Goal: Task Accomplishment & Management: Use online tool/utility

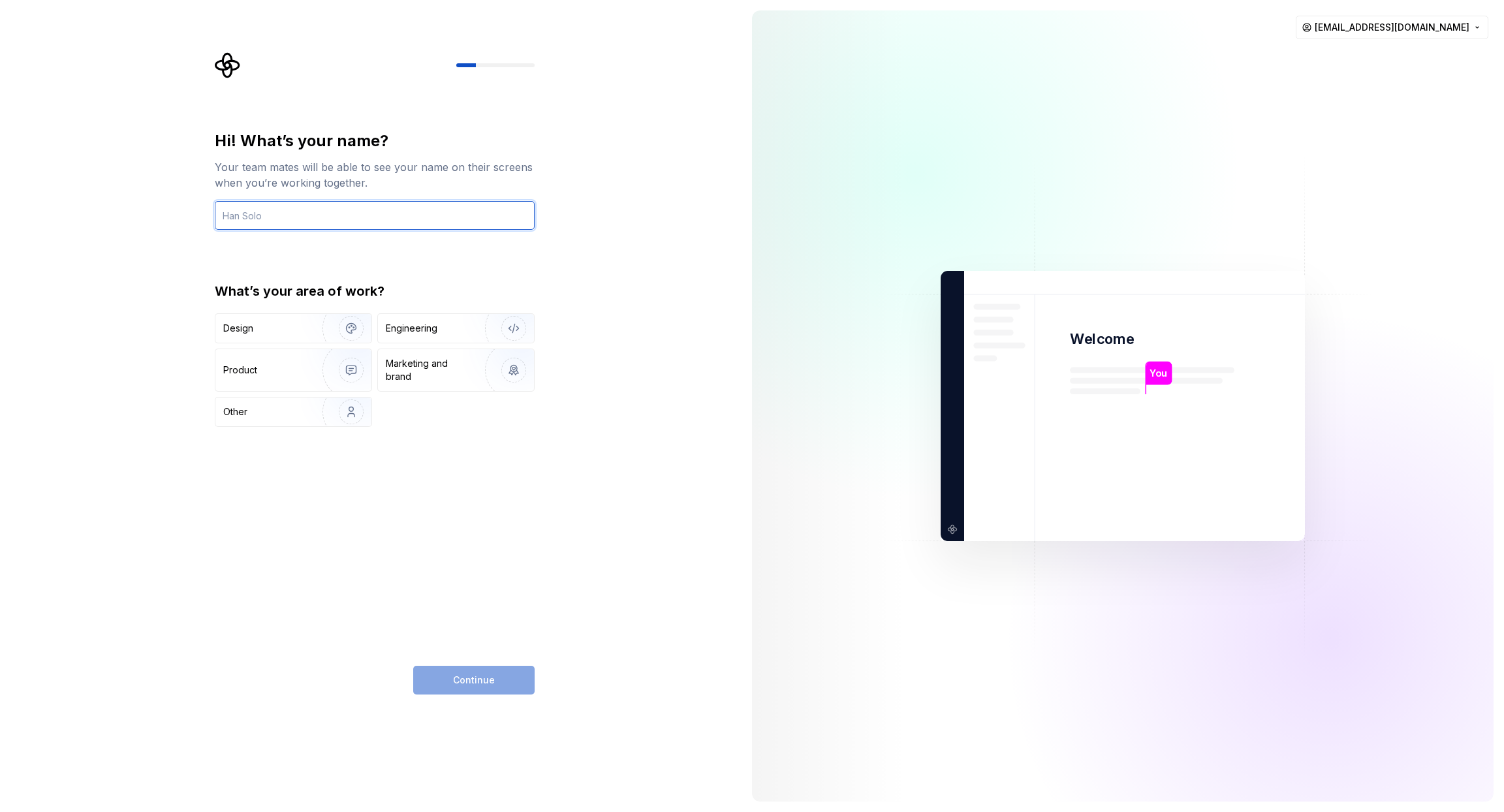
click at [308, 216] on input "text" at bounding box center [374, 215] width 320 height 29
type input "Denis Chernyshov"
click at [301, 366] on img "button" at bounding box center [343, 370] width 84 height 88
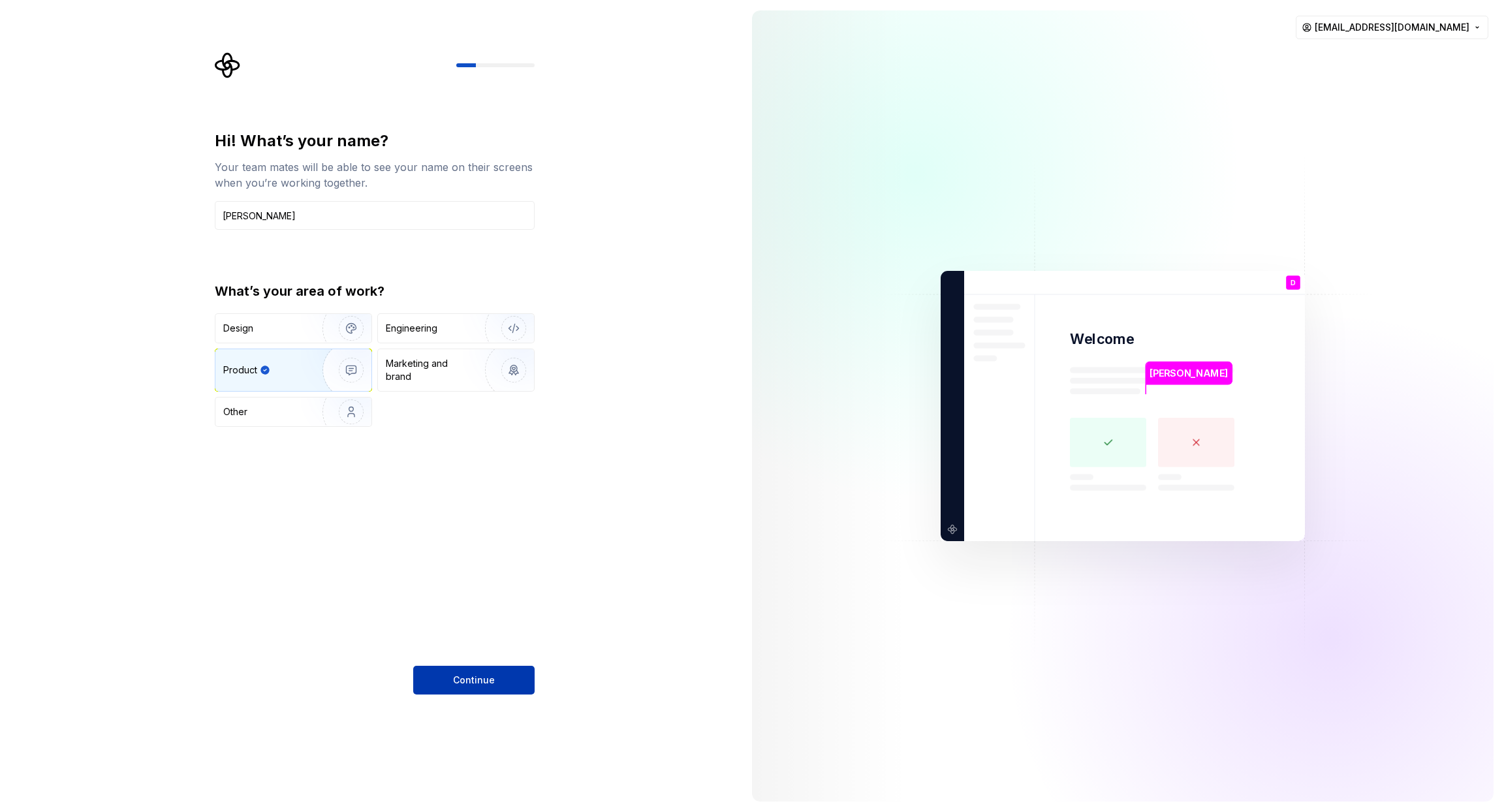
click at [491, 674] on span "Continue" at bounding box center [474, 680] width 42 height 13
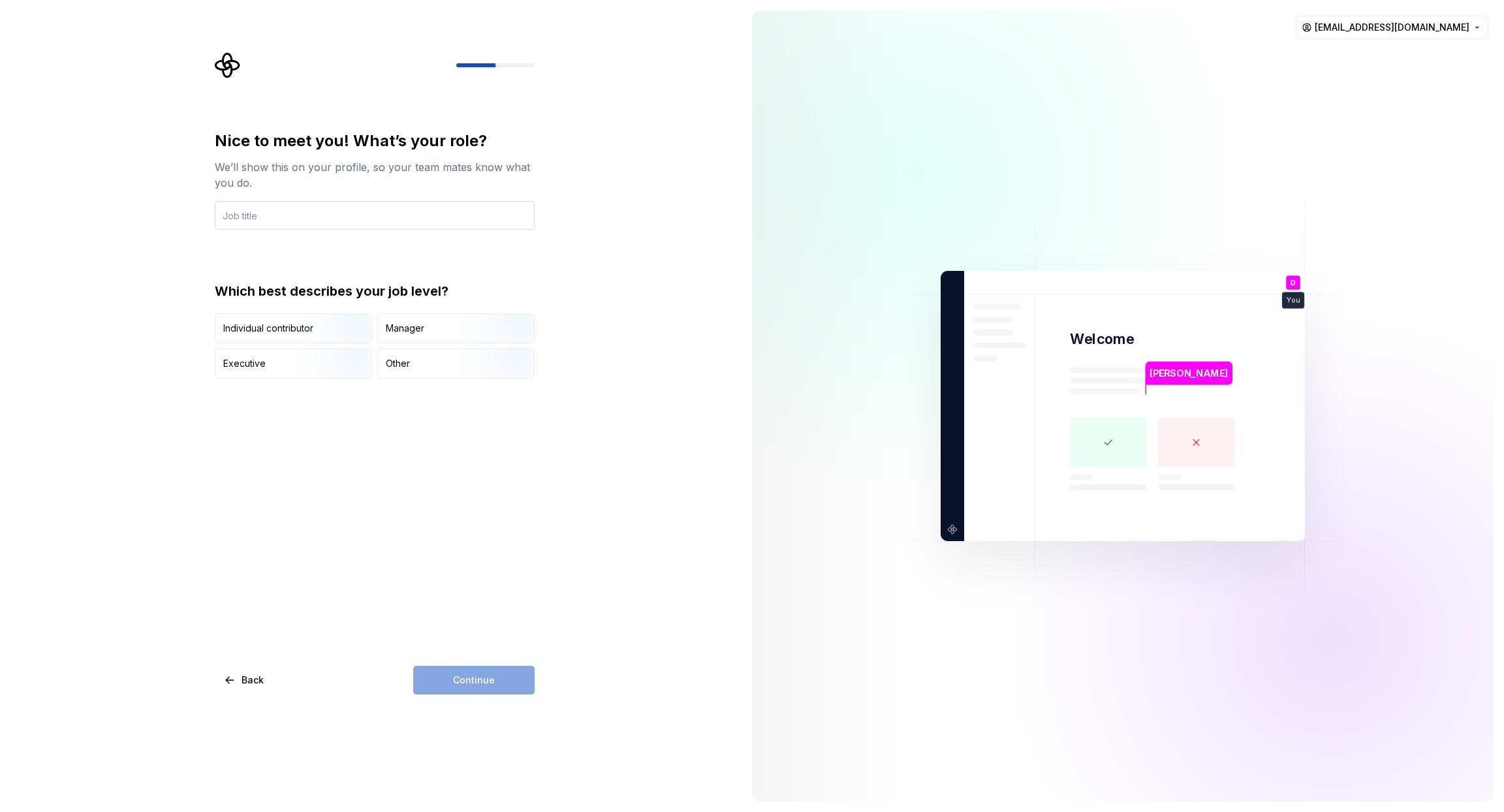
click at [287, 221] on input "text" at bounding box center [374, 215] width 320 height 29
type input "Developer"
click at [331, 328] on img "button" at bounding box center [340, 345] width 84 height 88
click at [494, 672] on button "Continue" at bounding box center [474, 680] width 121 height 29
click at [239, 319] on div "Just me" at bounding box center [250, 320] width 33 height 13
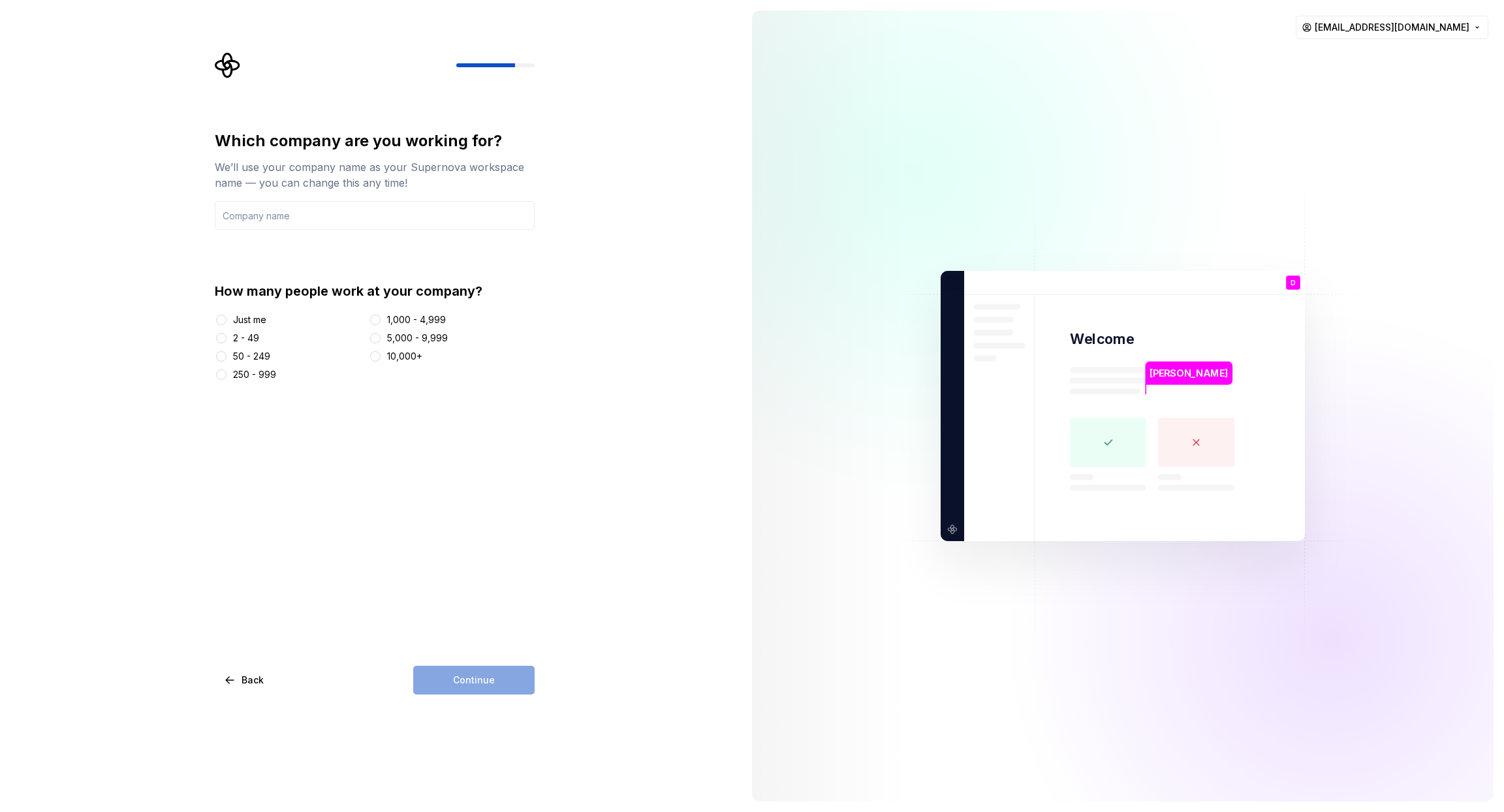
click at [227, 319] on button "Just me" at bounding box center [221, 320] width 10 height 10
click at [312, 214] on input "text" at bounding box center [374, 215] width 320 height 29
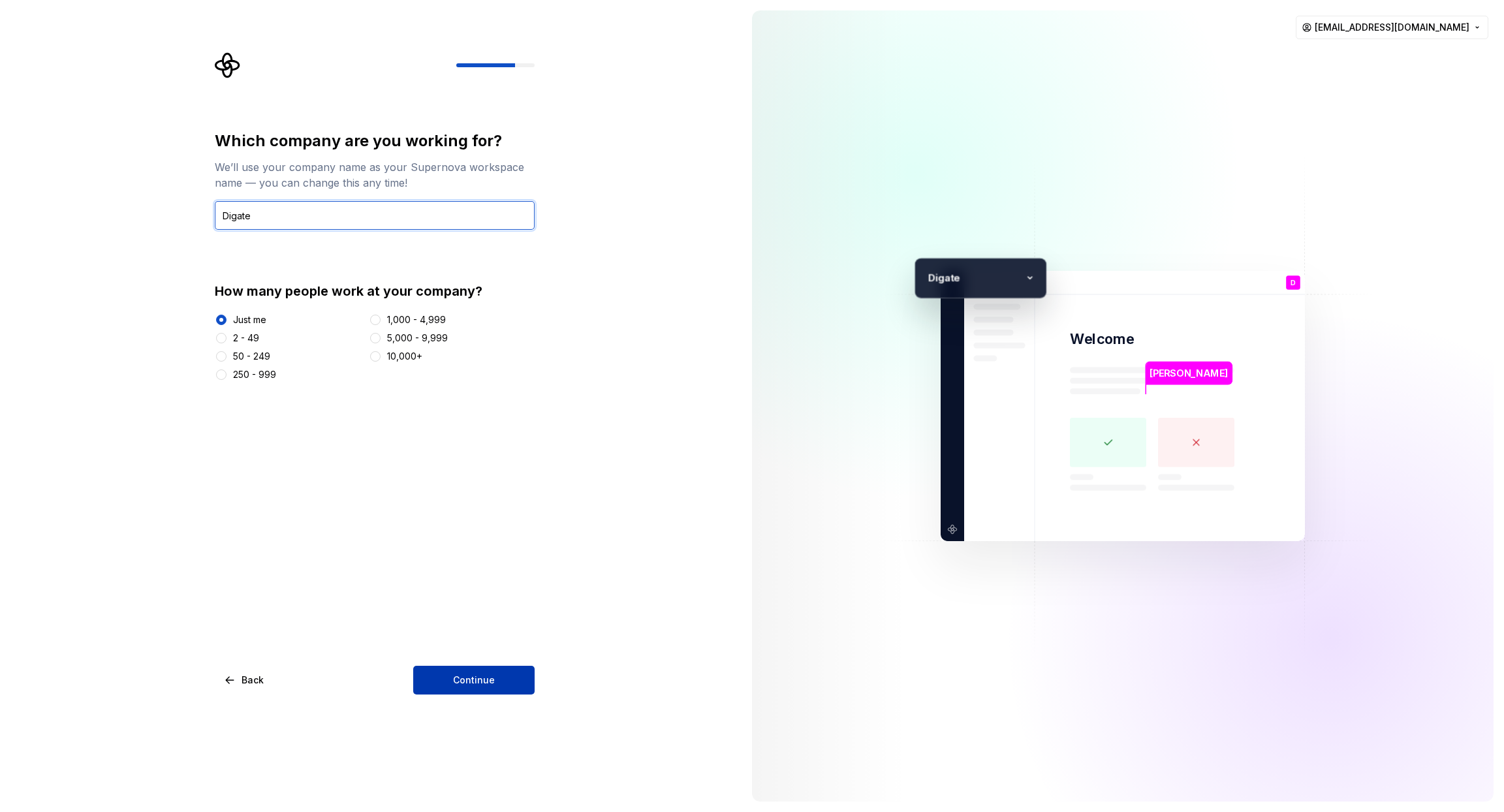
type input "Digate"
click at [496, 685] on button "Continue" at bounding box center [474, 680] width 121 height 29
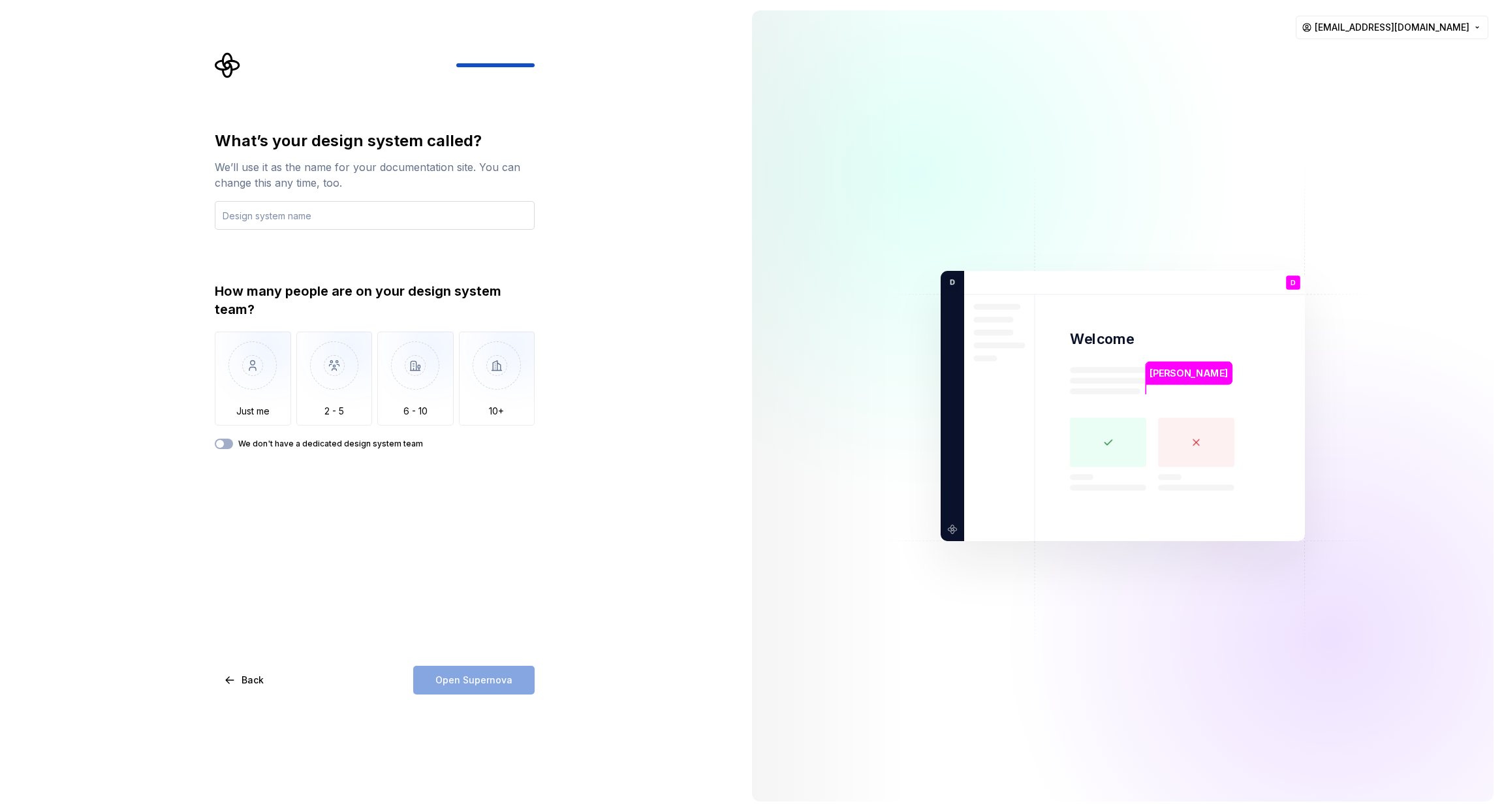
click at [325, 217] on input "text" at bounding box center [374, 215] width 320 height 29
type input "Figma"
click at [260, 383] on img "button" at bounding box center [252, 376] width 76 height 88
click at [227, 438] on button "We don't have a dedicated design system team" at bounding box center [223, 443] width 18 height 10
click at [228, 440] on span "button" at bounding box center [228, 444] width 8 height 8
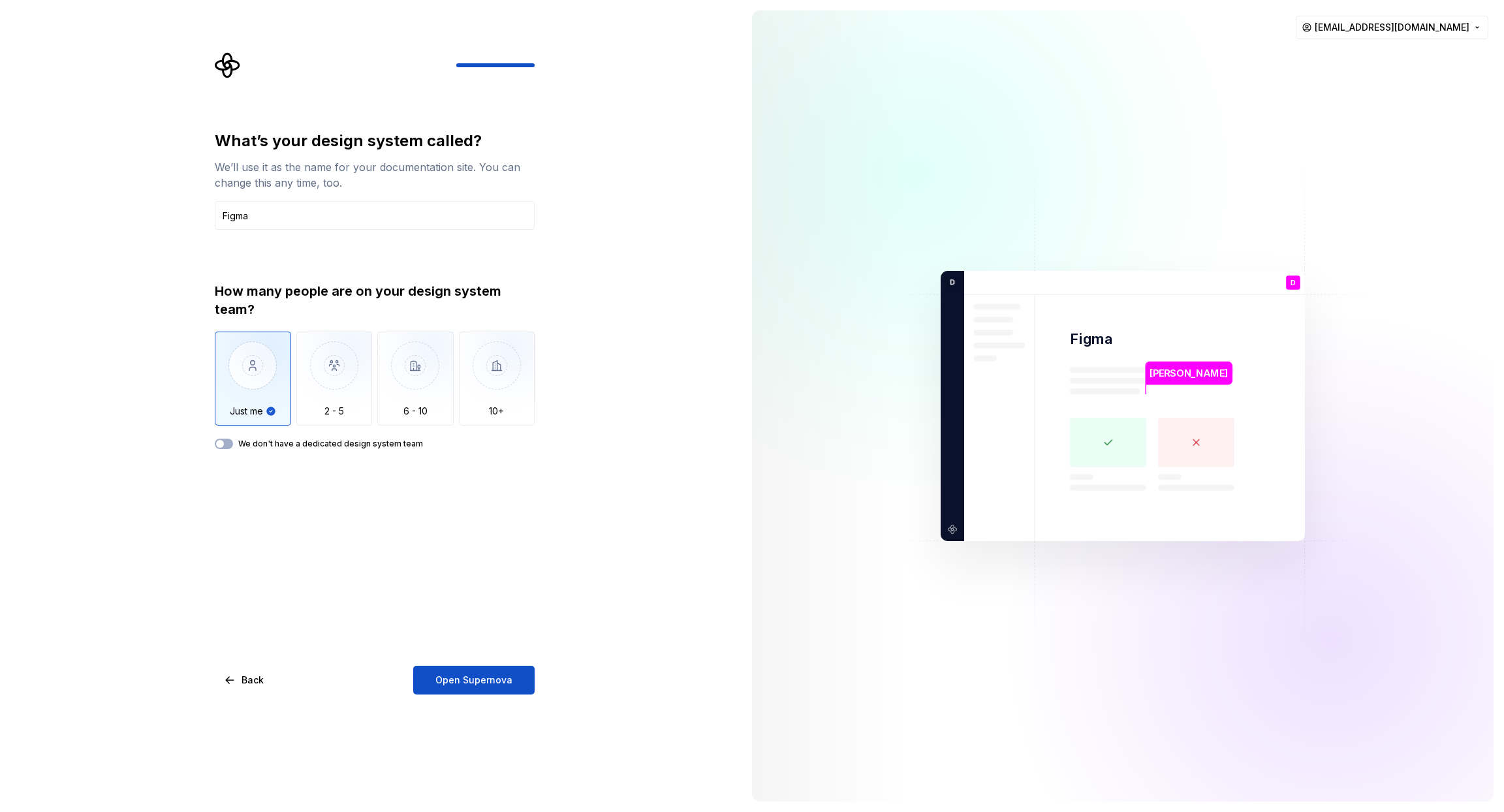
click at [244, 398] on img "button" at bounding box center [252, 376] width 76 height 88
click at [484, 676] on span "Open Supernova" at bounding box center [474, 680] width 77 height 13
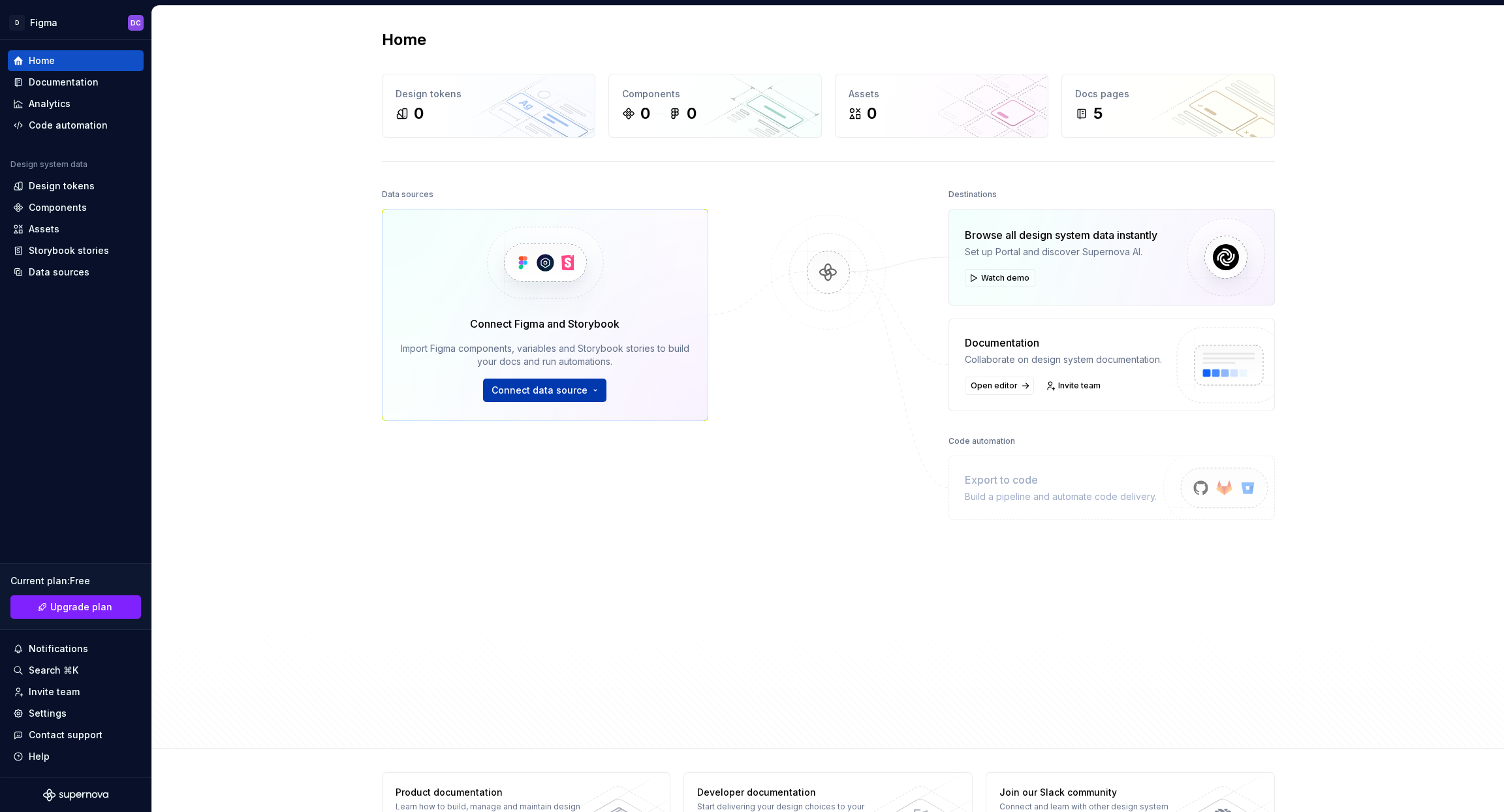
click at [520, 387] on span "Connect data source" at bounding box center [540, 390] width 96 height 13
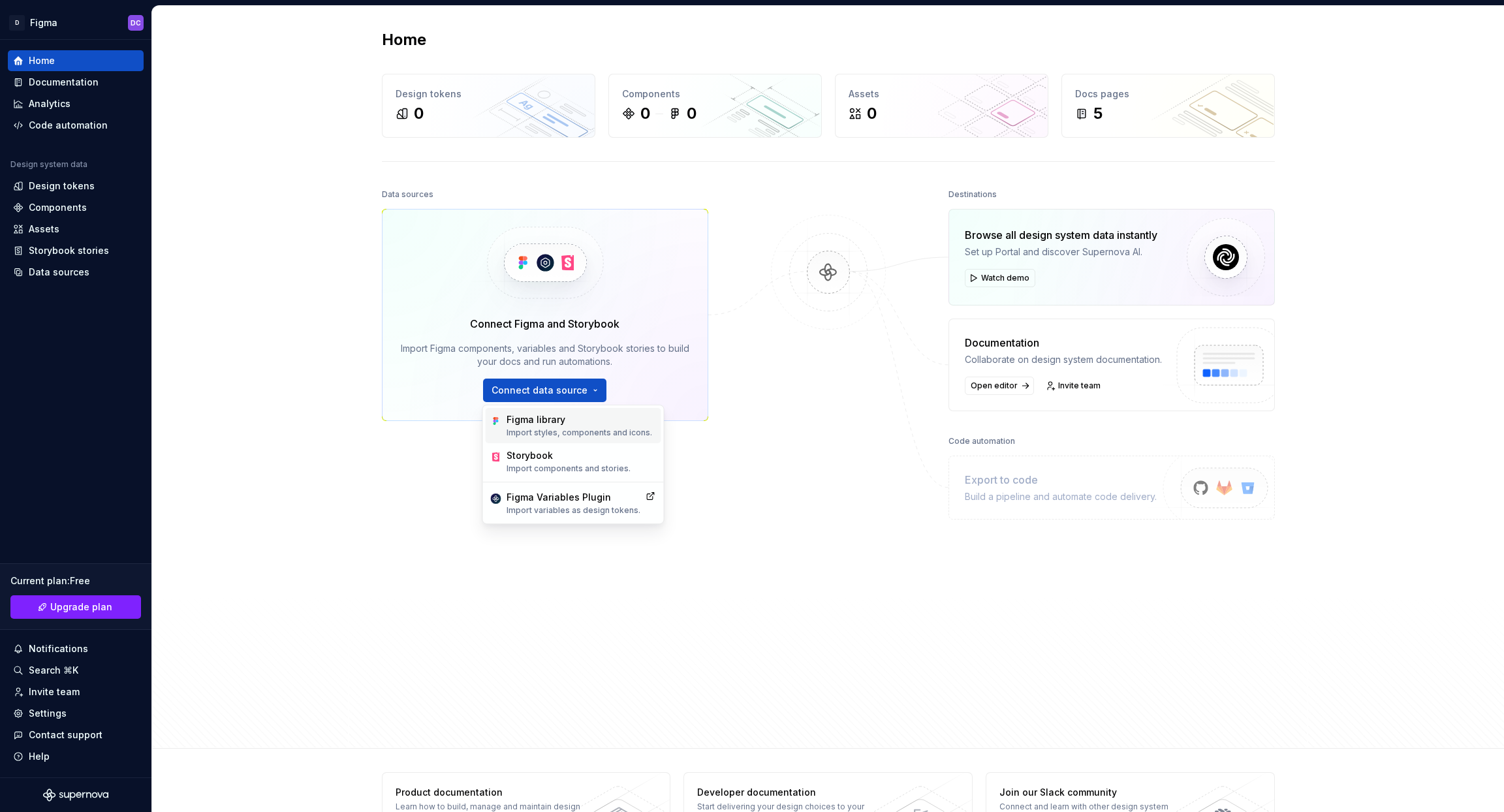
click at [525, 426] on div "Figma library" at bounding box center [579, 419] width 146 height 13
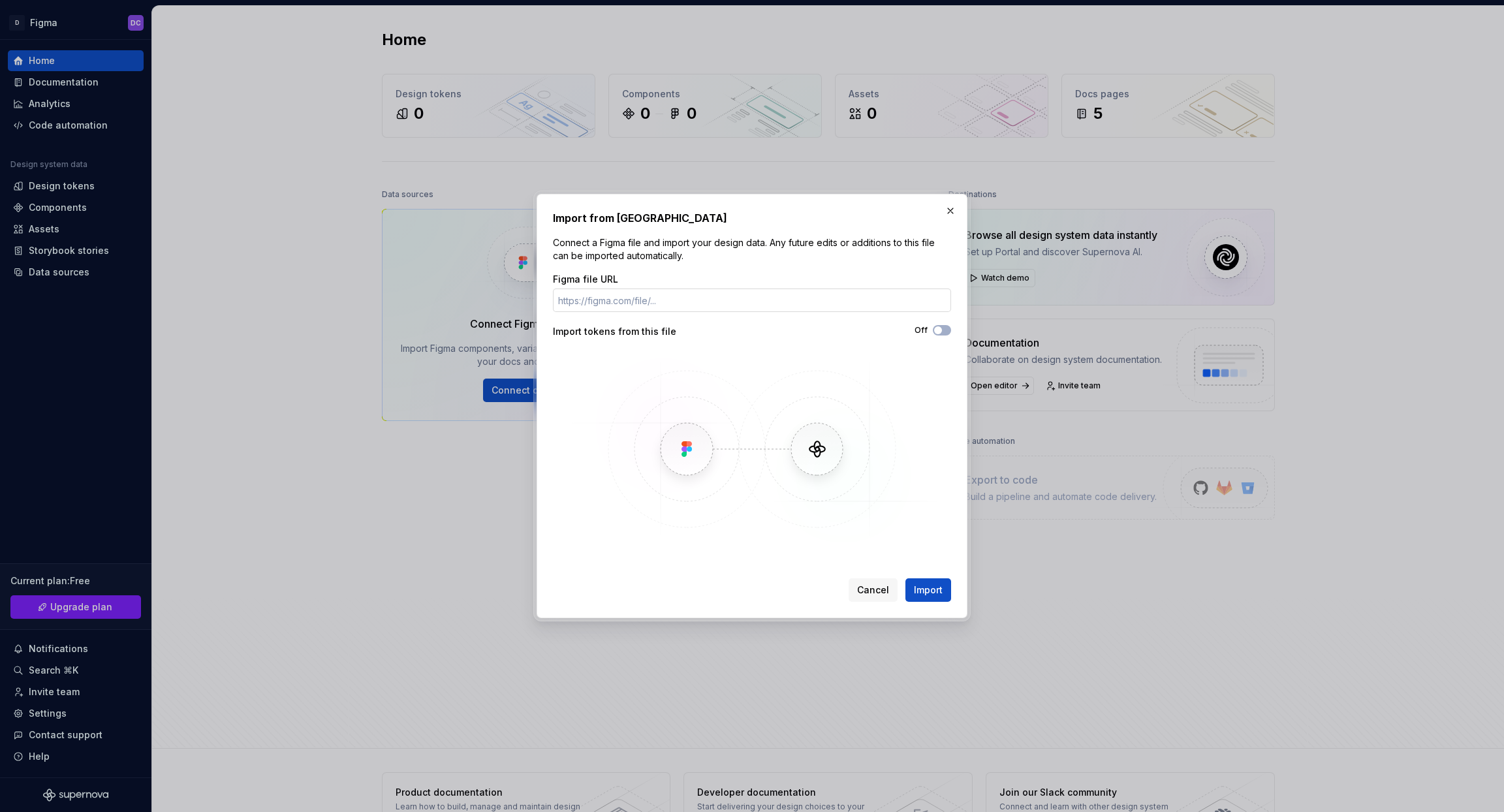
click at [623, 303] on input "Figma file URL" at bounding box center [752, 300] width 398 height 24
type input "[URL][DOMAIN_NAME]"
click at [921, 592] on span "Import" at bounding box center [928, 589] width 29 height 13
click at [949, 209] on button "button" at bounding box center [950, 210] width 18 height 18
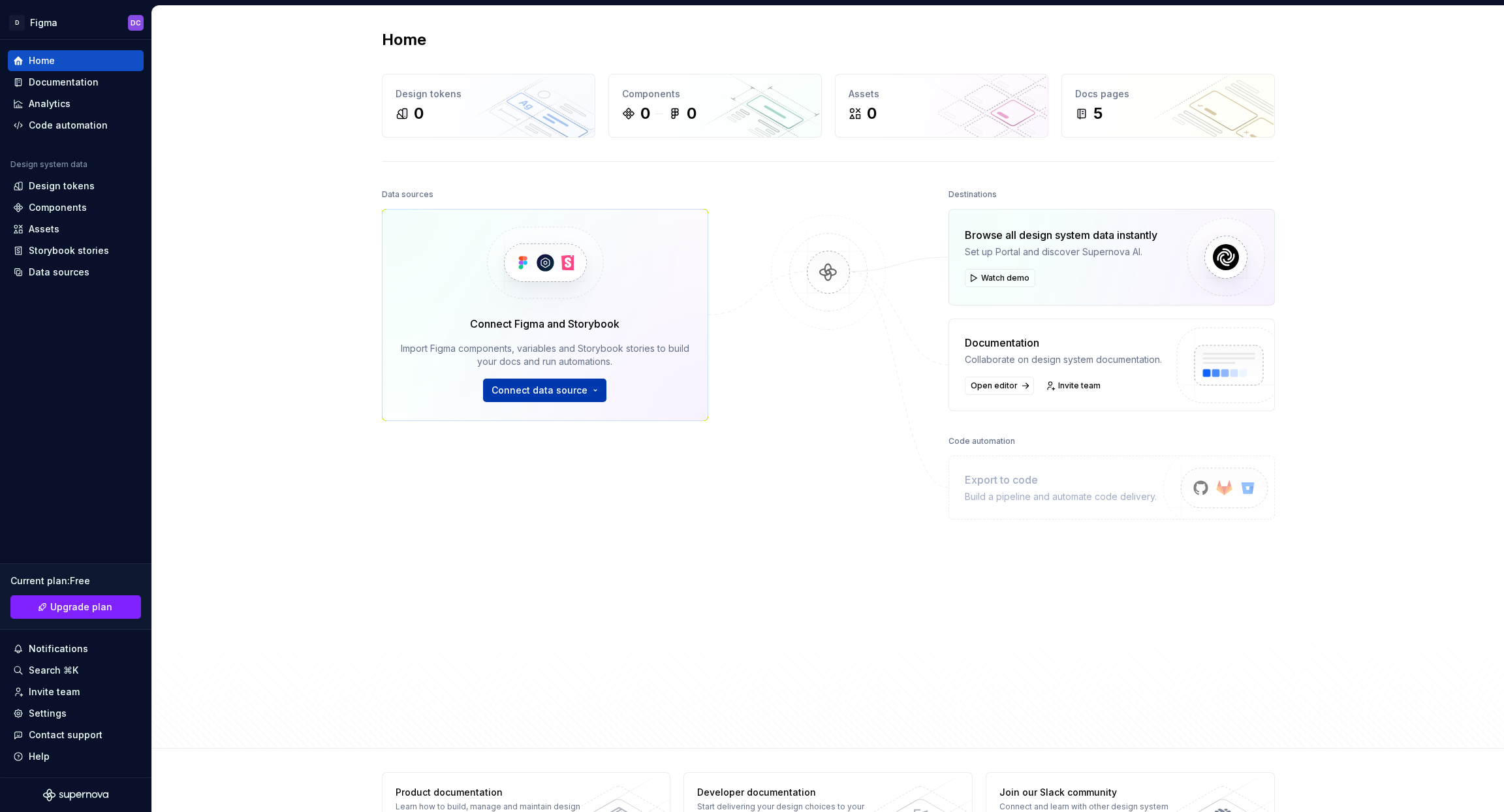
click at [522, 384] on button "Connect data source" at bounding box center [544, 390] width 123 height 24
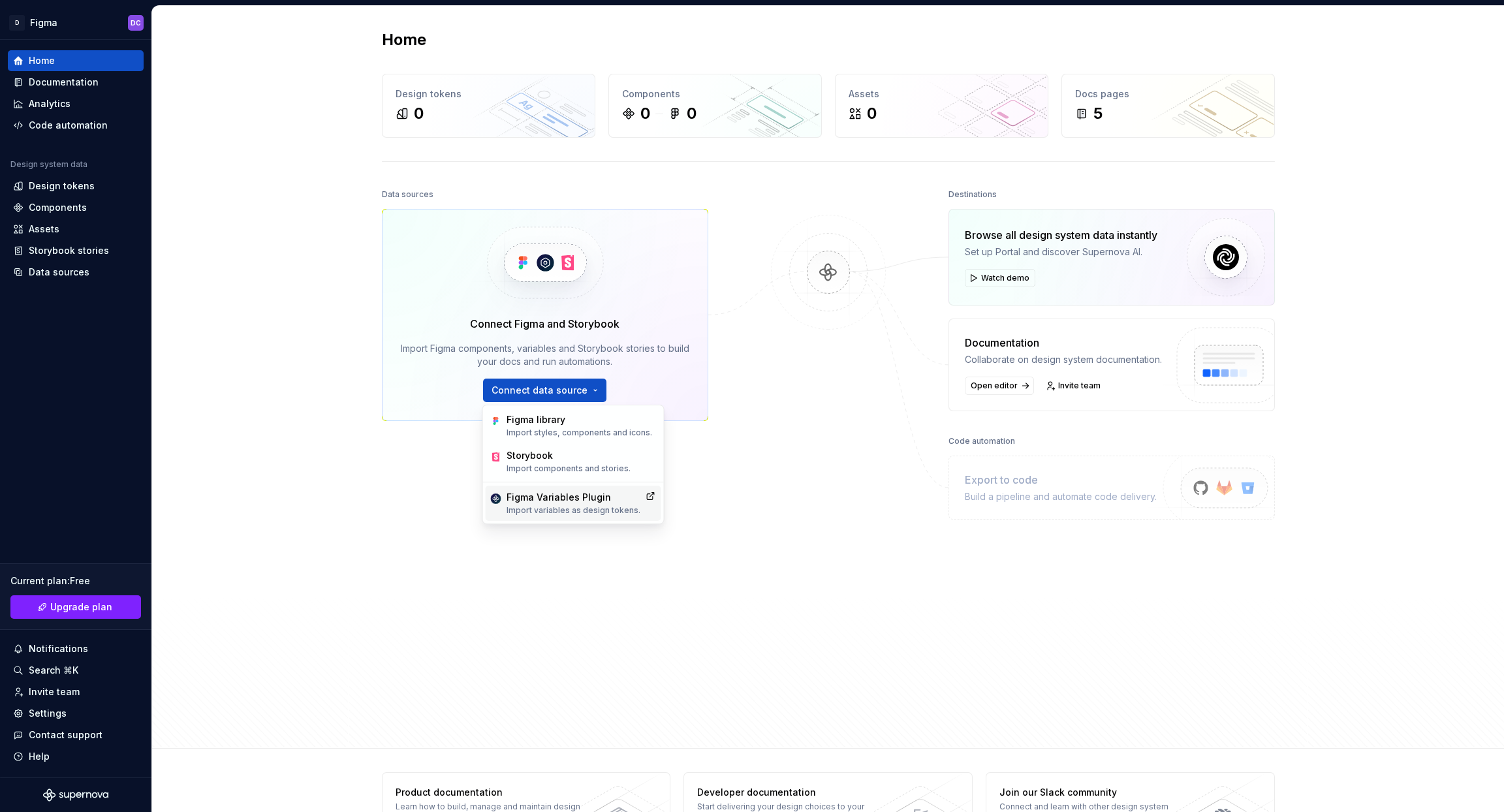
click at [525, 505] on p "Import variables as design tokens." at bounding box center [573, 510] width 134 height 10
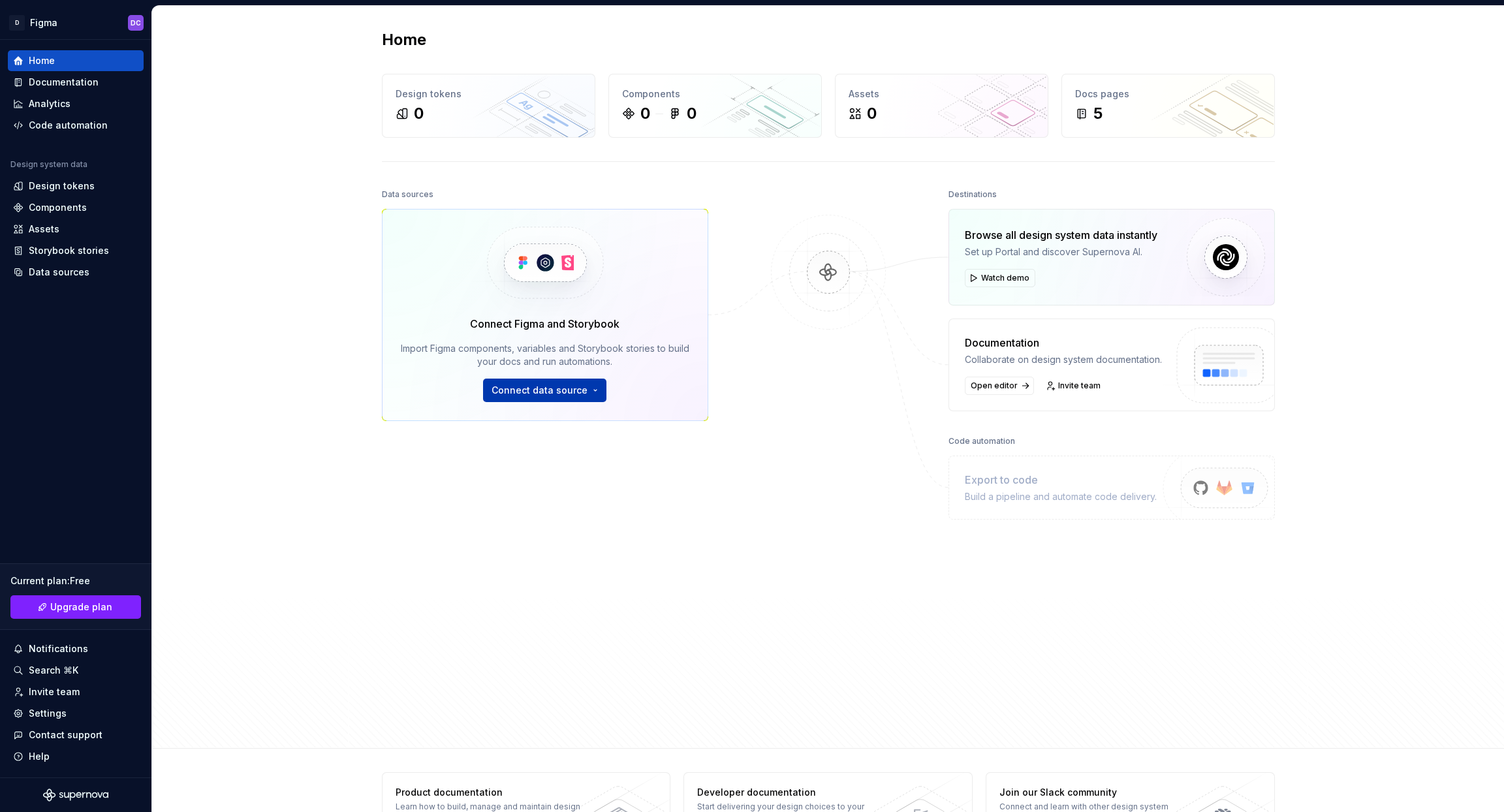
click at [556, 395] on span "Connect data source" at bounding box center [540, 390] width 96 height 13
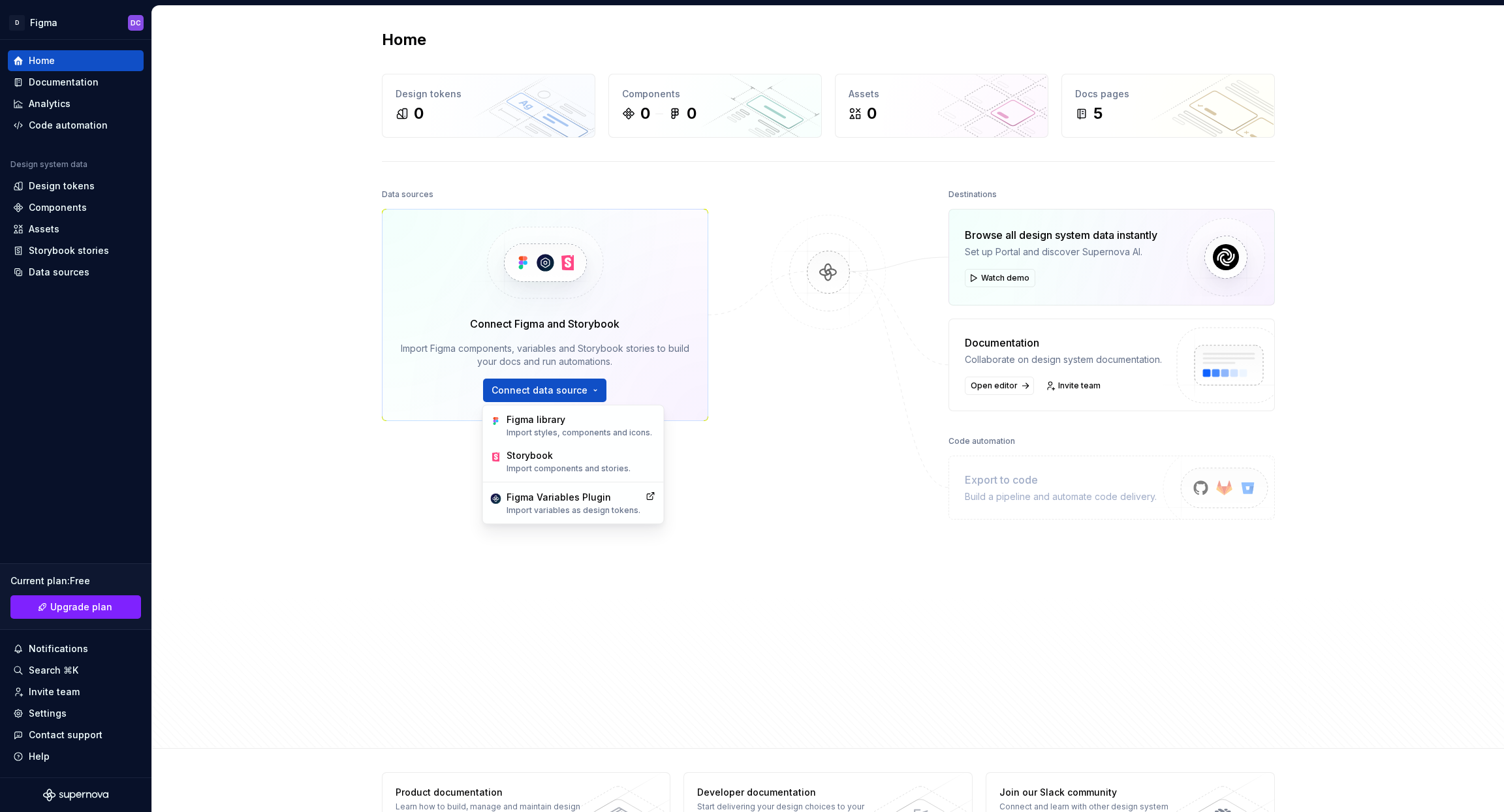
click at [1021, 331] on div "Documentation Collaborate on design system documentation. Open editor Invite te…" at bounding box center [1112, 364] width 326 height 92
click at [92, 127] on div "Code automation" at bounding box center [68, 125] width 79 height 13
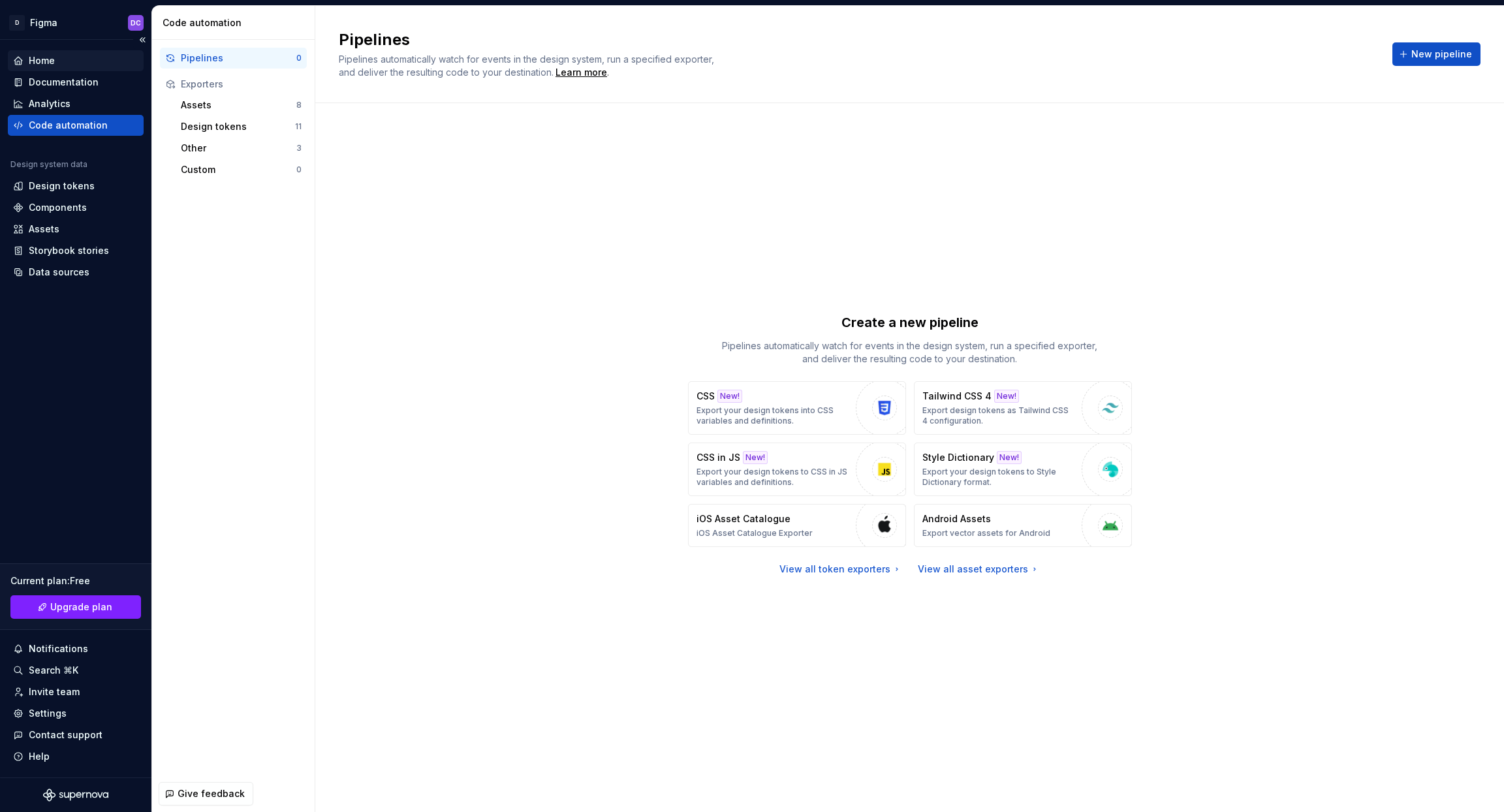
click at [49, 64] on div "Home" at bounding box center [42, 60] width 26 height 13
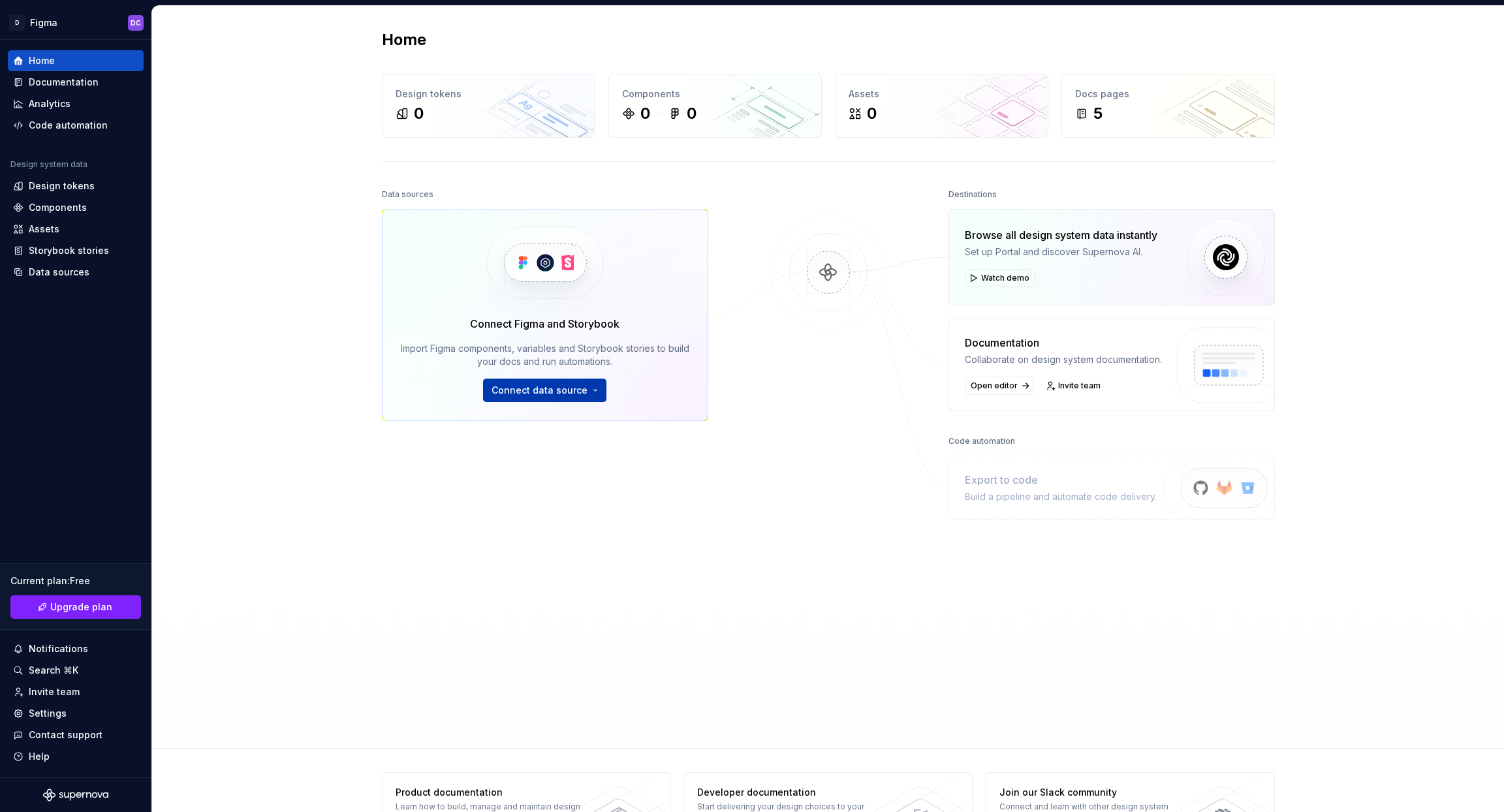
click at [551, 389] on span "Connect data source" at bounding box center [540, 390] width 96 height 13
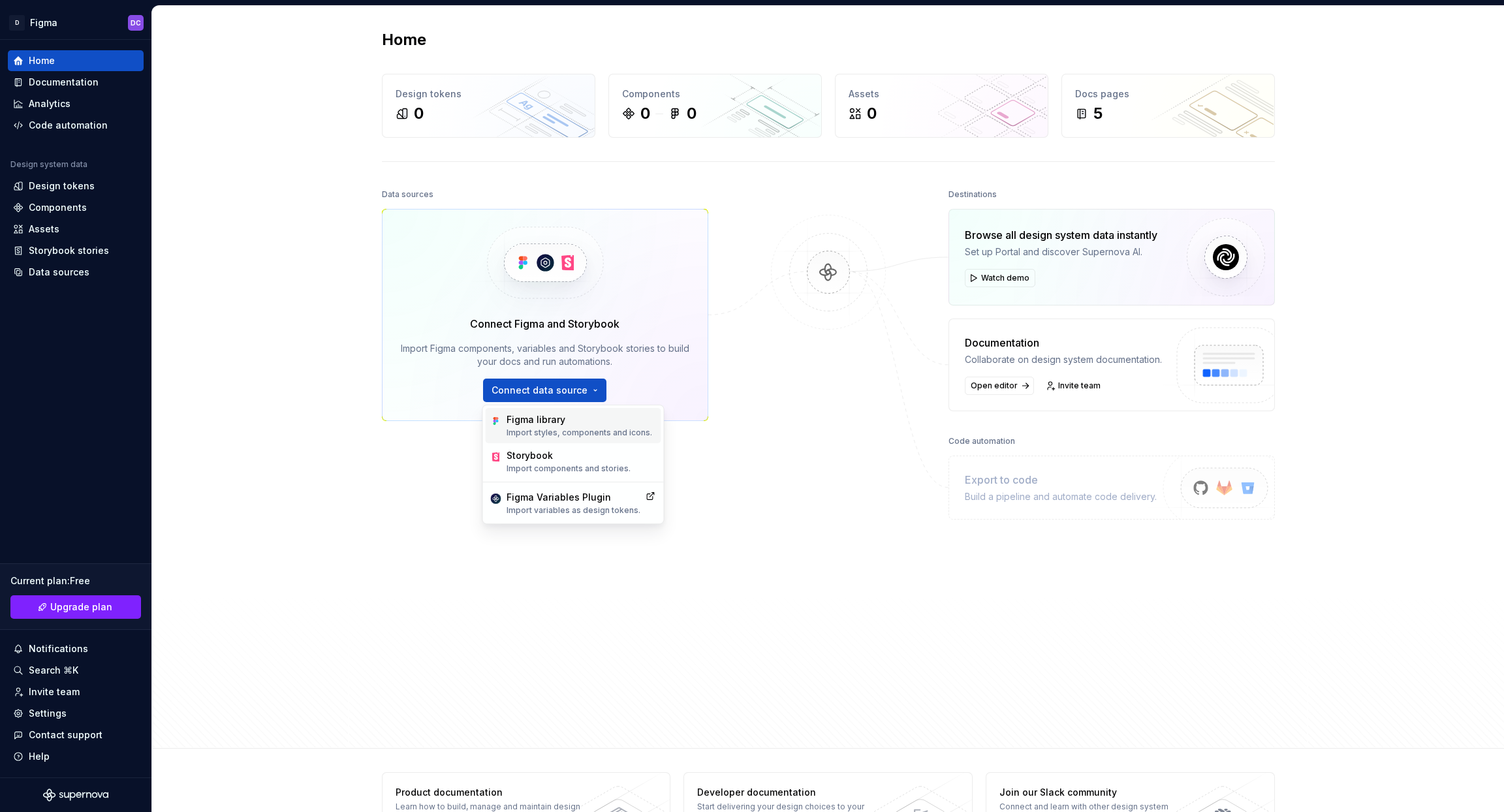
click at [541, 422] on div "Figma library" at bounding box center [579, 419] width 146 height 13
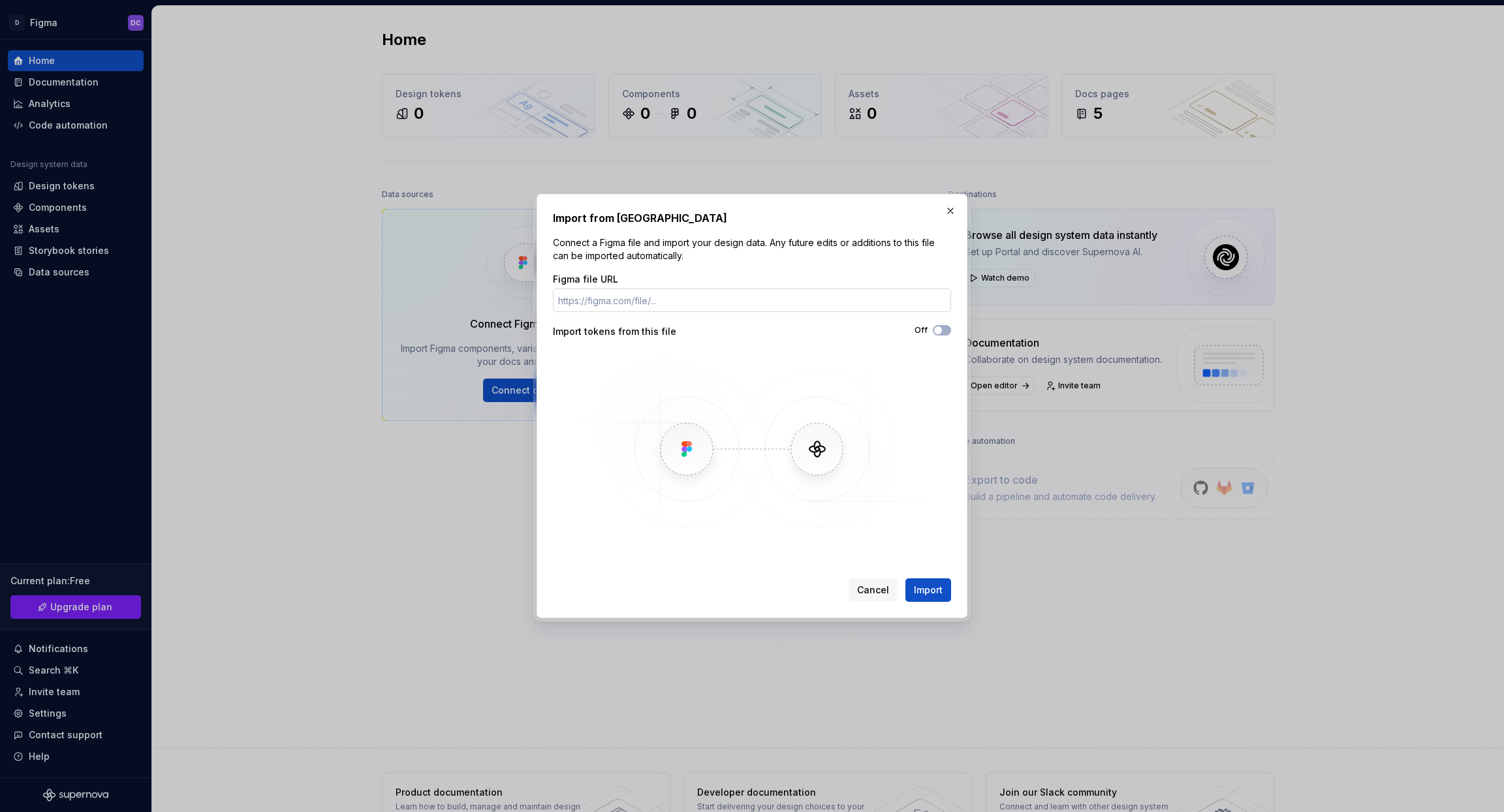
click at [672, 302] on input "Figma file URL" at bounding box center [752, 300] width 398 height 24
click at [683, 300] on input "Supernova Figma" at bounding box center [752, 300] width 398 height 24
paste input "[URL][DOMAIN_NAME]"
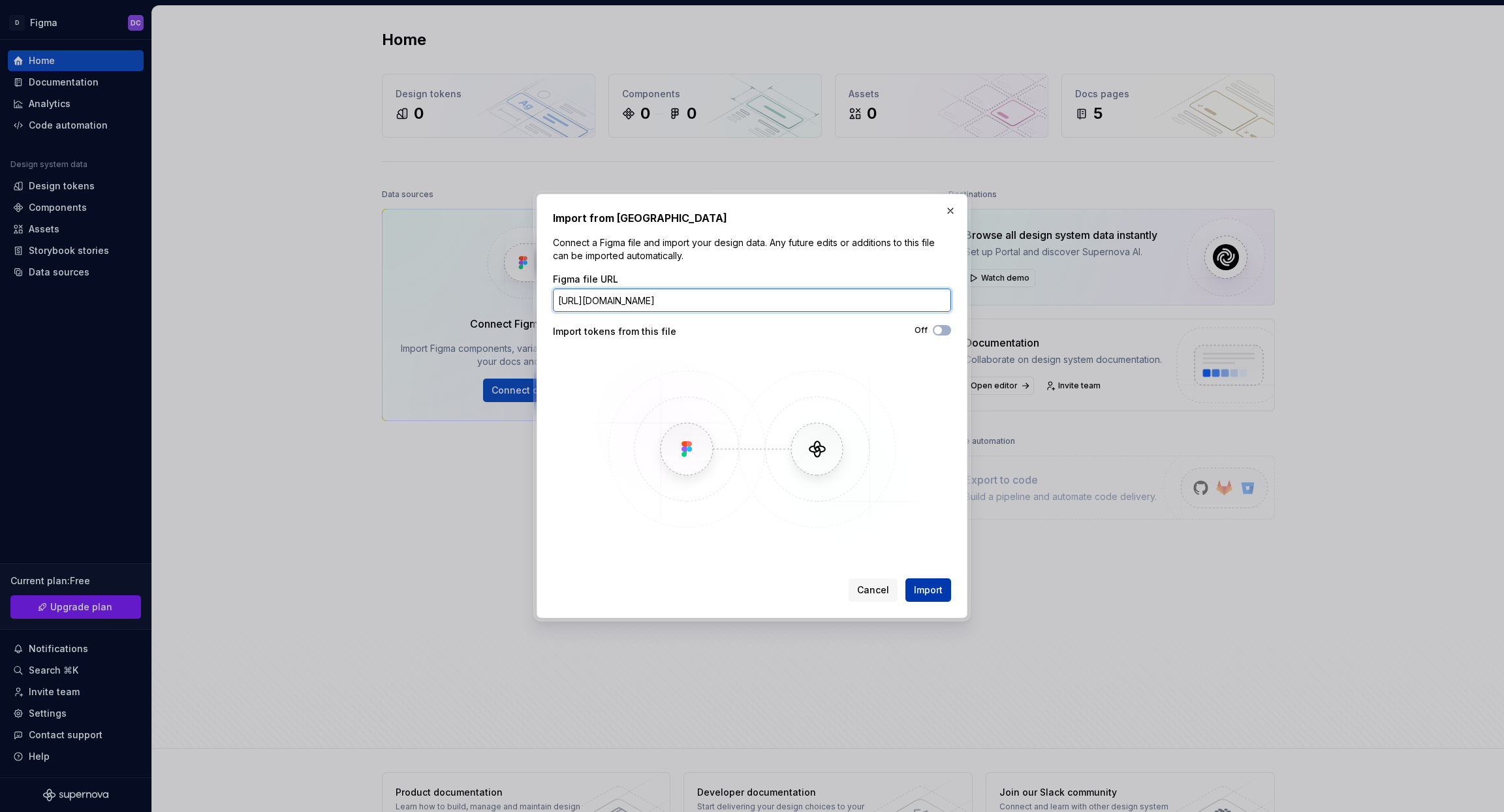
type input "[URL][DOMAIN_NAME]"
click at [921, 591] on span "Import" at bounding box center [928, 589] width 29 height 13
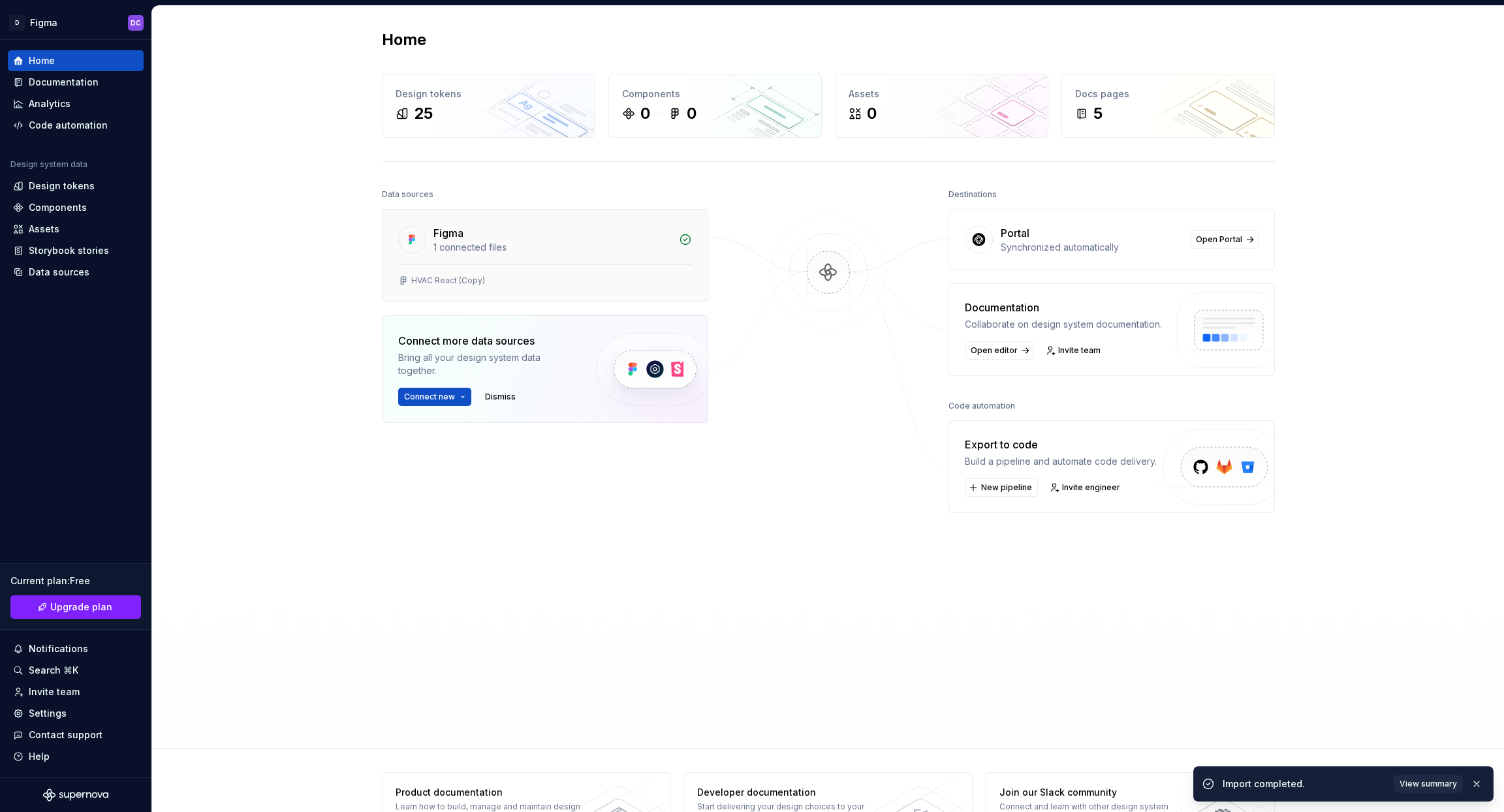
click at [478, 241] on div "1 connected files" at bounding box center [552, 247] width 237 height 13
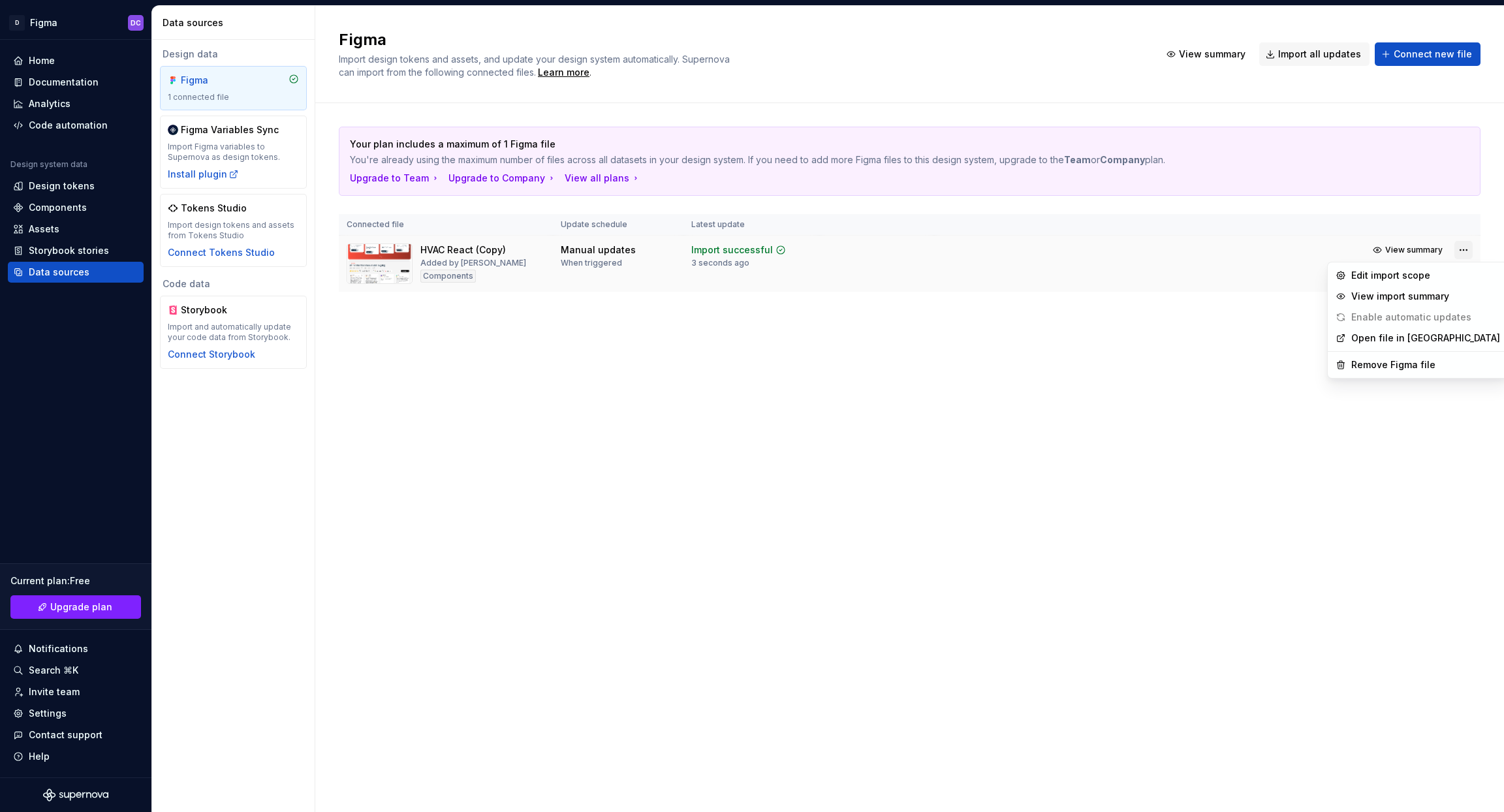
click at [1465, 247] on html "D Figma DC Home Documentation Analytics Code automation Design system data Desi…" at bounding box center [752, 406] width 1504 height 812
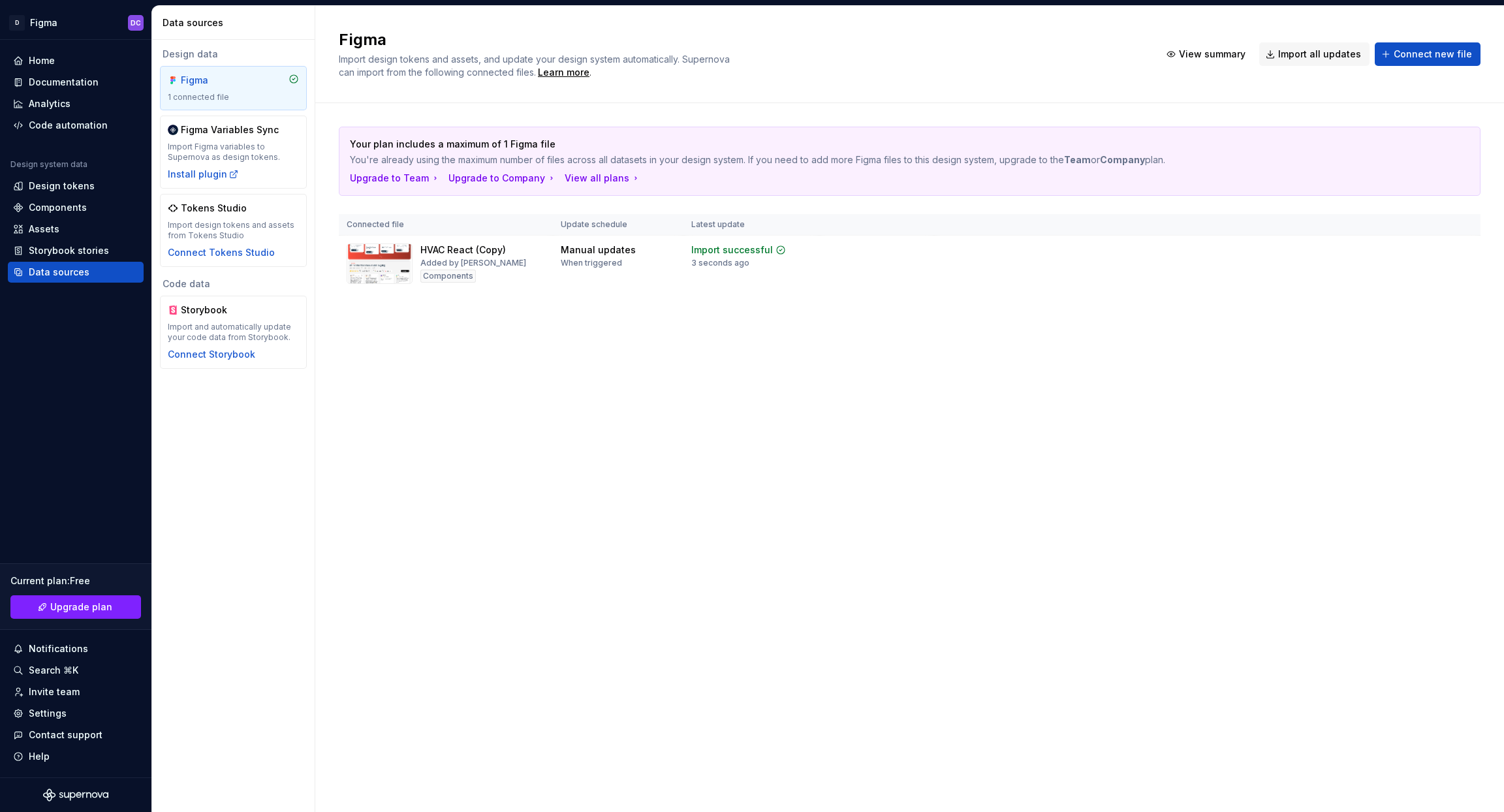
click at [411, 258] on html "D Figma DC Home Documentation Analytics Code automation Design system data Desi…" at bounding box center [752, 406] width 1504 height 812
click at [395, 257] on img at bounding box center [380, 264] width 66 height 40
click at [436, 260] on div "Added by [PERSON_NAME]" at bounding box center [473, 262] width 106 height 10
click at [439, 277] on div "Components" at bounding box center [448, 276] width 55 height 13
click at [1410, 251] on span "View summary" at bounding box center [1414, 250] width 57 height 10
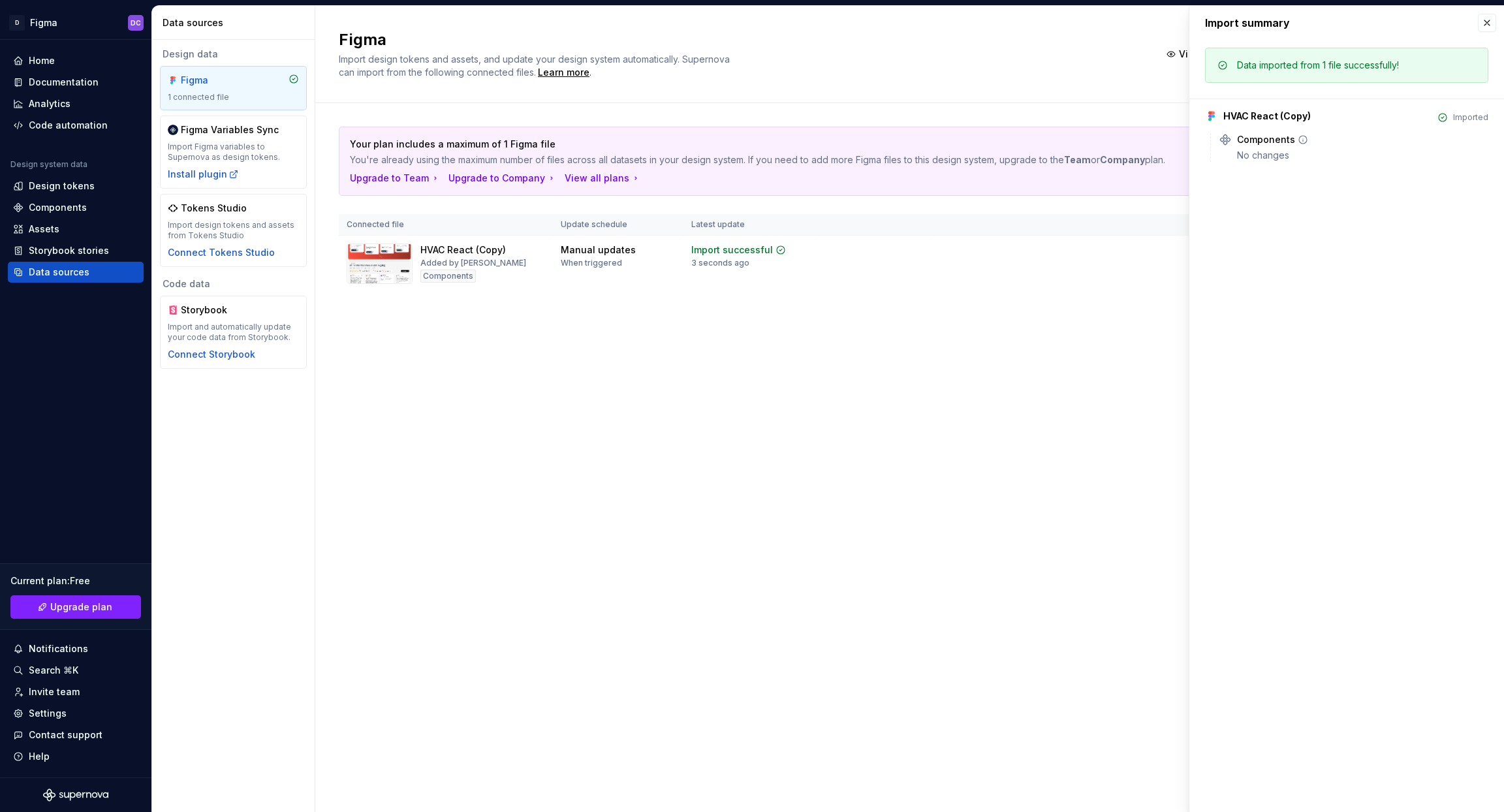
click at [1273, 144] on div "Components" at bounding box center [1266, 139] width 58 height 13
click at [1302, 140] on icon at bounding box center [1302, 139] width 10 height 10
click at [1485, 20] on button "button" at bounding box center [1487, 22] width 18 height 18
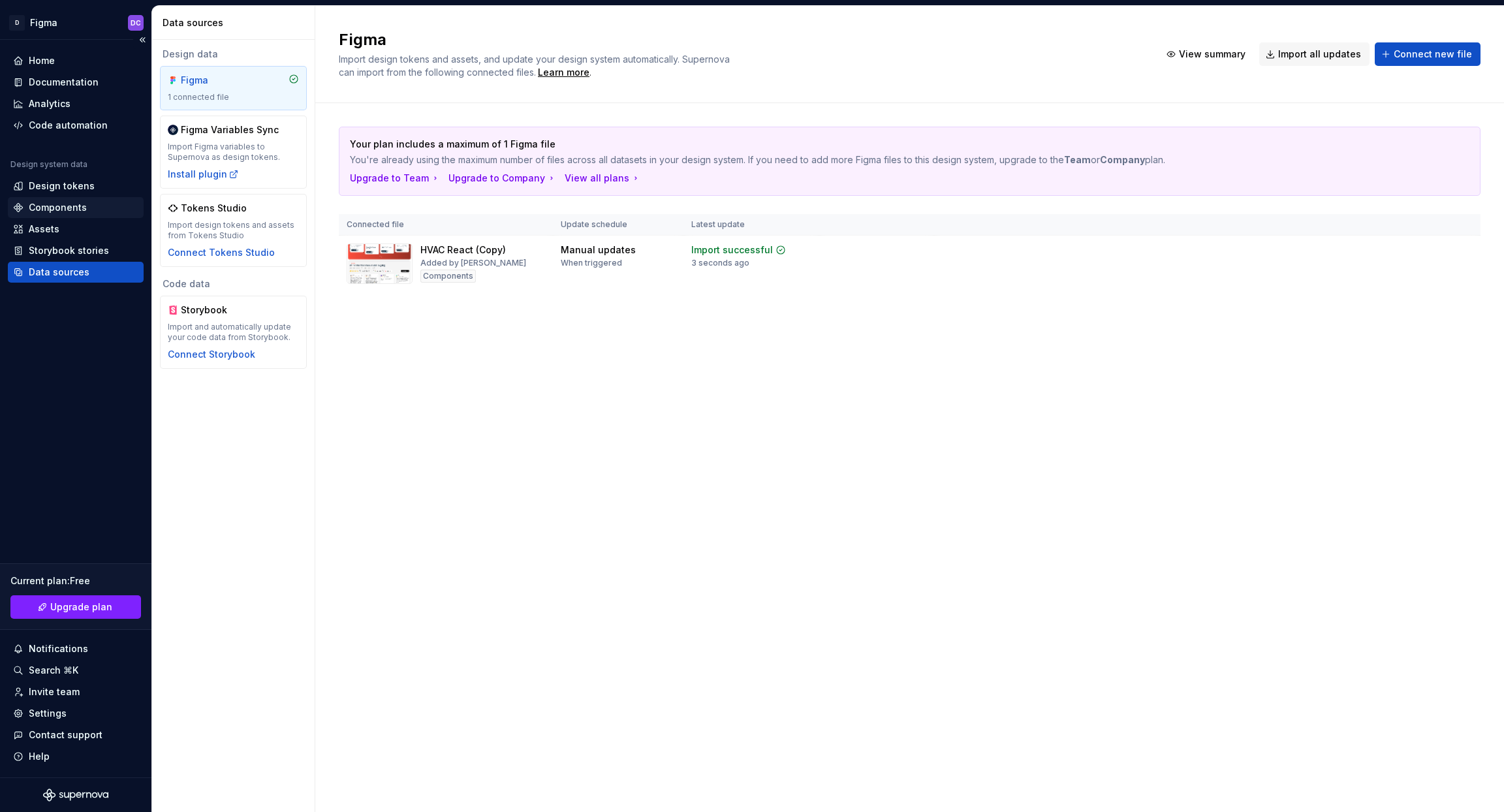
click at [59, 206] on div "Components" at bounding box center [58, 207] width 58 height 13
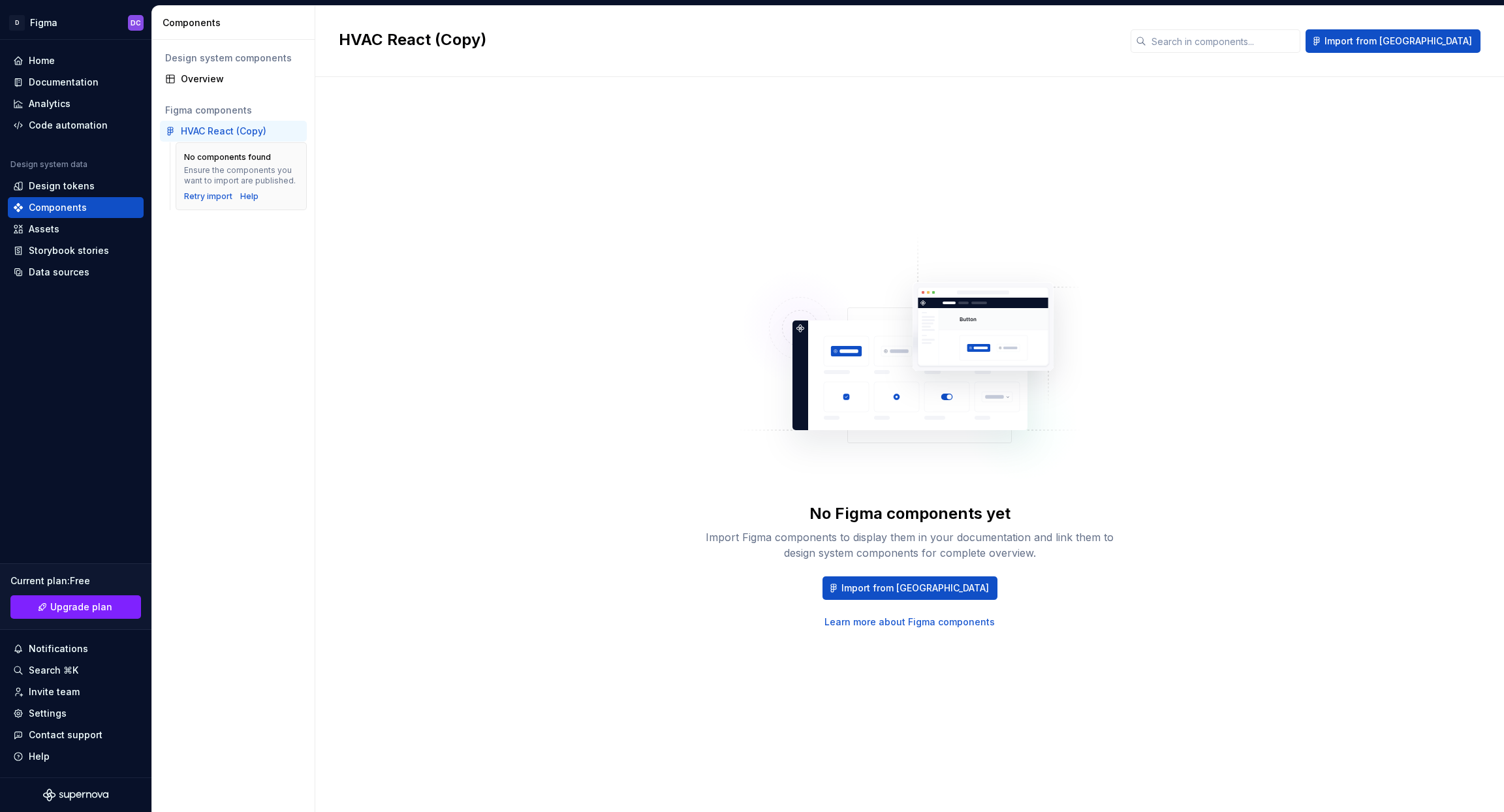
click at [194, 128] on div "HVAC React (Copy)" at bounding box center [223, 131] width 86 height 13
click at [195, 196] on div "Retry import" at bounding box center [208, 196] width 49 height 10
click at [63, 124] on div "Code automation" at bounding box center [68, 125] width 79 height 13
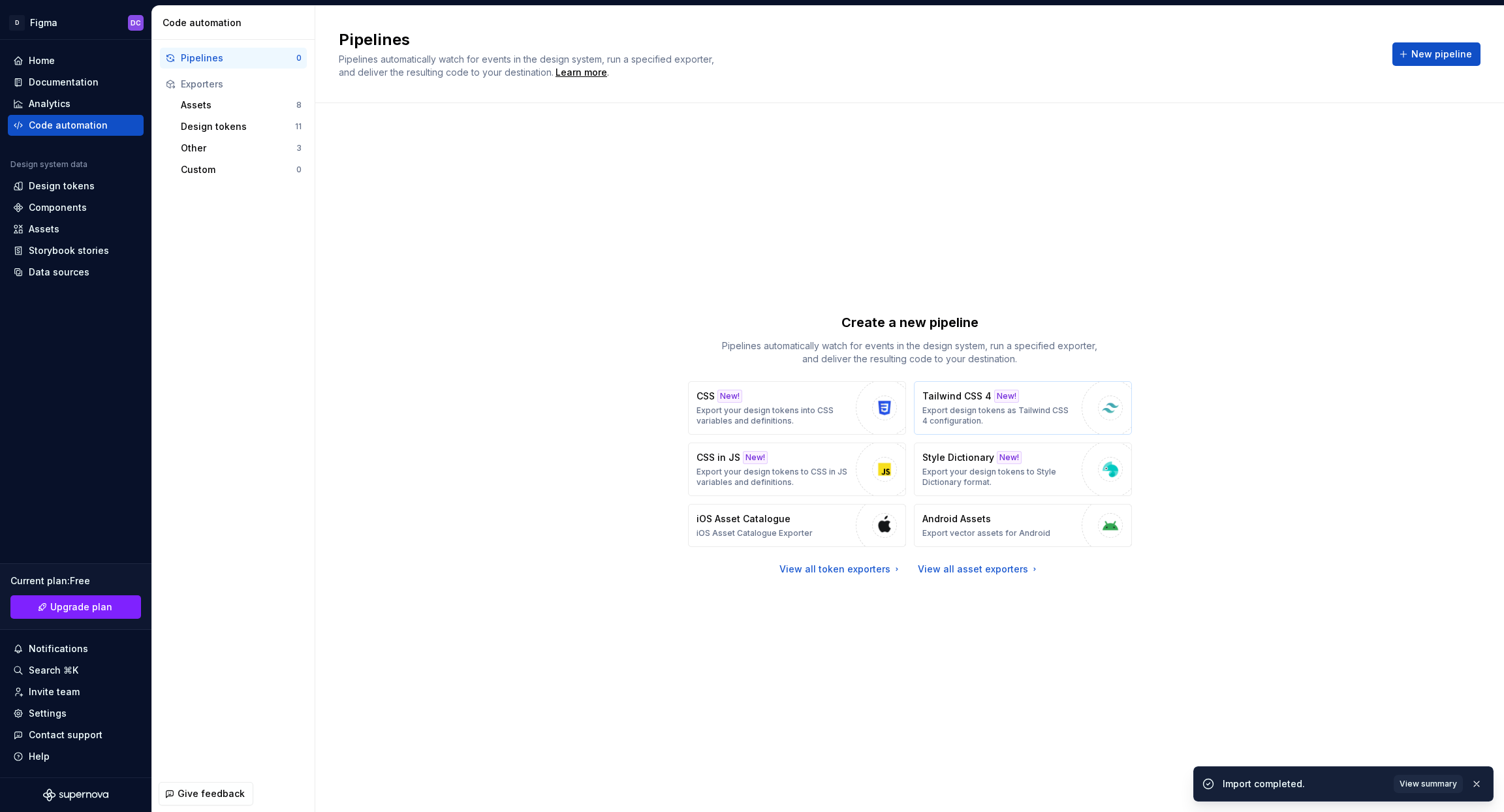
click at [1015, 411] on p "Export design tokens as Tailwind CSS 4 configuration." at bounding box center [999, 415] width 153 height 21
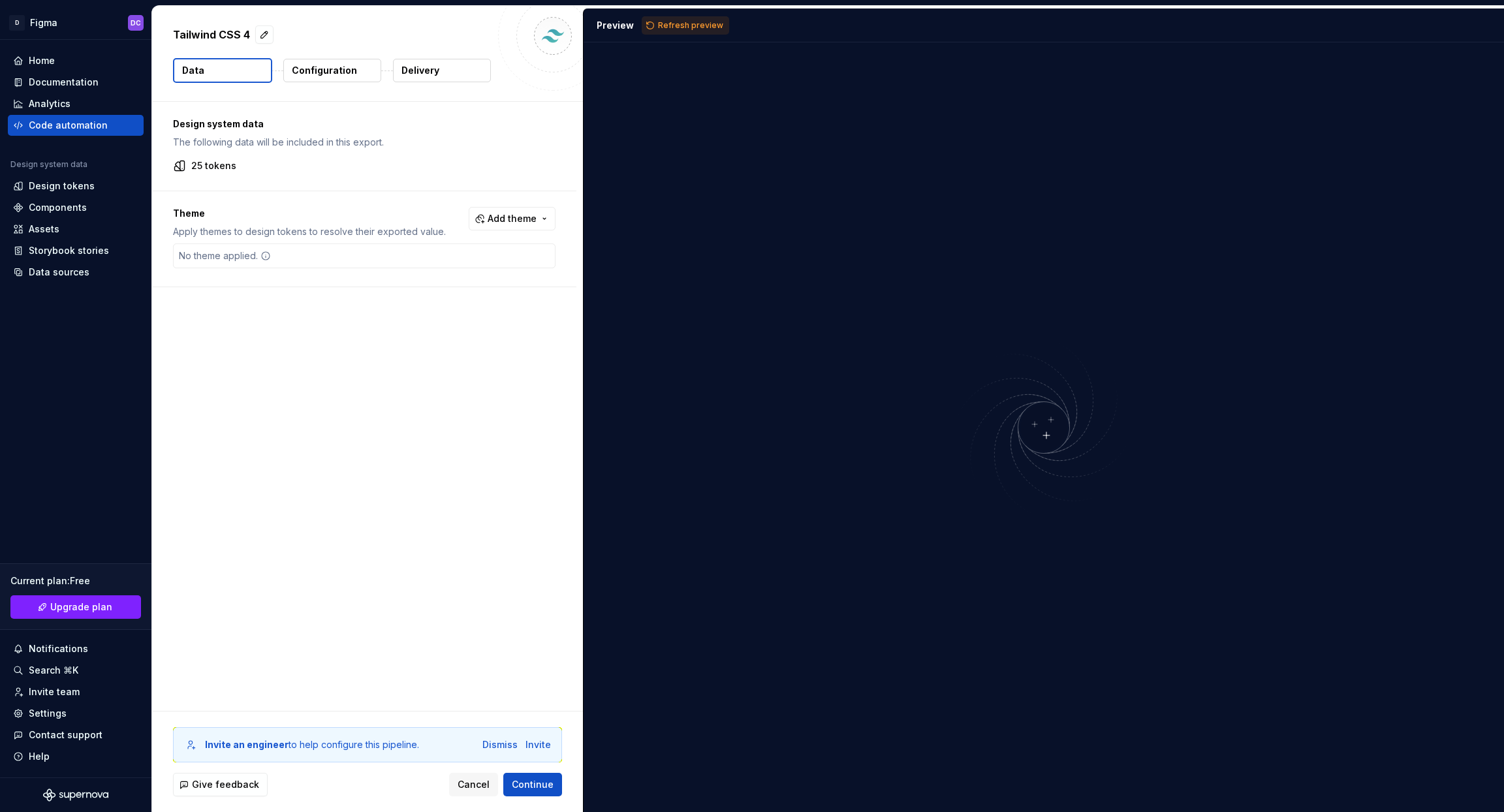
click at [316, 72] on p "Configuration" at bounding box center [324, 70] width 65 height 13
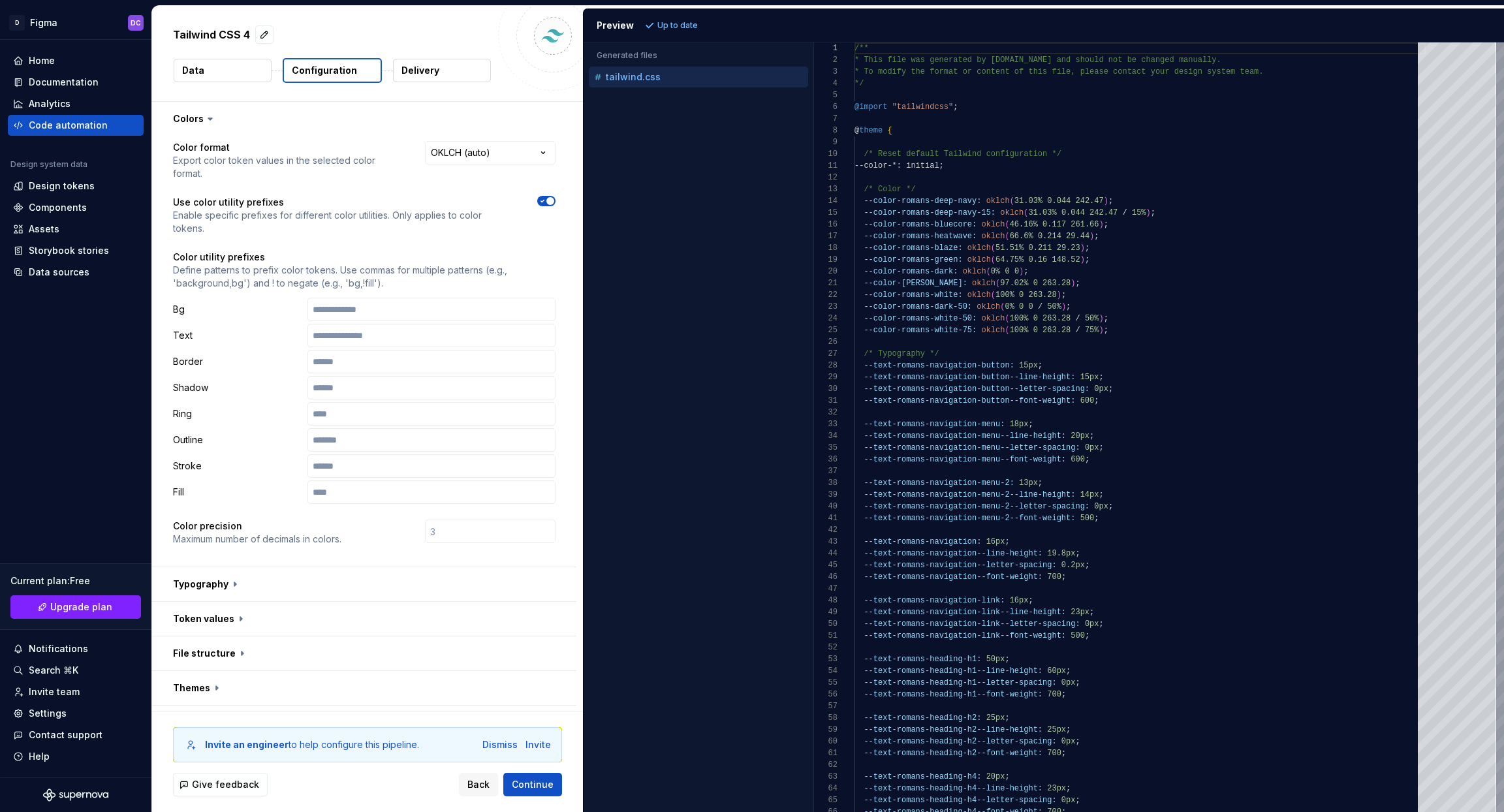
click at [231, 69] on button "Data" at bounding box center [222, 70] width 98 height 24
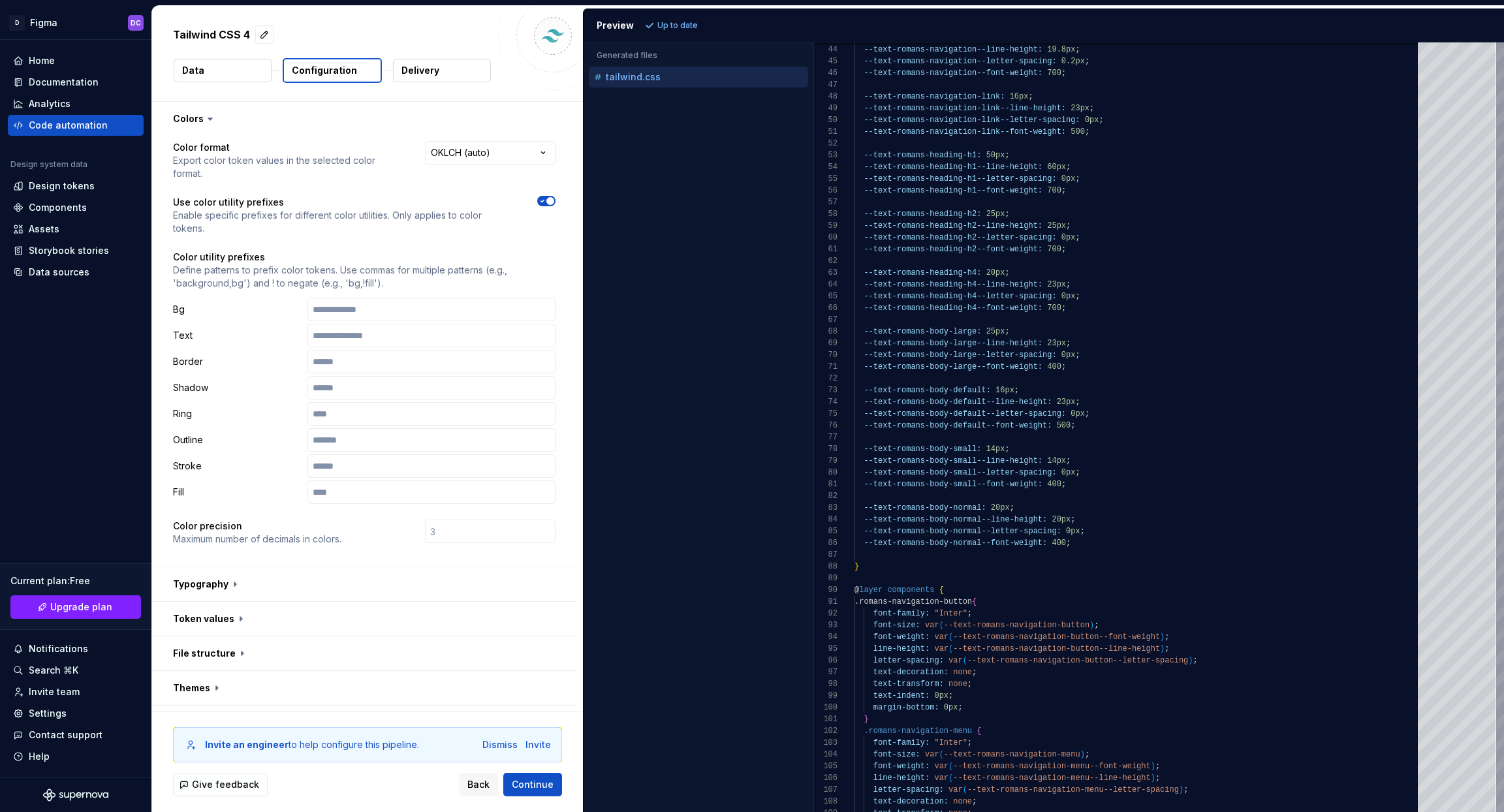
click at [221, 67] on button "Data" at bounding box center [222, 70] width 98 height 24
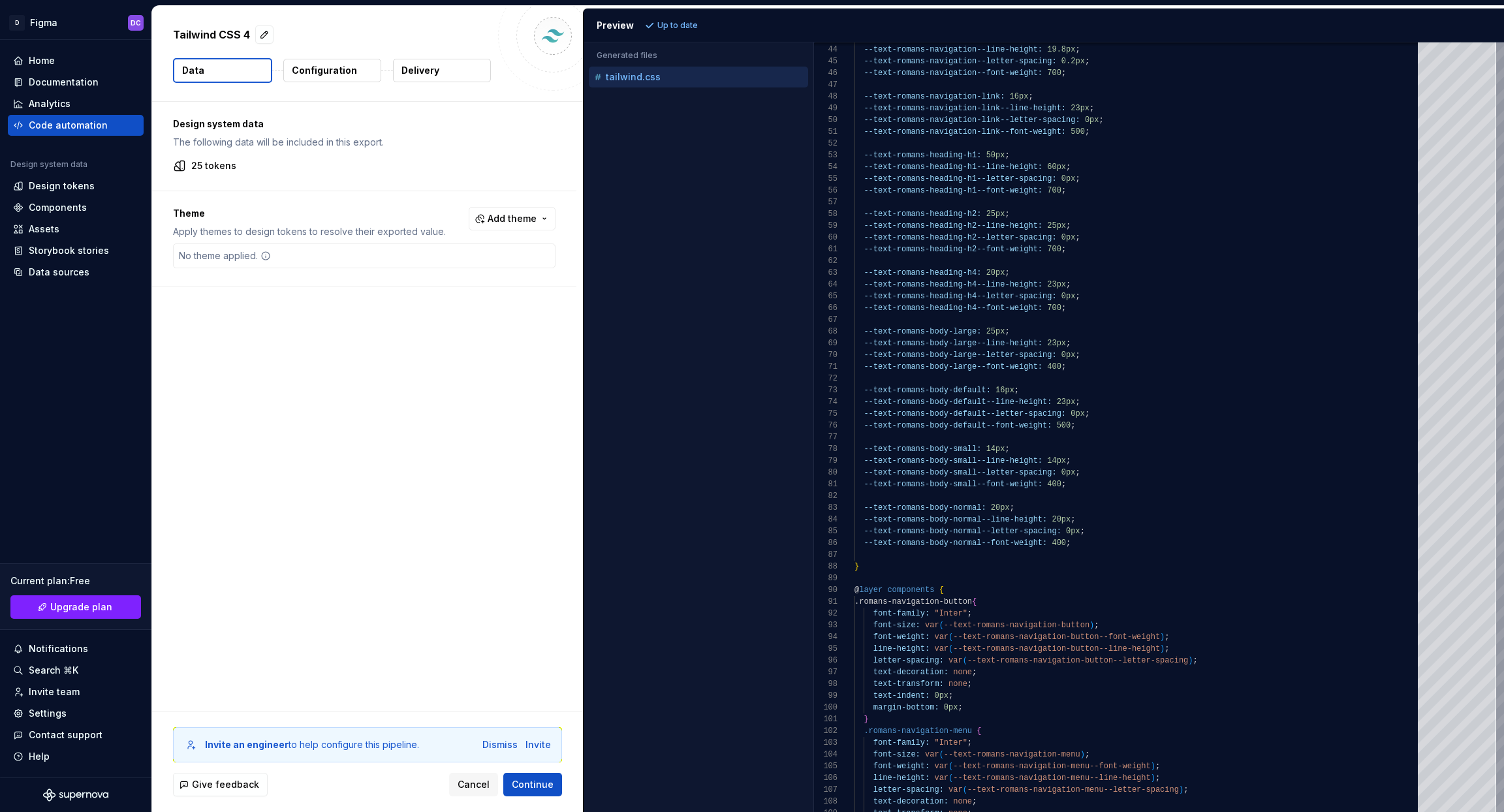
click at [223, 129] on p "Design system data" at bounding box center [364, 123] width 382 height 13
click at [220, 142] on p "The following data will be included in this export." at bounding box center [364, 142] width 382 height 13
click at [212, 172] on p "25 tokens" at bounding box center [214, 165] width 45 height 13
click at [202, 229] on p "Apply themes to design tokens to resolve their exported value." at bounding box center [310, 231] width 273 height 13
click at [182, 167] on icon at bounding box center [179, 165] width 13 height 13
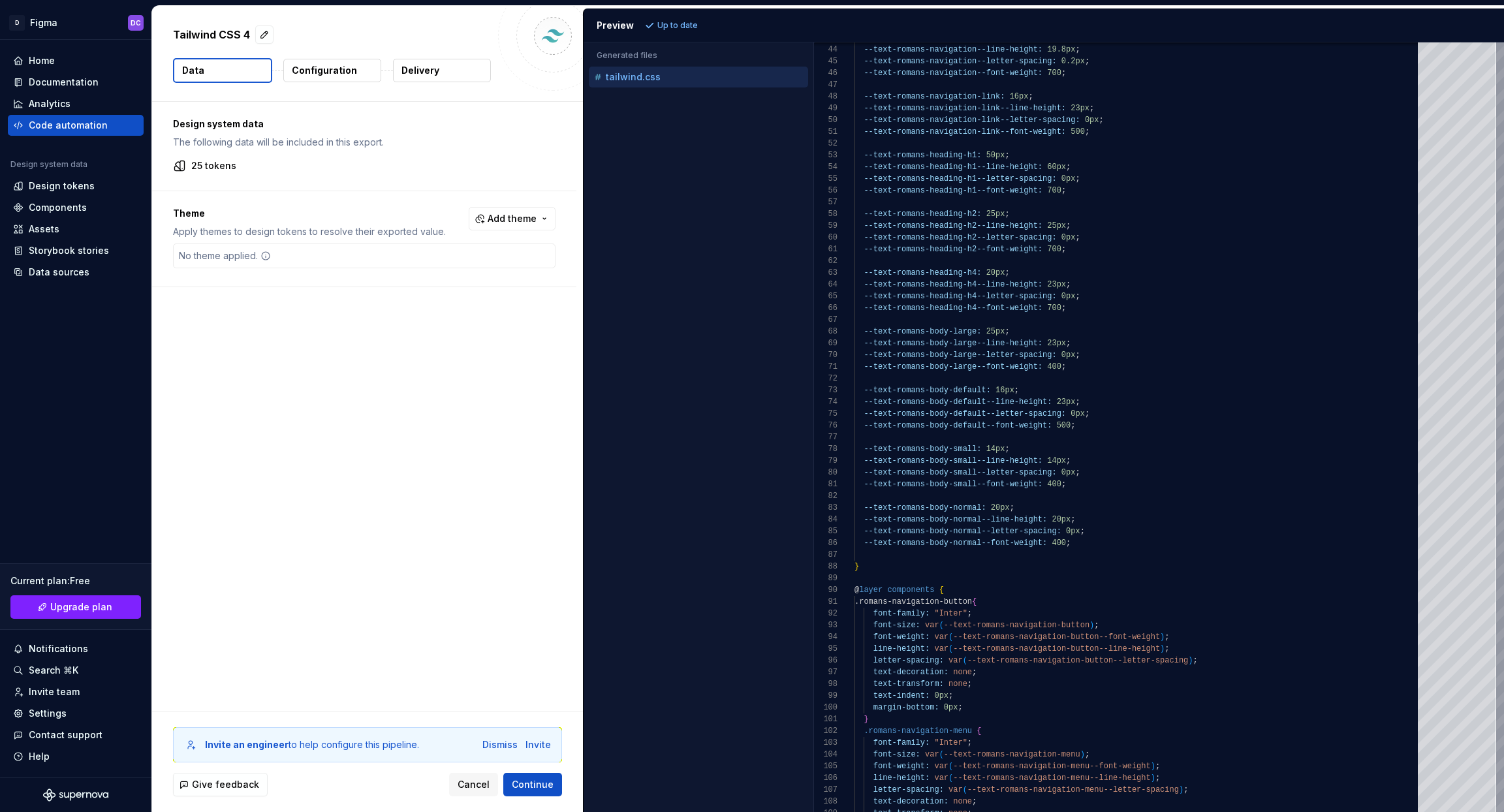
click at [216, 167] on p "25 tokens" at bounding box center [214, 165] width 45 height 13
drag, startPoint x: 241, startPoint y: 167, endPoint x: 207, endPoint y: 167, distance: 34.0
click at [207, 167] on div "25 tokens" at bounding box center [364, 165] width 382 height 13
click at [429, 71] on p "Delivery" at bounding box center [420, 70] width 38 height 13
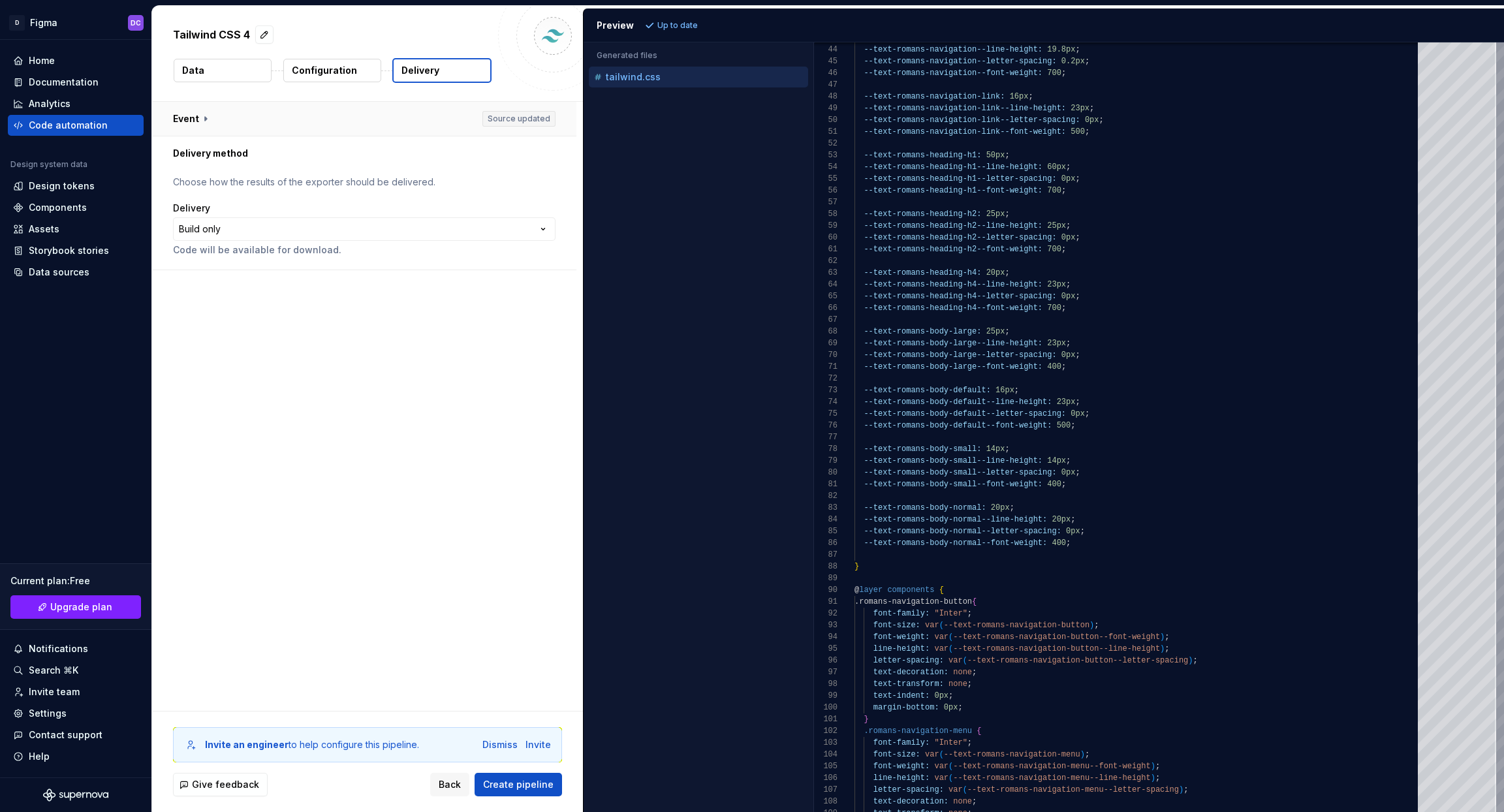
click at [197, 116] on button "button" at bounding box center [364, 119] width 424 height 34
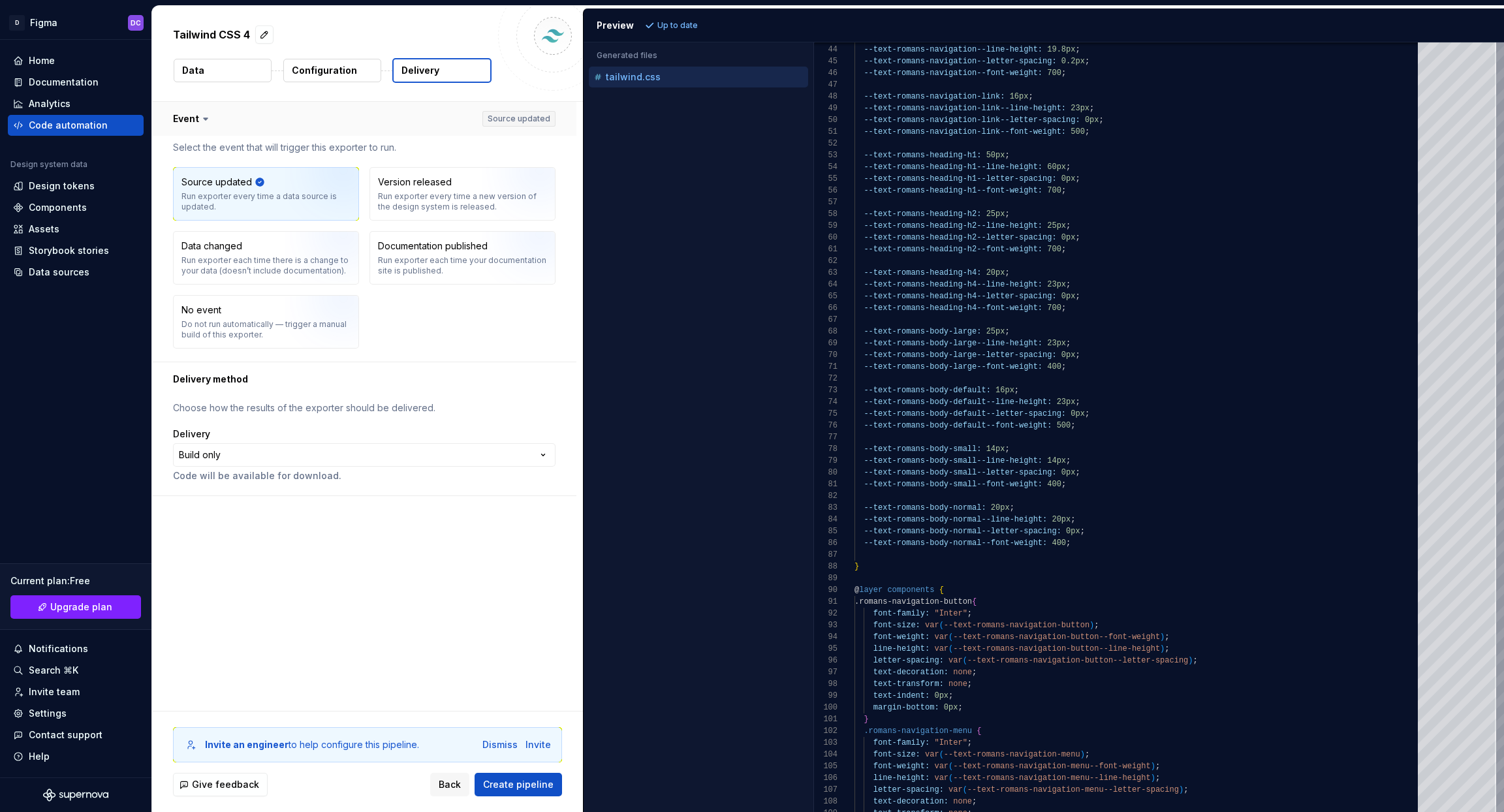
click at [197, 116] on button "button" at bounding box center [364, 119] width 424 height 34
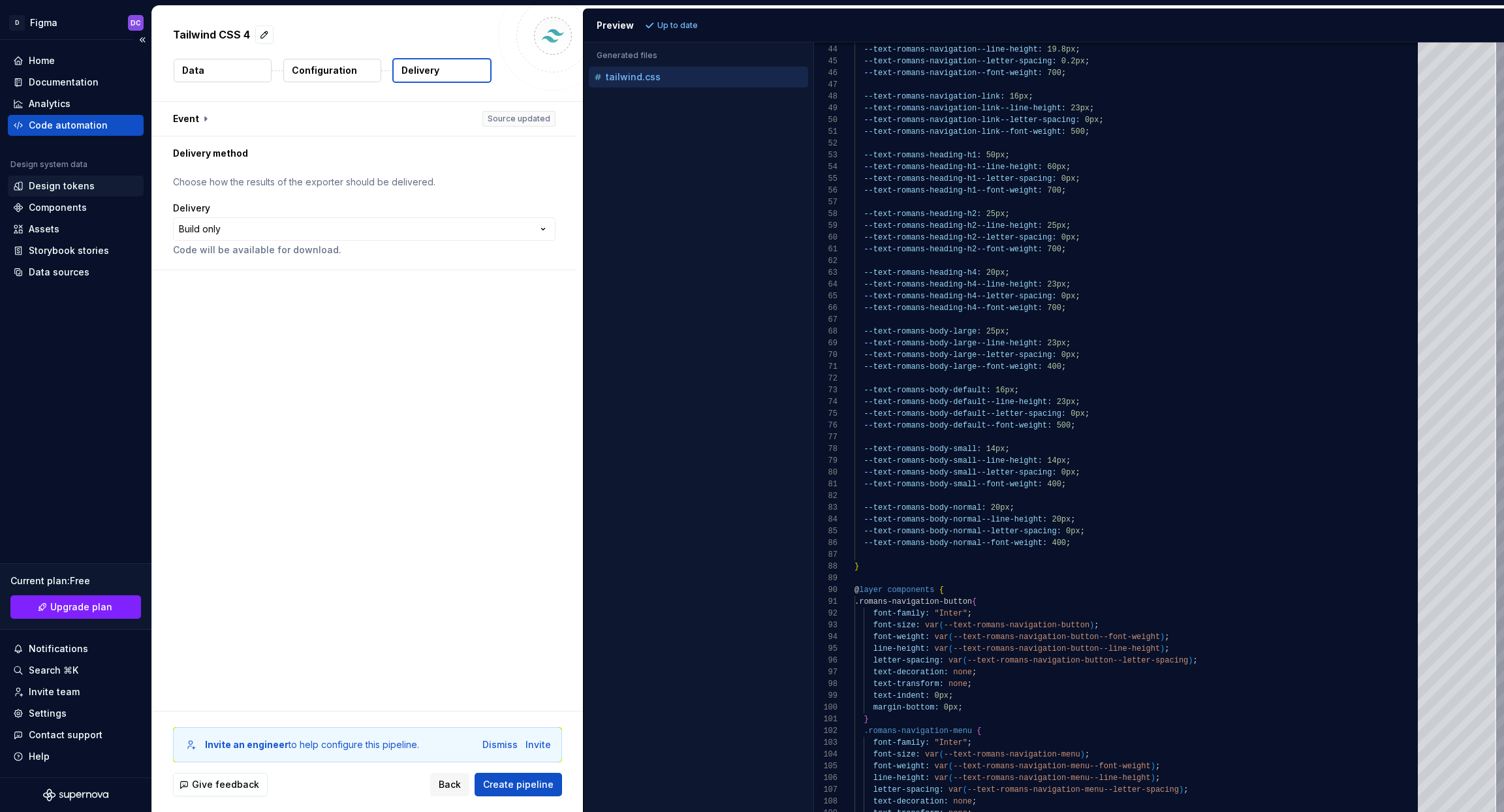
click at [73, 182] on div "Design tokens" at bounding box center [62, 185] width 66 height 13
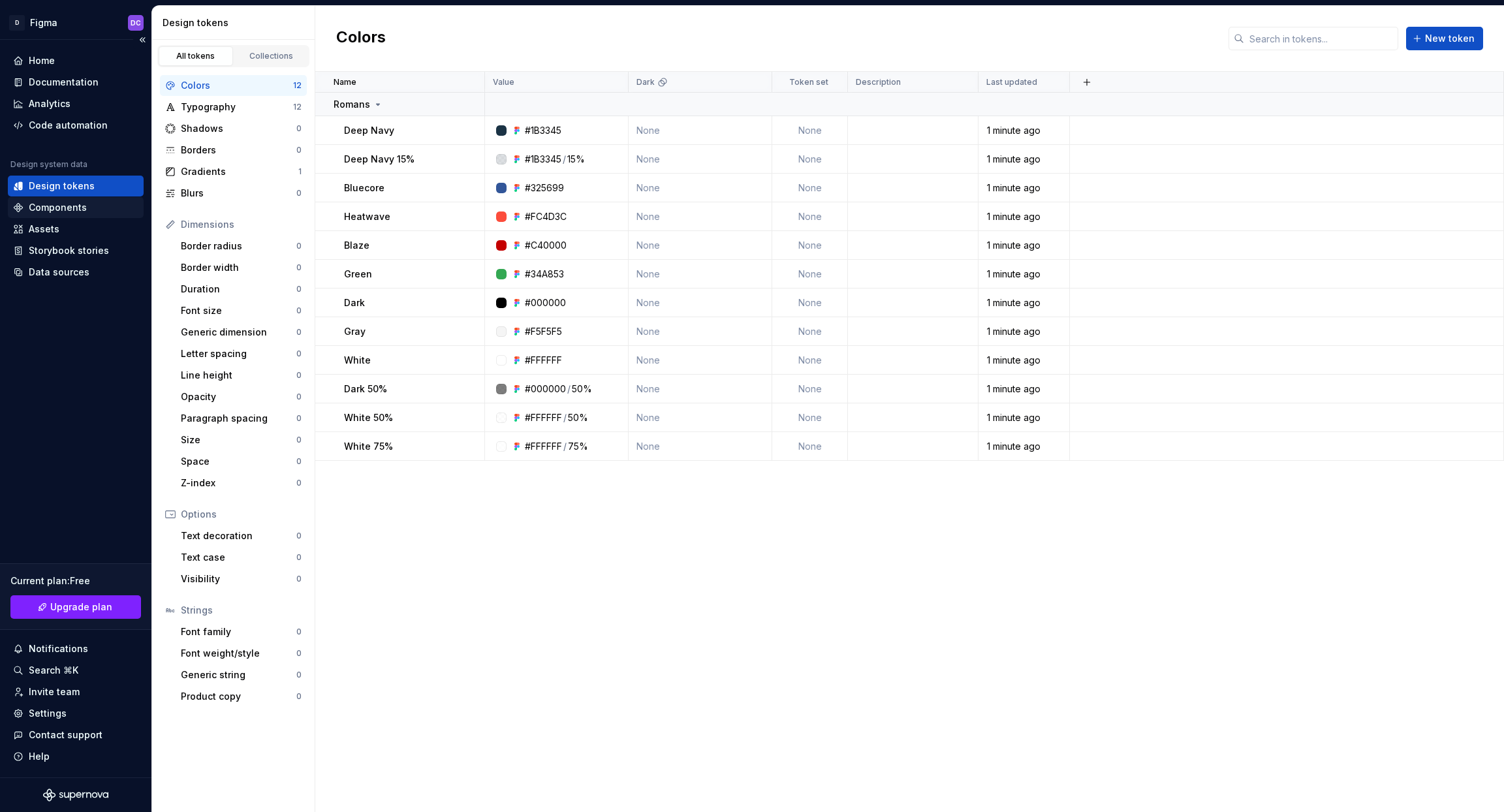
click at [76, 208] on div "Components" at bounding box center [58, 207] width 58 height 13
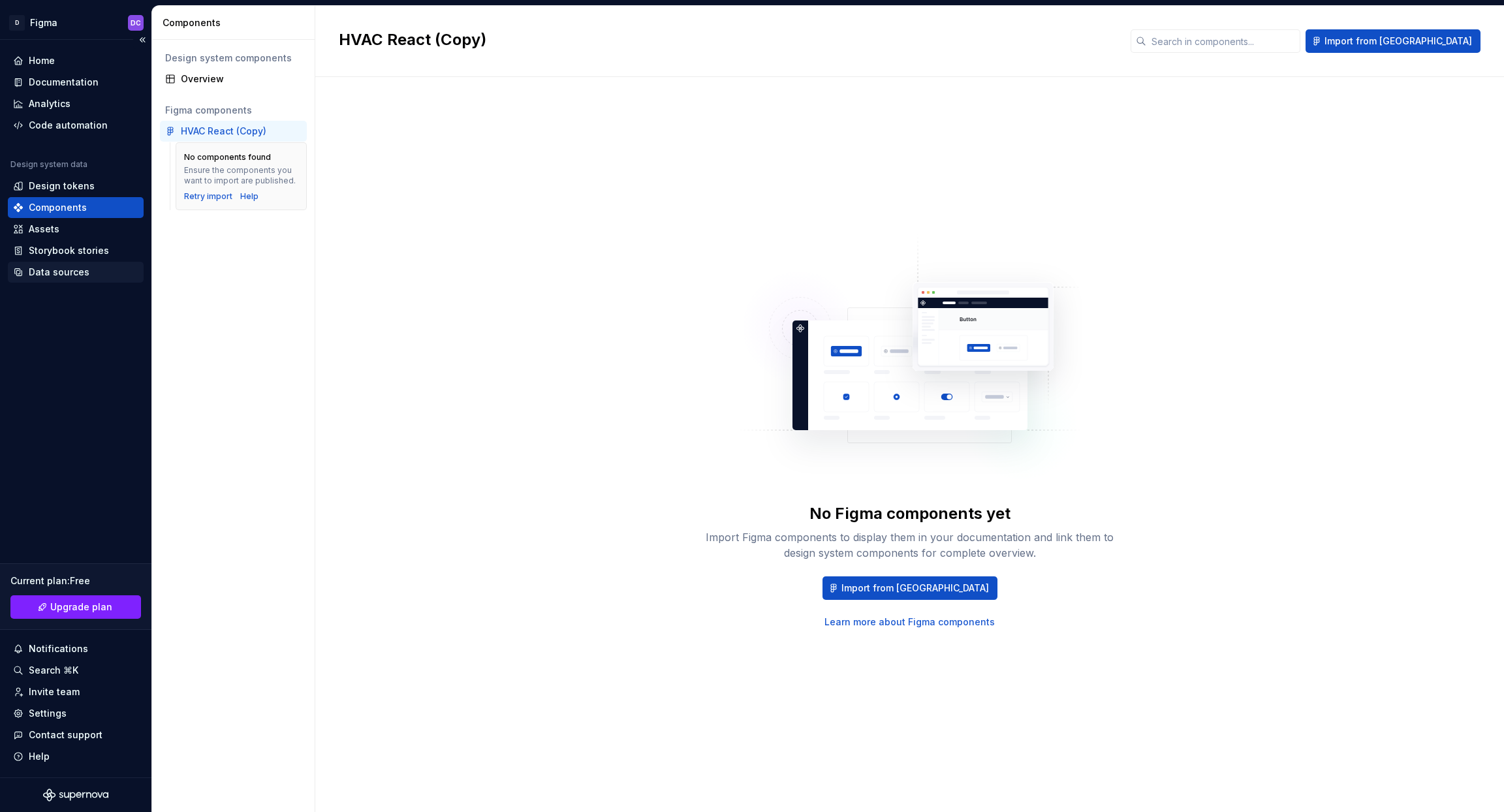
click at [71, 271] on div "Data sources" at bounding box center [59, 272] width 61 height 13
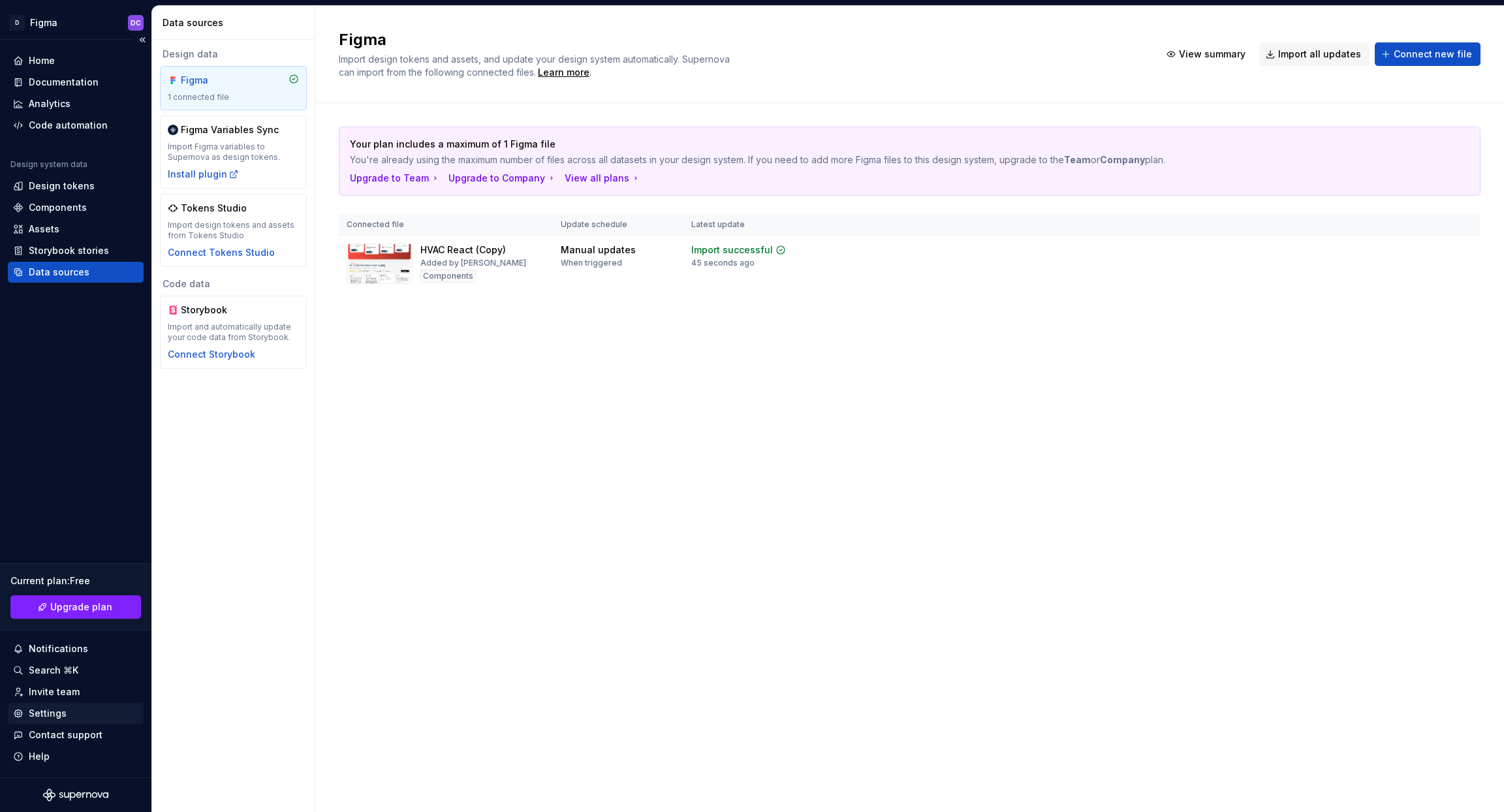
click at [49, 720] on div "Settings" at bounding box center [48, 713] width 38 height 13
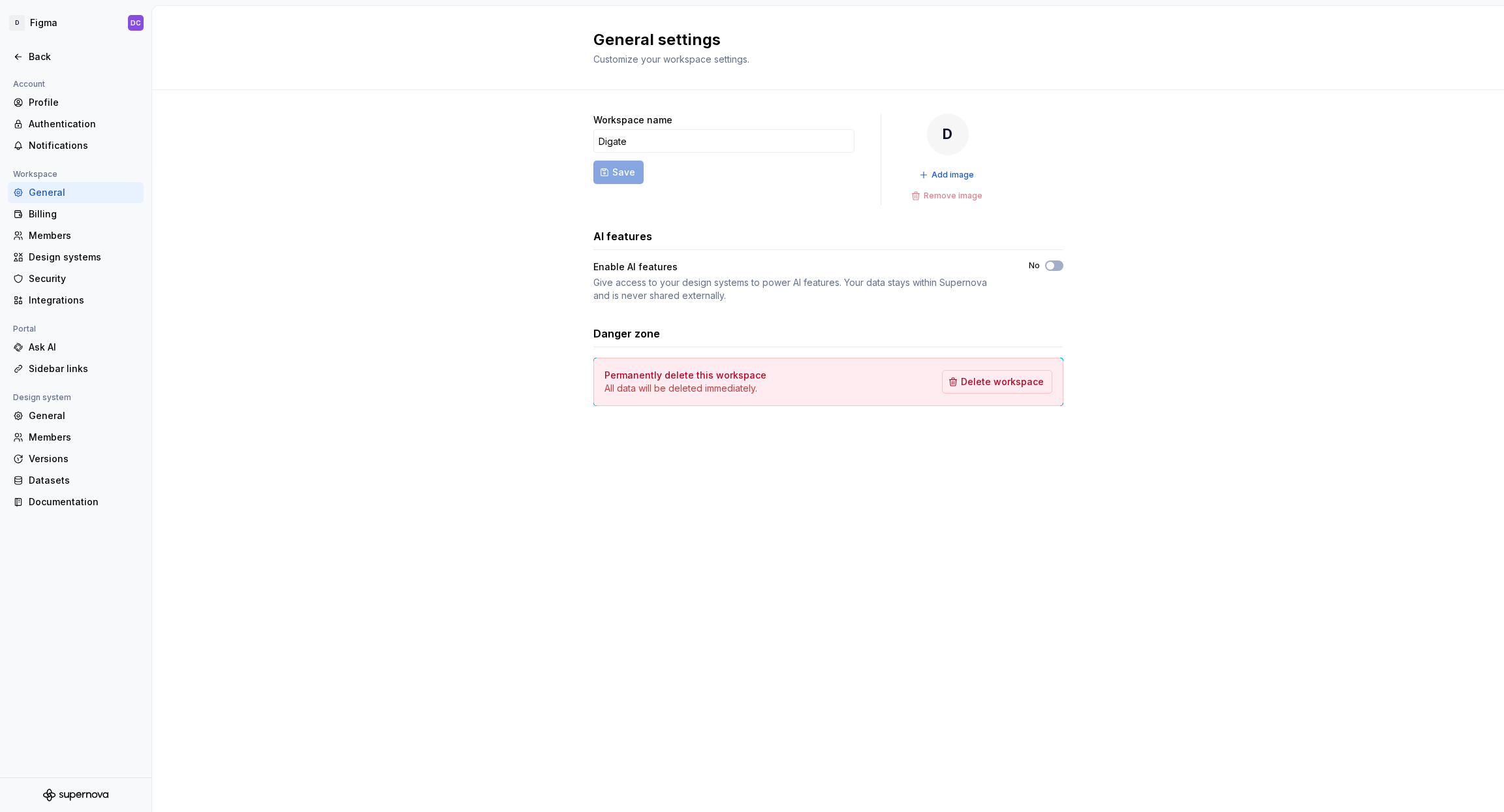
click at [38, 194] on div "General" at bounding box center [84, 192] width 110 height 13
click at [40, 55] on div "Back" at bounding box center [84, 57] width 110 height 13
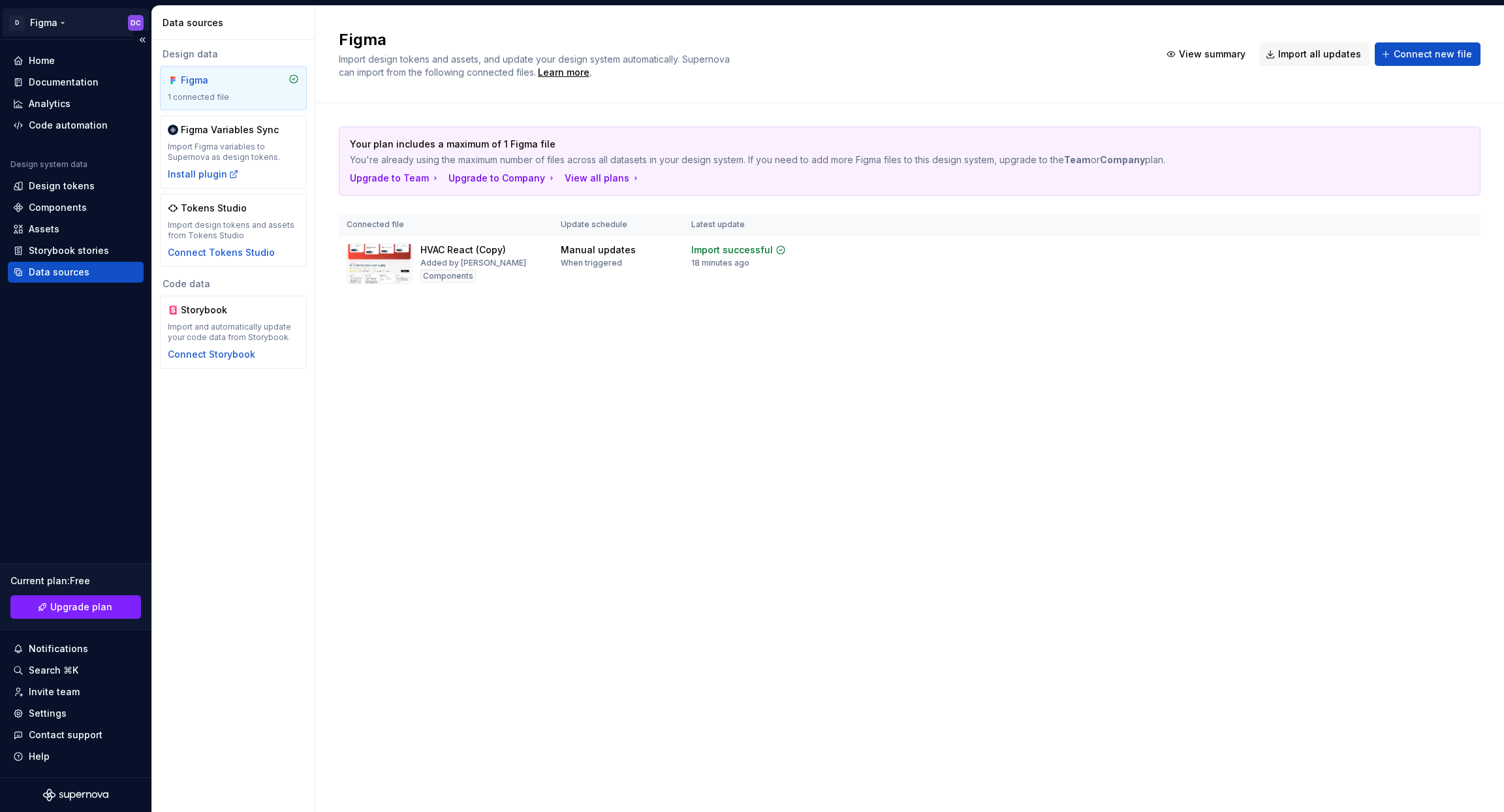
click at [41, 19] on html "D Figma DC Home Documentation Analytics Code automation Design system data Desi…" at bounding box center [752, 406] width 1504 height 812
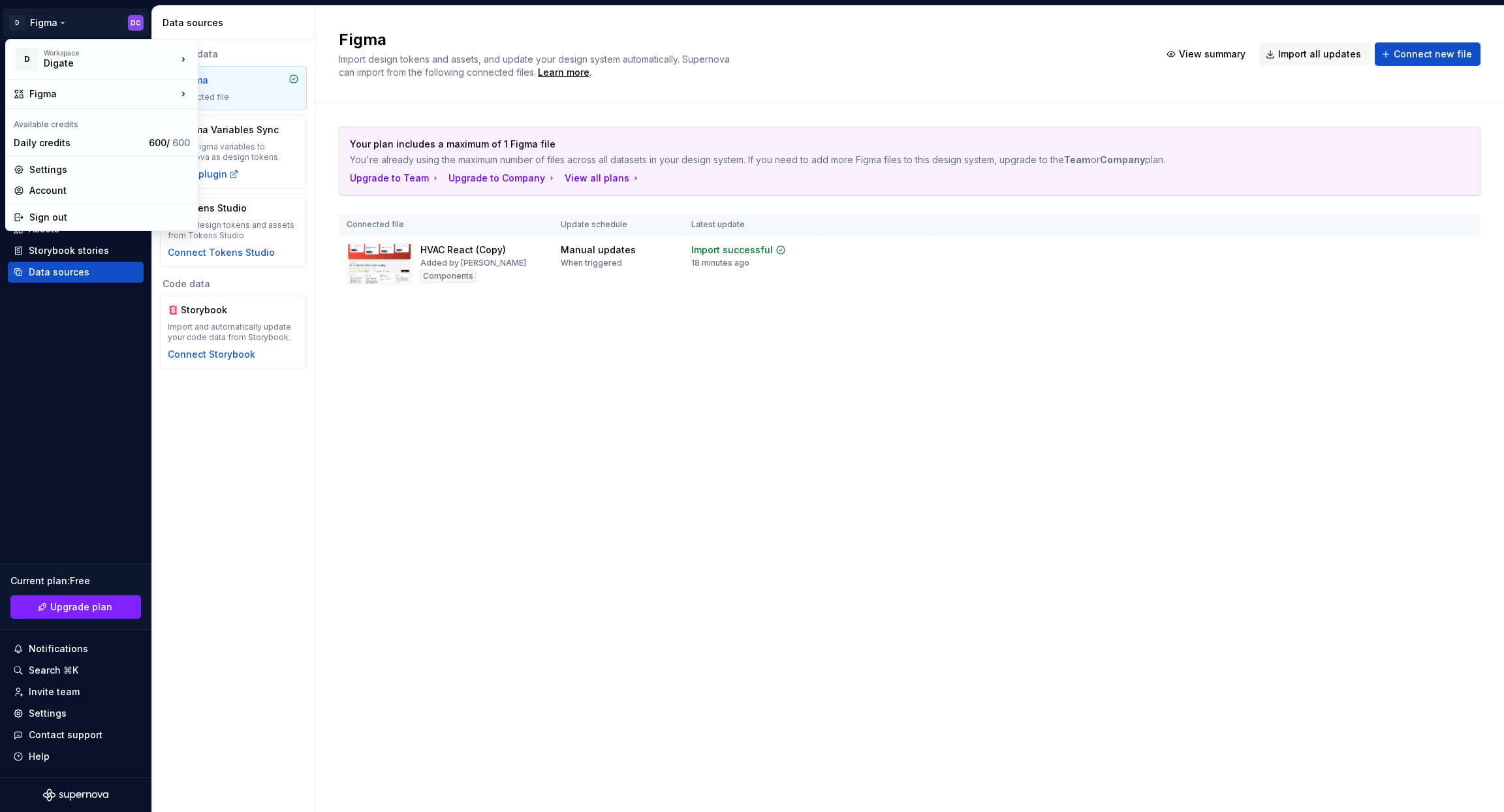
click at [50, 340] on html "D Figma DC Home Documentation Analytics Code automation Design system data Desi…" at bounding box center [752, 406] width 1504 height 812
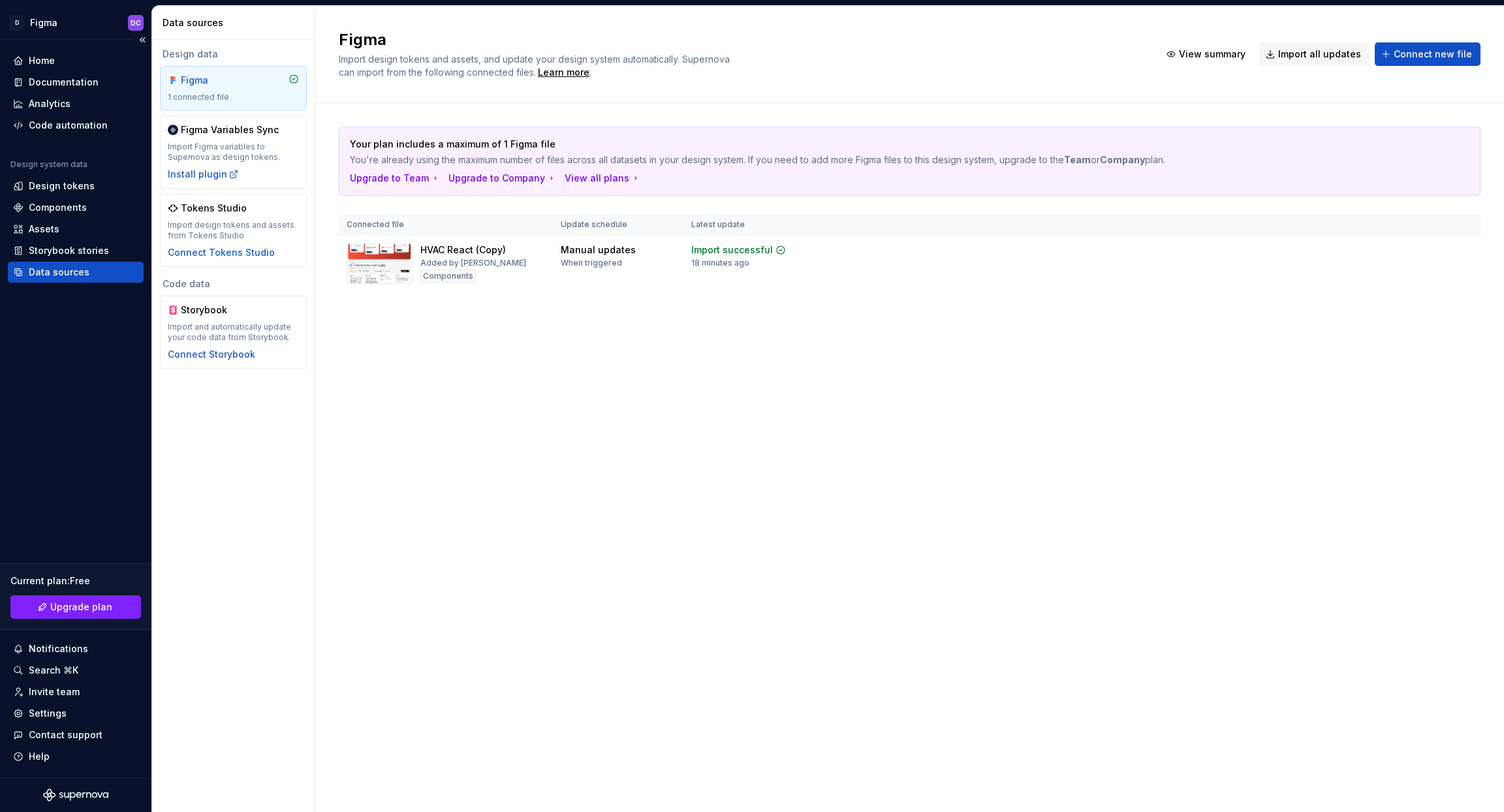
click at [70, 275] on div "Data sources" at bounding box center [59, 272] width 61 height 13
click at [473, 243] on div "HVAC React (Copy)" at bounding box center [463, 250] width 86 height 13
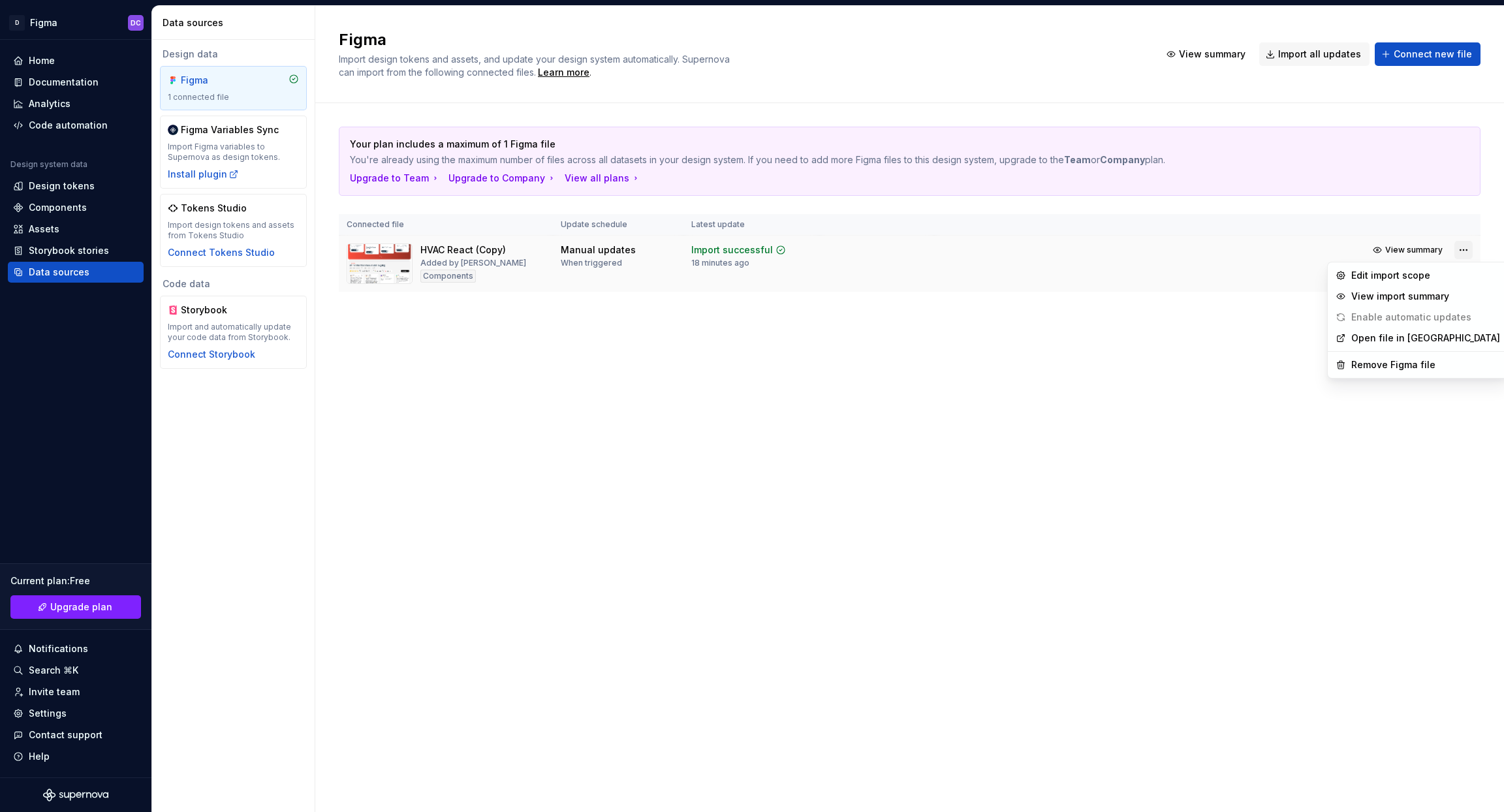
click at [1463, 253] on html "D Figma DC Home Documentation Analytics Code automation Design system data Desi…" at bounding box center [752, 406] width 1504 height 812
click at [1403, 276] on div "Edit import scope" at bounding box center [1426, 275] width 149 height 13
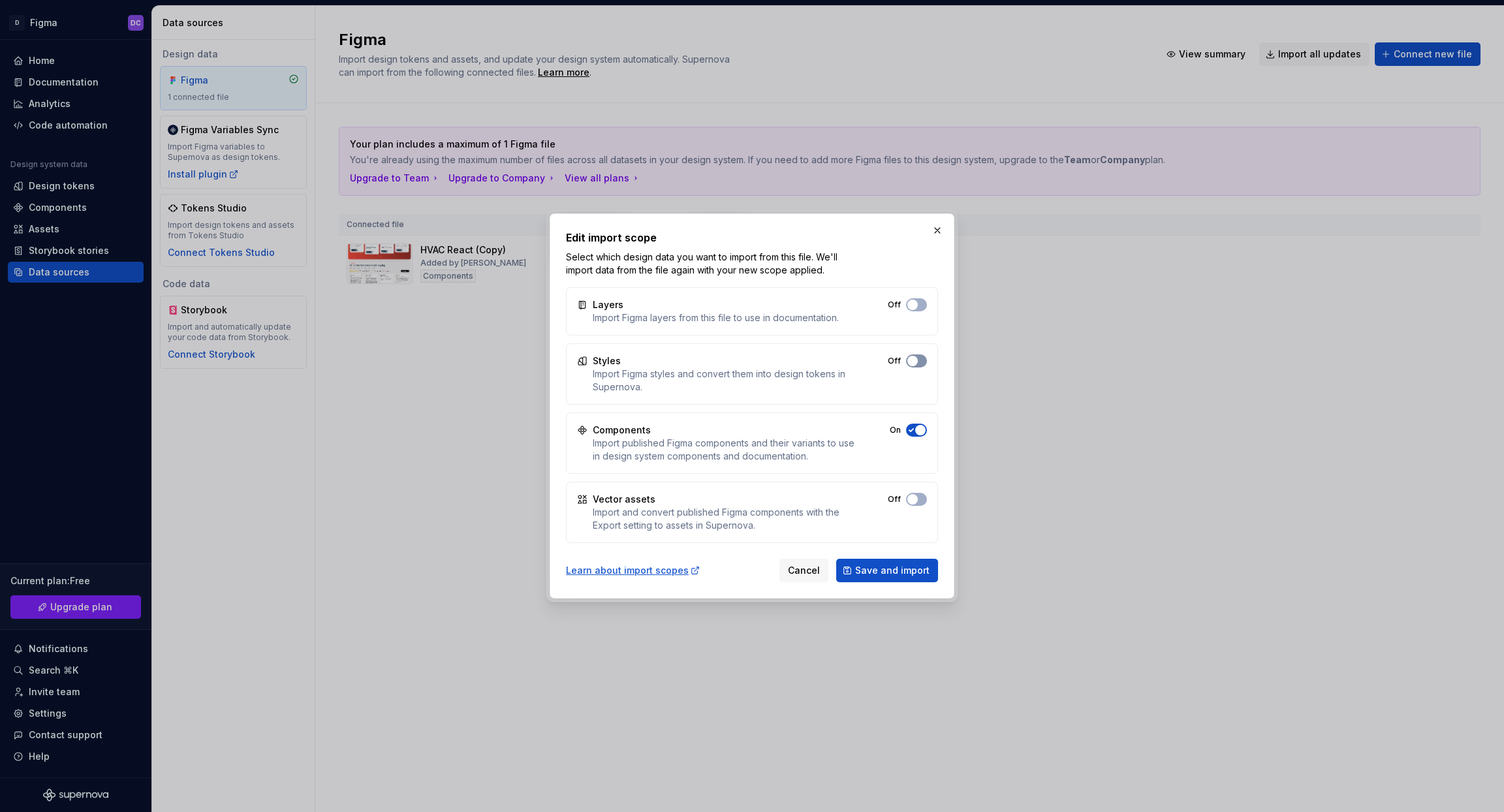
click at [916, 360] on span "button" at bounding box center [913, 361] width 10 height 10
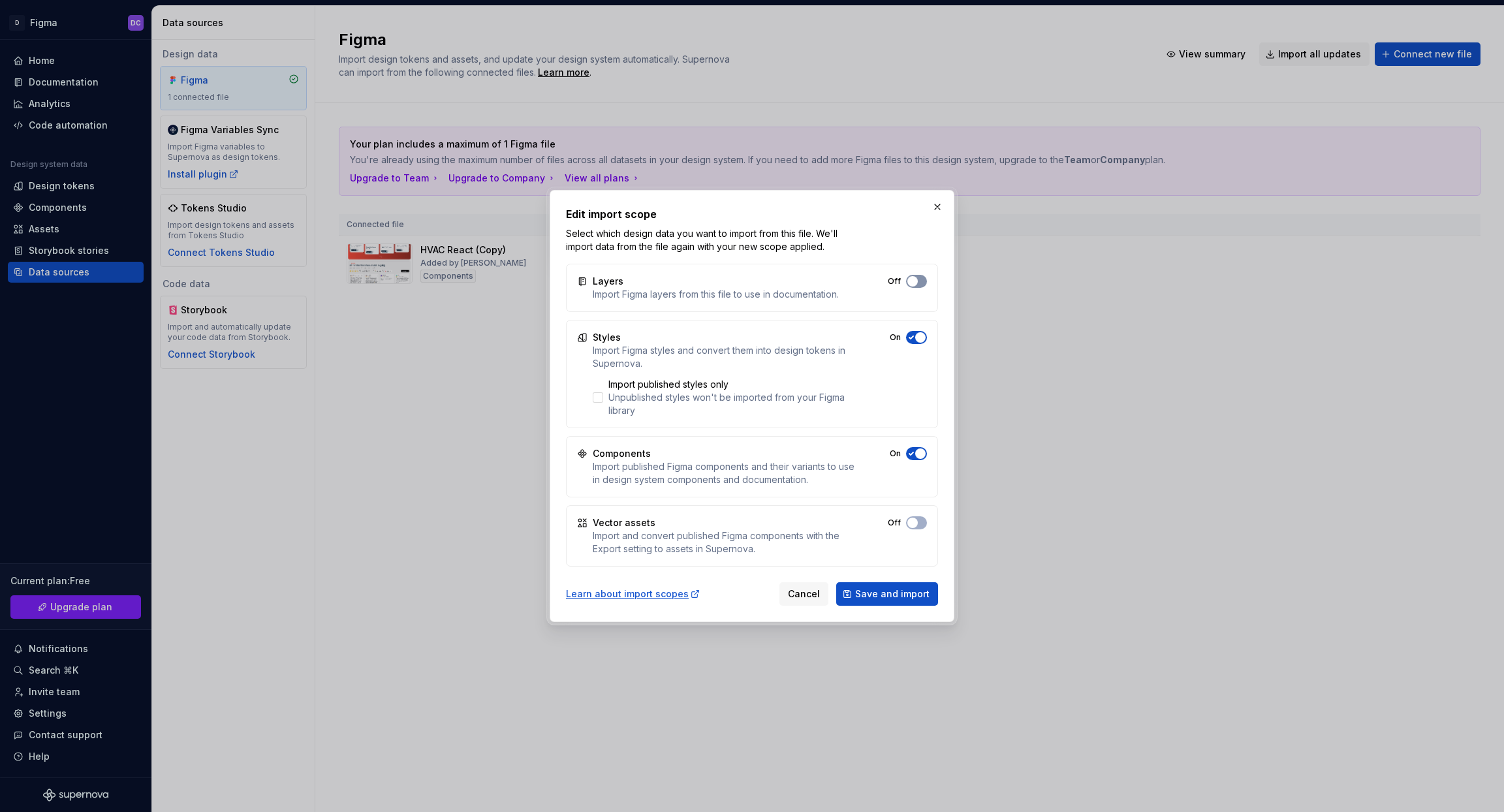
click at [917, 281] on span "button" at bounding box center [913, 281] width 10 height 10
click at [917, 288] on button "On" at bounding box center [917, 281] width 21 height 13
click at [874, 592] on span "Save and import" at bounding box center [892, 593] width 74 height 13
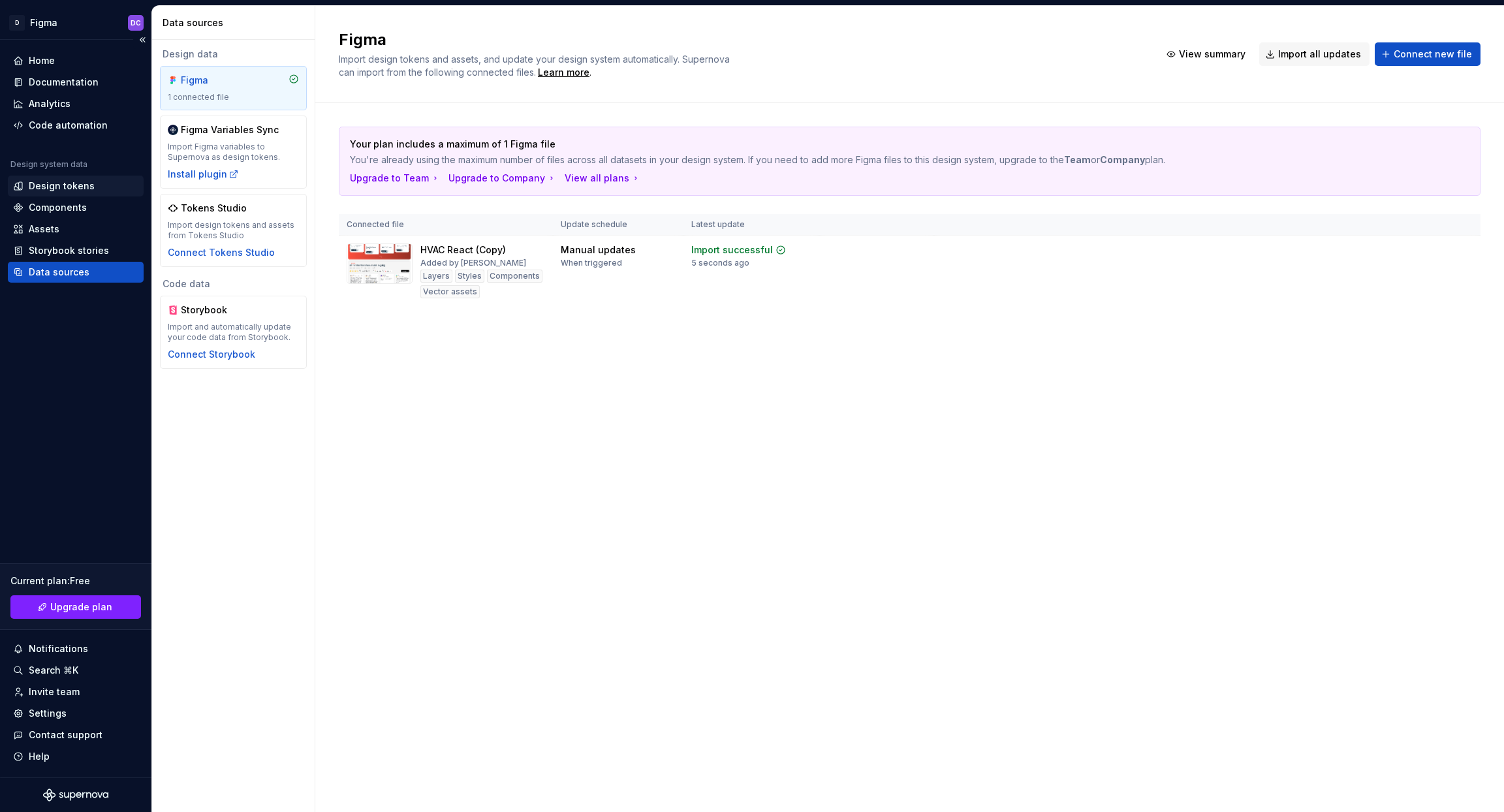
click at [56, 189] on div "Design tokens" at bounding box center [62, 185] width 66 height 13
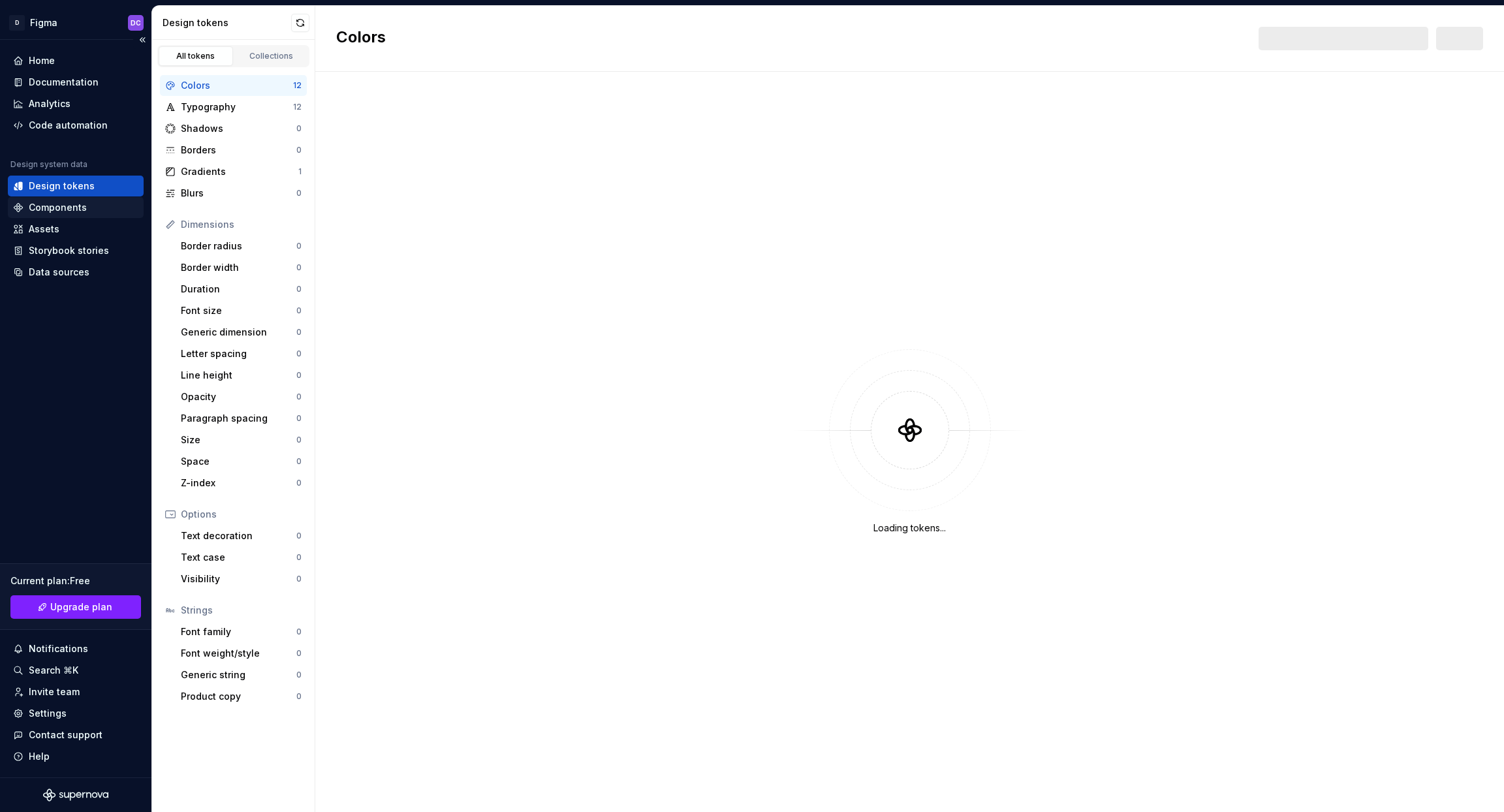
click at [53, 209] on div "Components" at bounding box center [58, 207] width 58 height 13
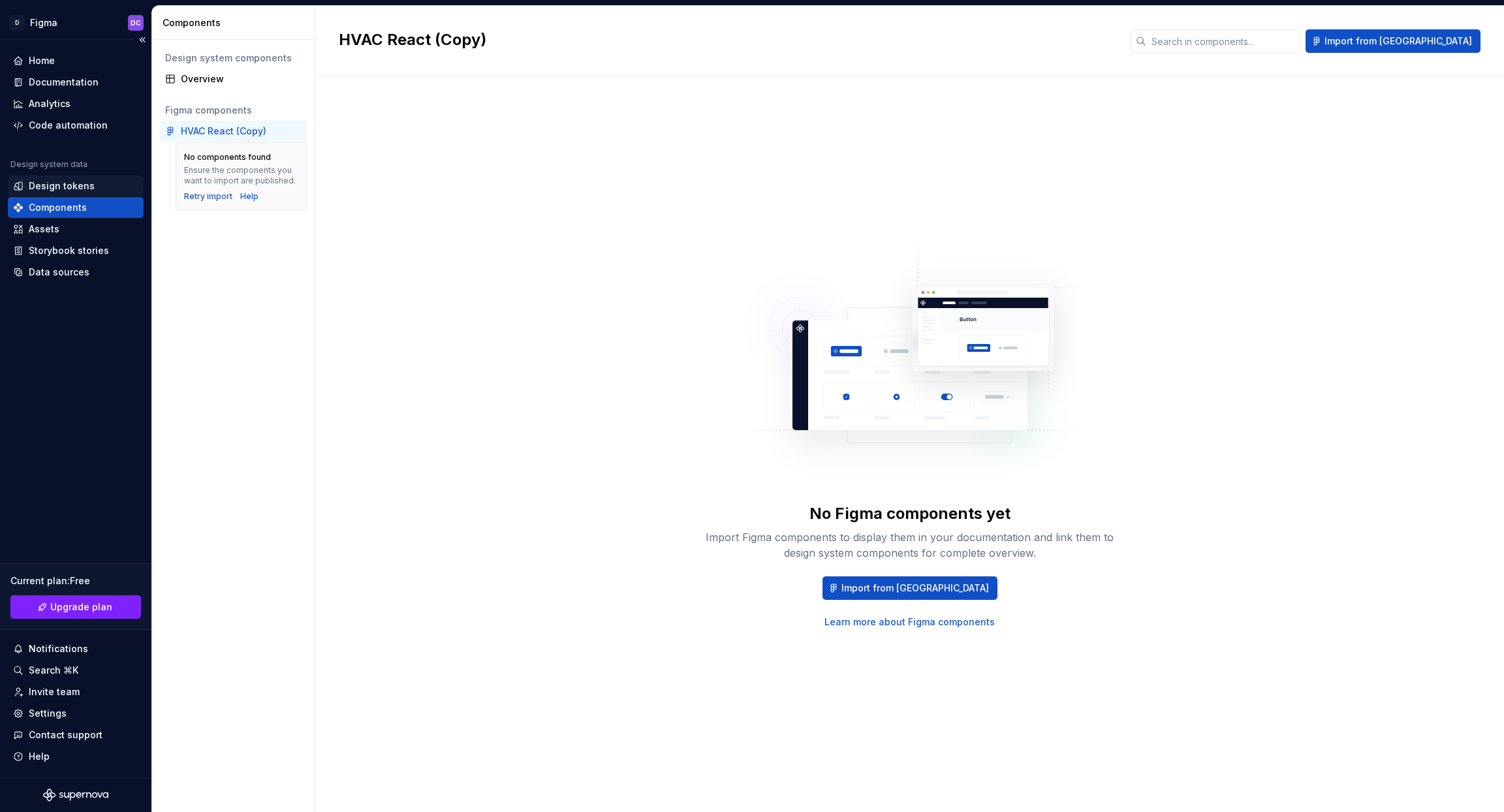
click at [56, 178] on div "Design tokens" at bounding box center [76, 185] width 136 height 21
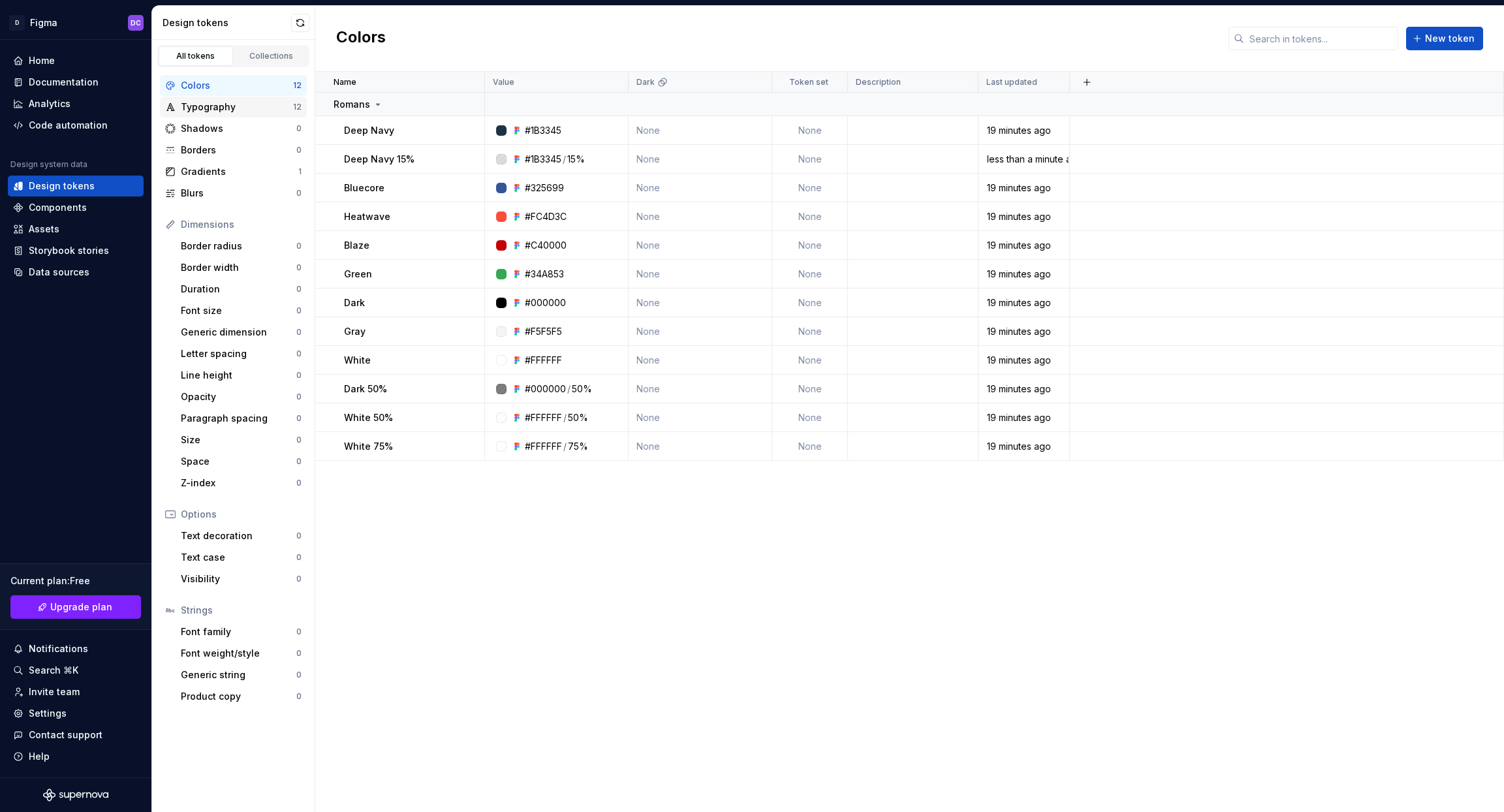
click at [207, 110] on div "Typography" at bounding box center [237, 107] width 112 height 13
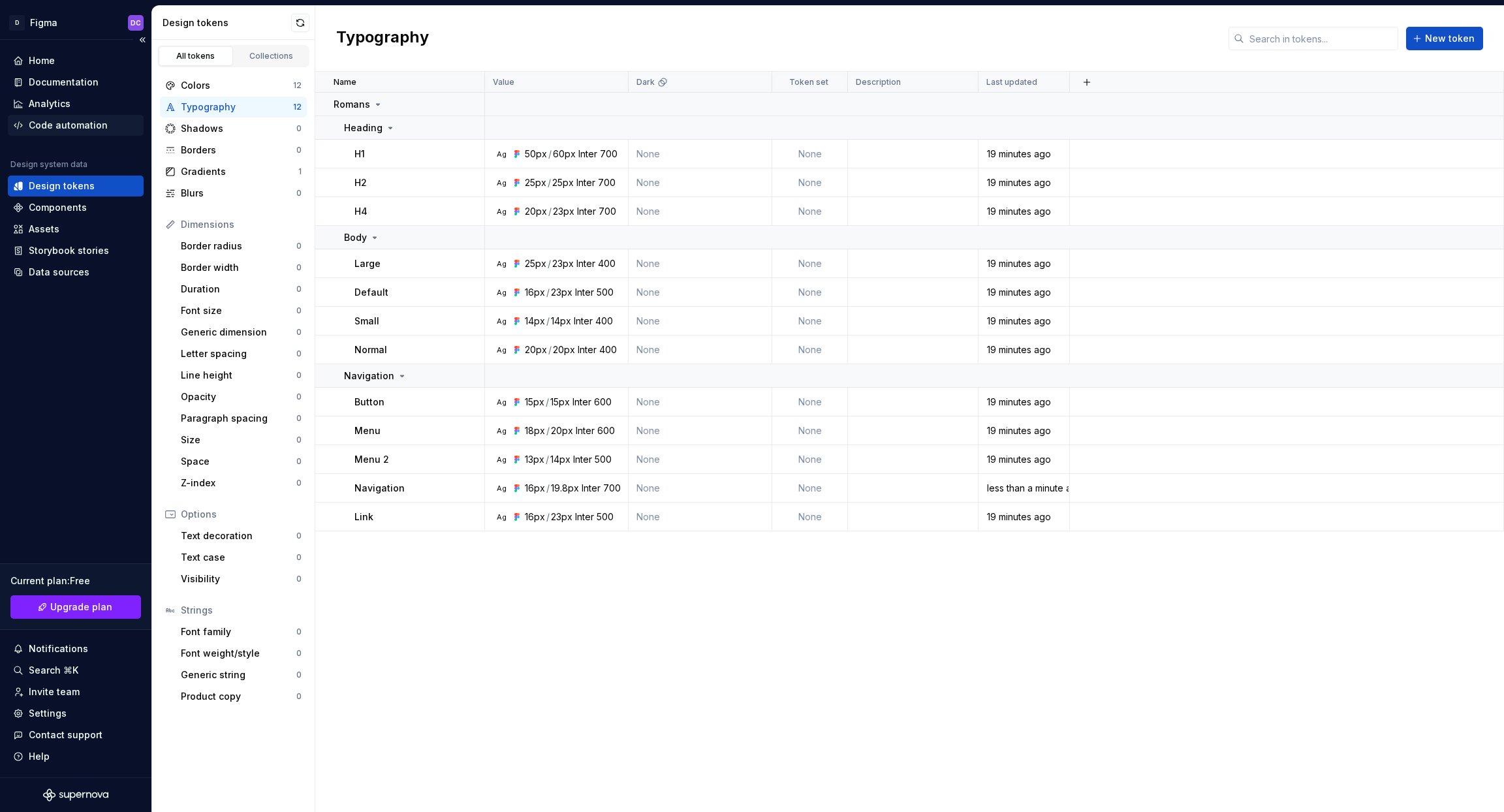
click at [51, 125] on div "Code automation" at bounding box center [68, 125] width 79 height 13
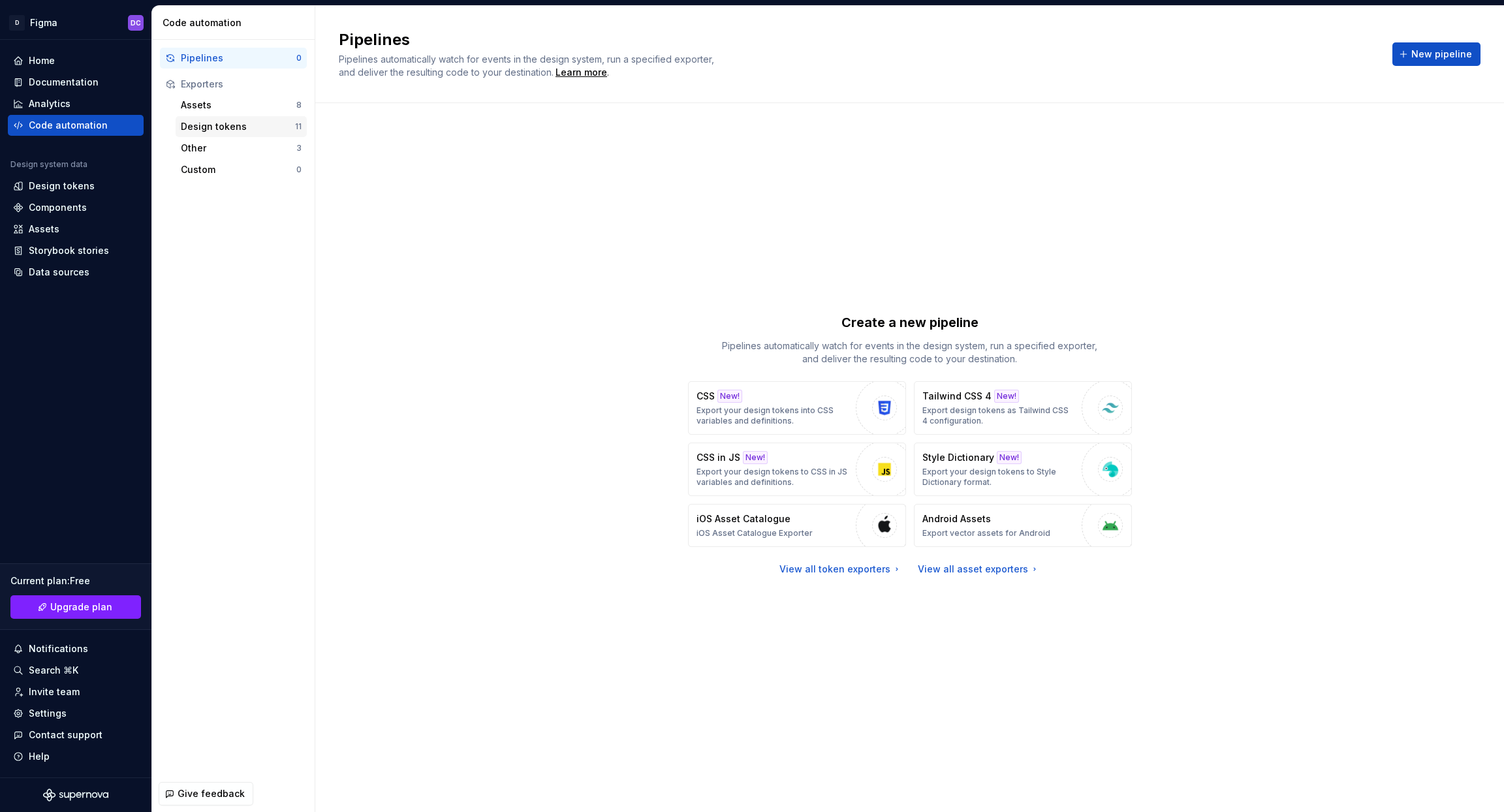
click at [213, 125] on div "Design tokens" at bounding box center [237, 126] width 114 height 13
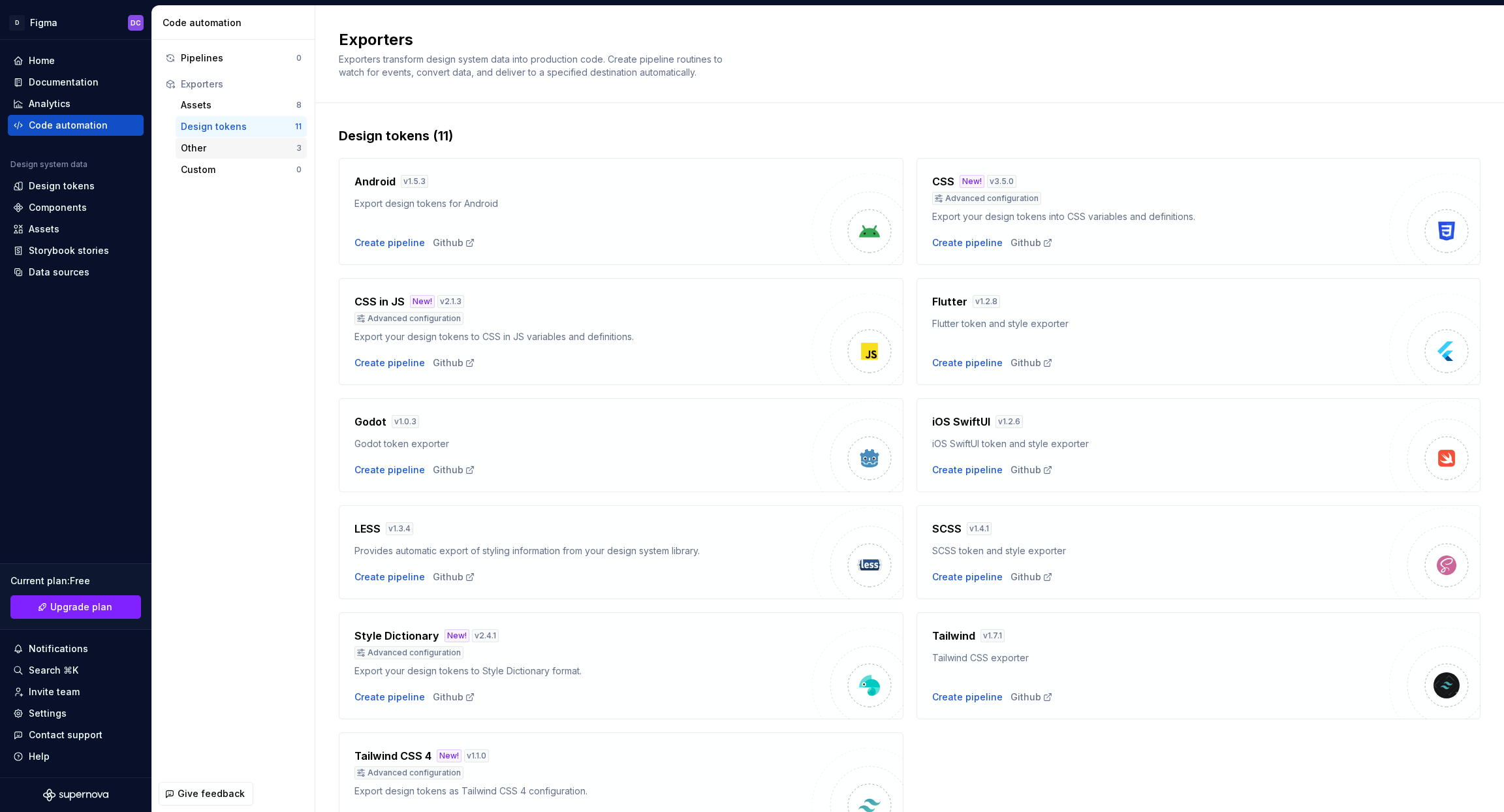
click at [206, 153] on div "Other" at bounding box center [238, 148] width 115 height 13
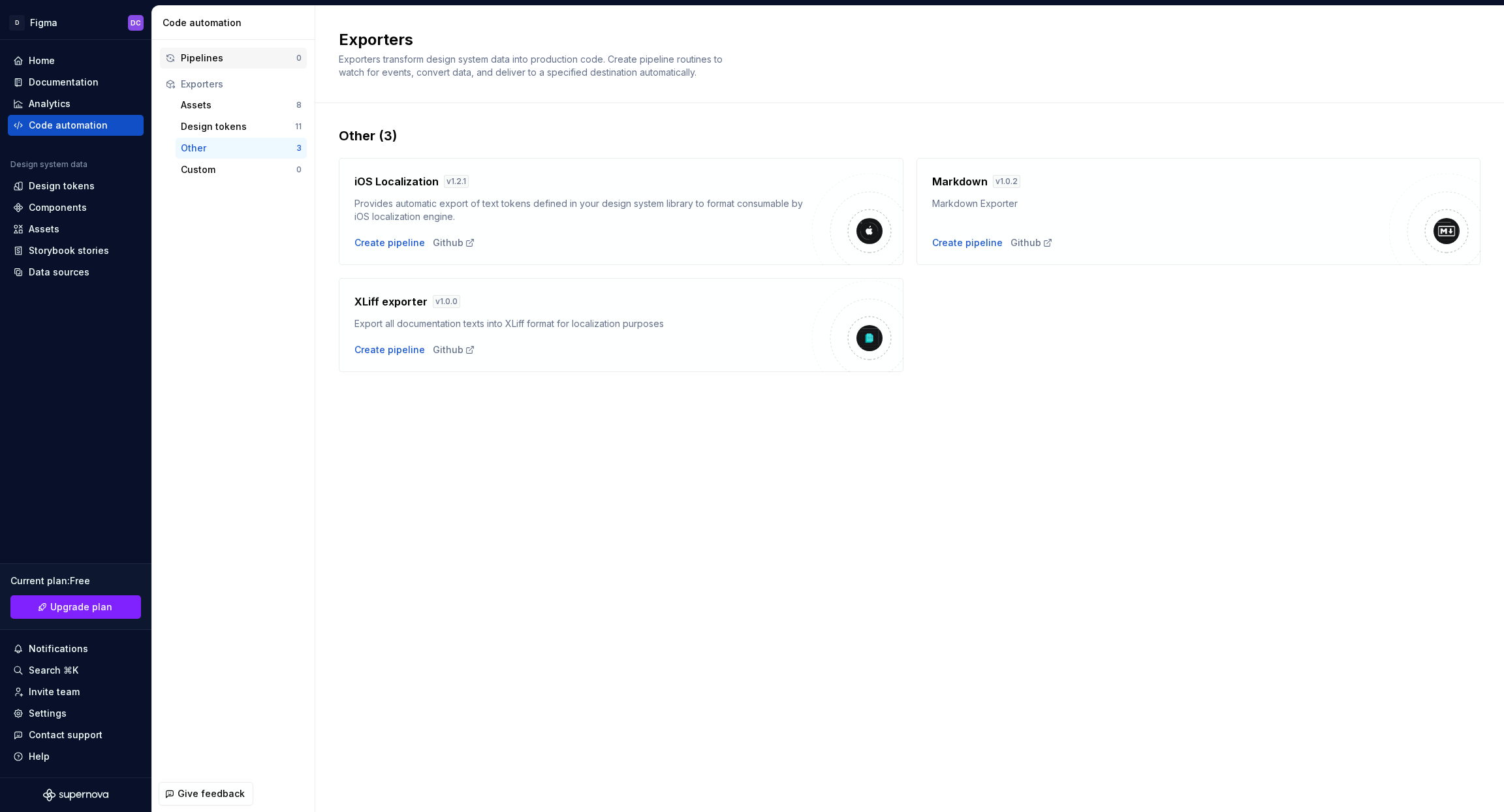
click at [202, 57] on div "Pipelines" at bounding box center [238, 57] width 115 height 13
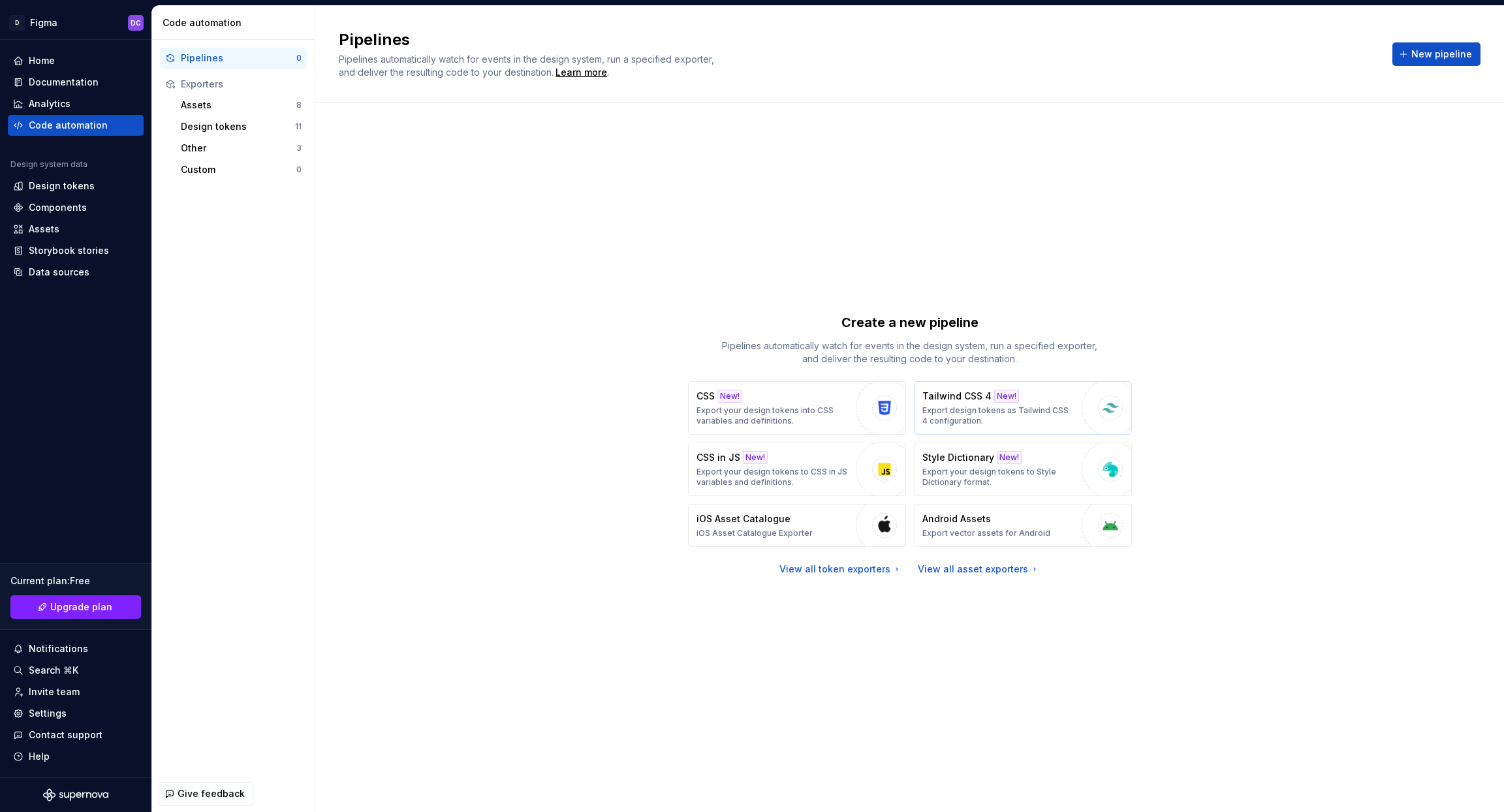
click at [999, 412] on p "Export design tokens as Tailwind CSS 4 configuration." at bounding box center [999, 415] width 153 height 21
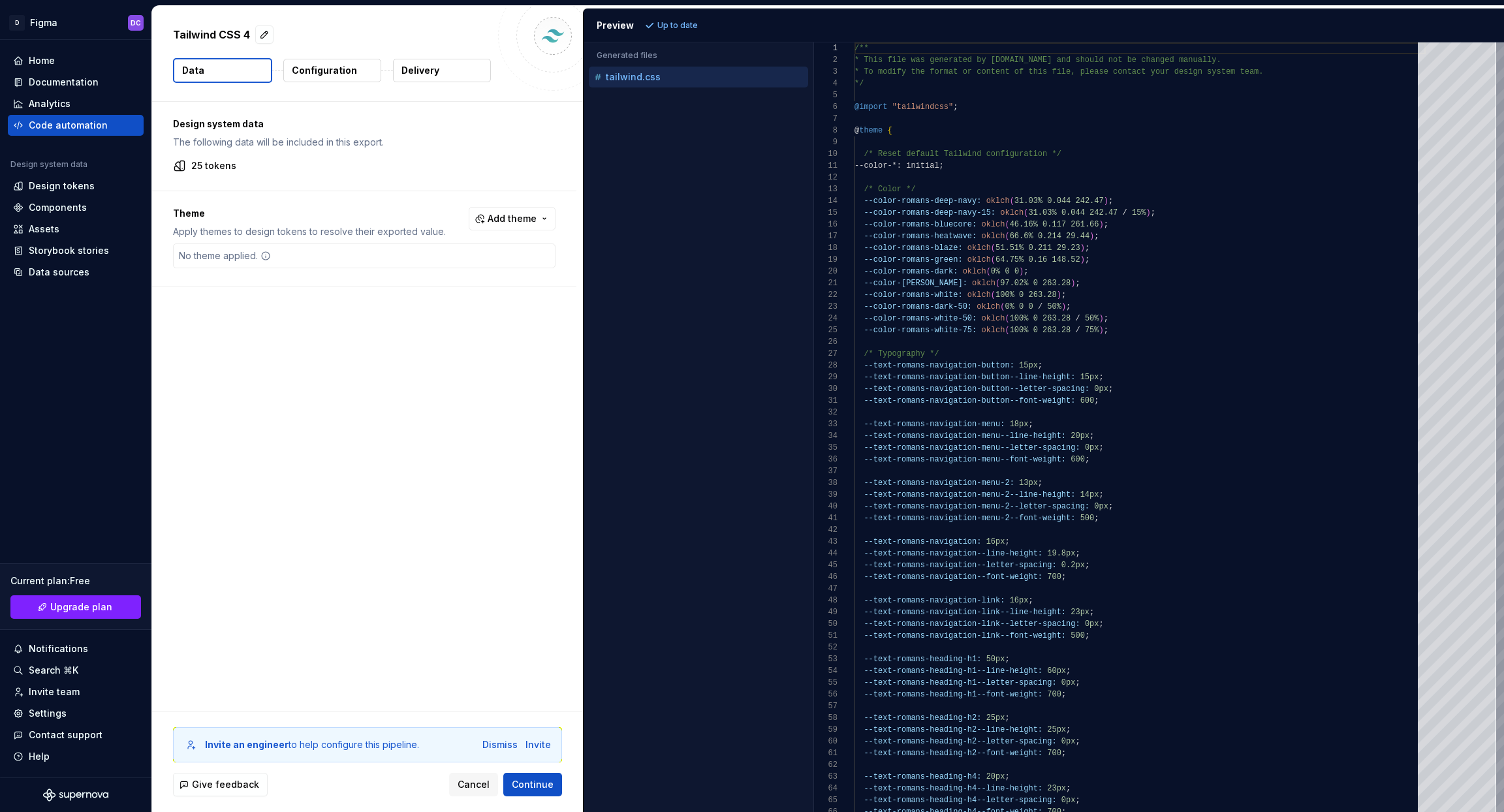
click at [341, 72] on p "Configuration" at bounding box center [324, 70] width 65 height 13
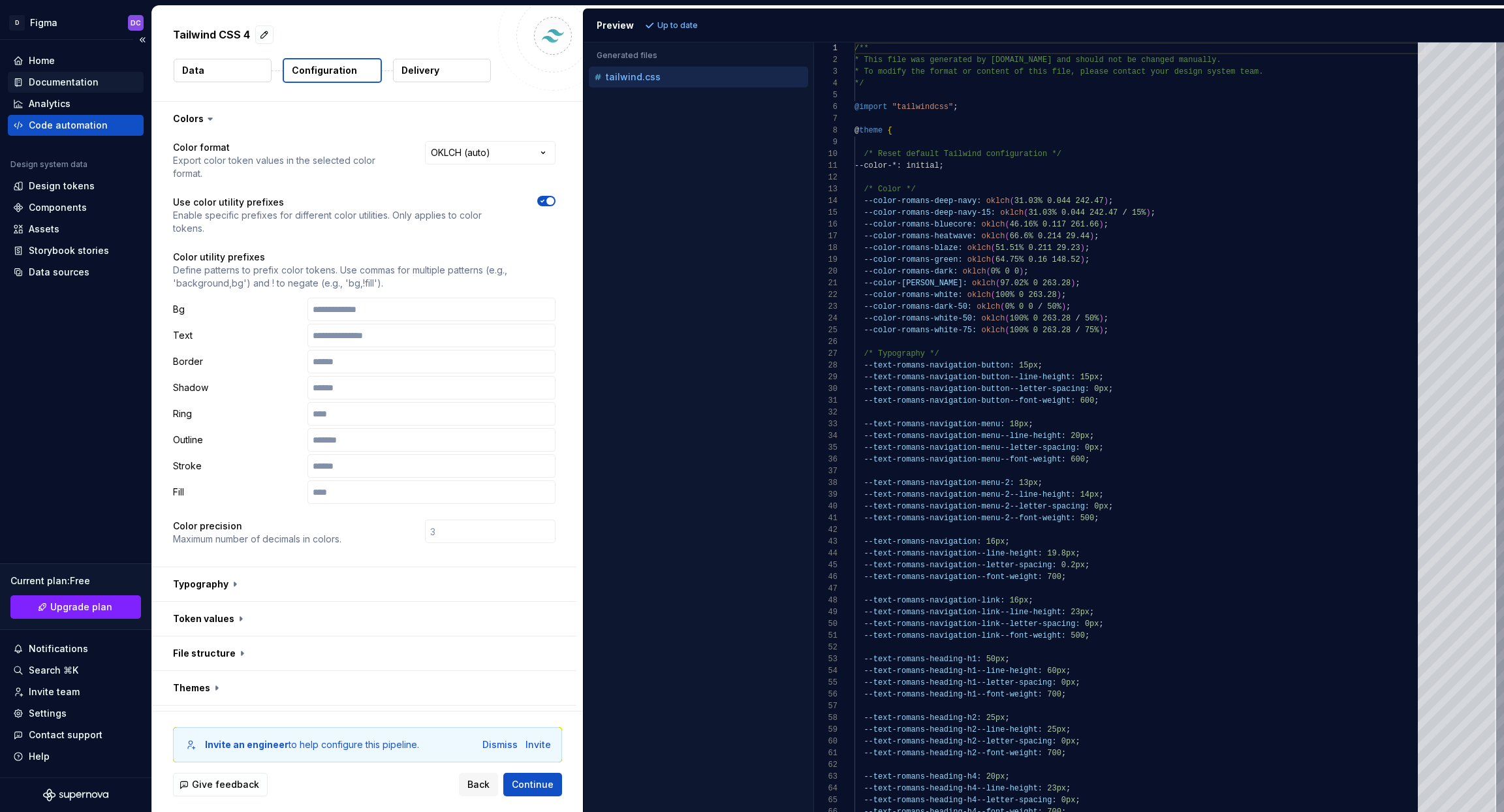
click at [61, 84] on div "Documentation" at bounding box center [64, 82] width 70 height 13
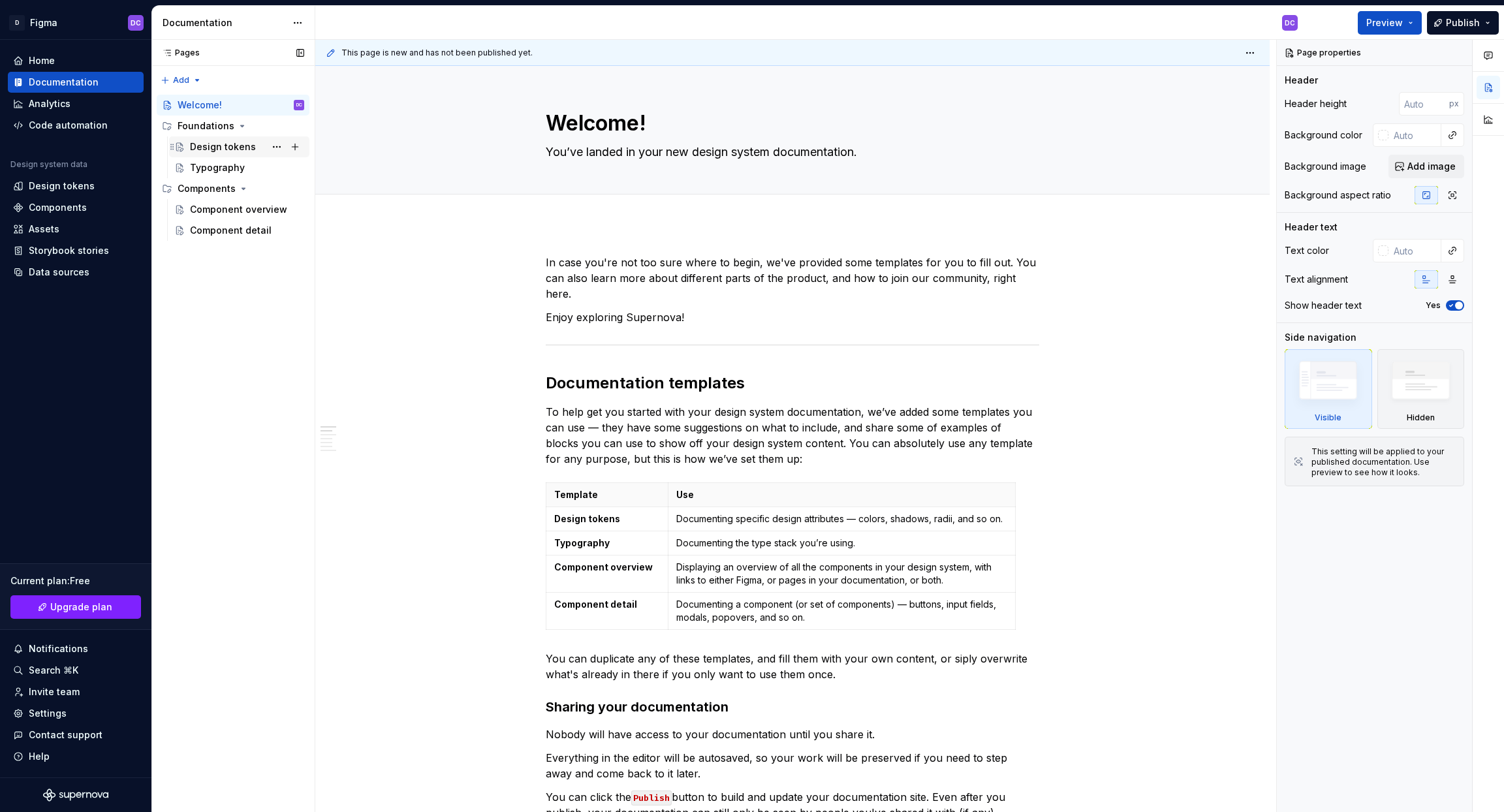
click at [207, 146] on div "Design tokens" at bounding box center [223, 146] width 66 height 13
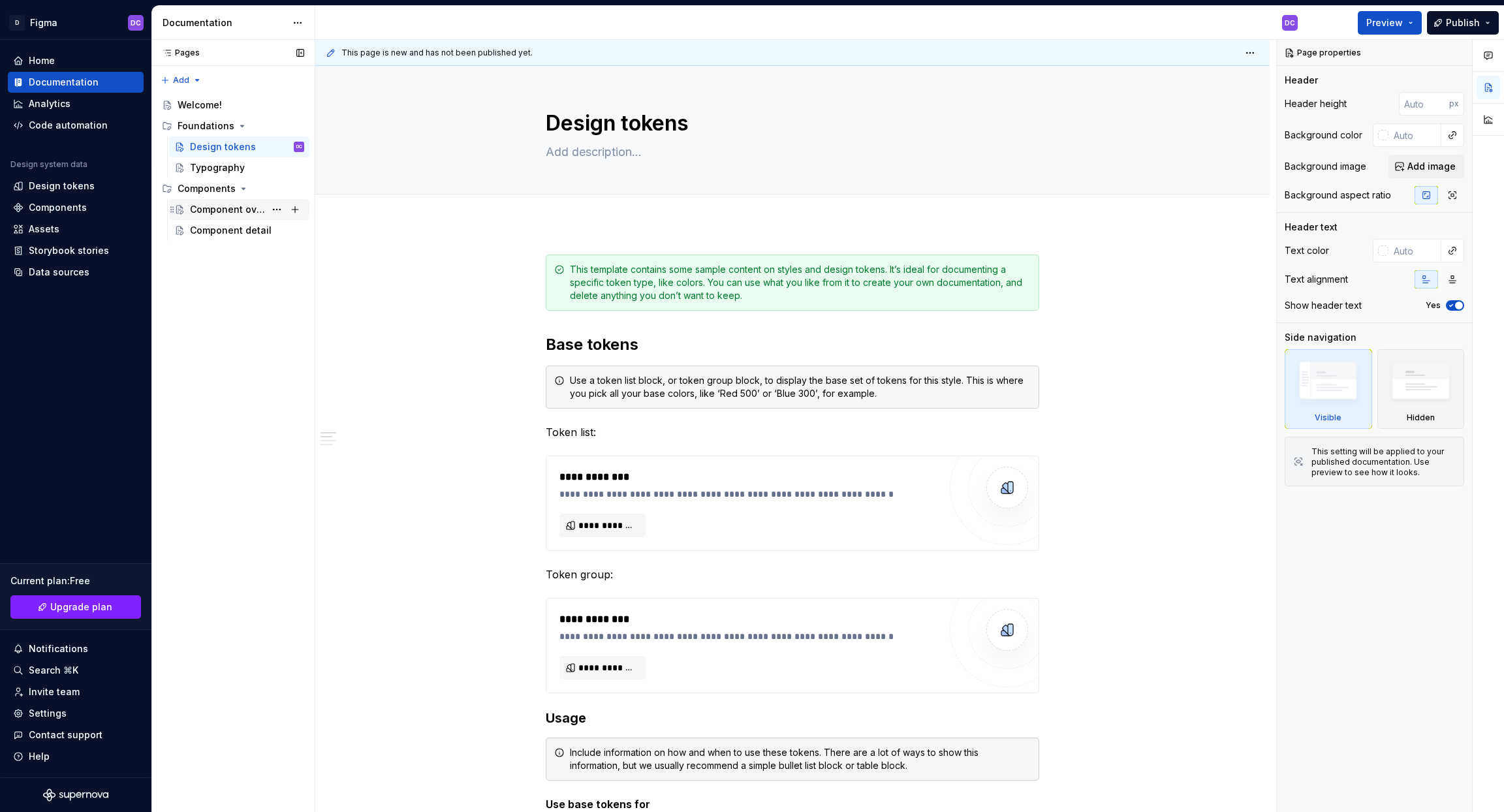
click at [230, 208] on div "Component overview" at bounding box center [227, 209] width 75 height 13
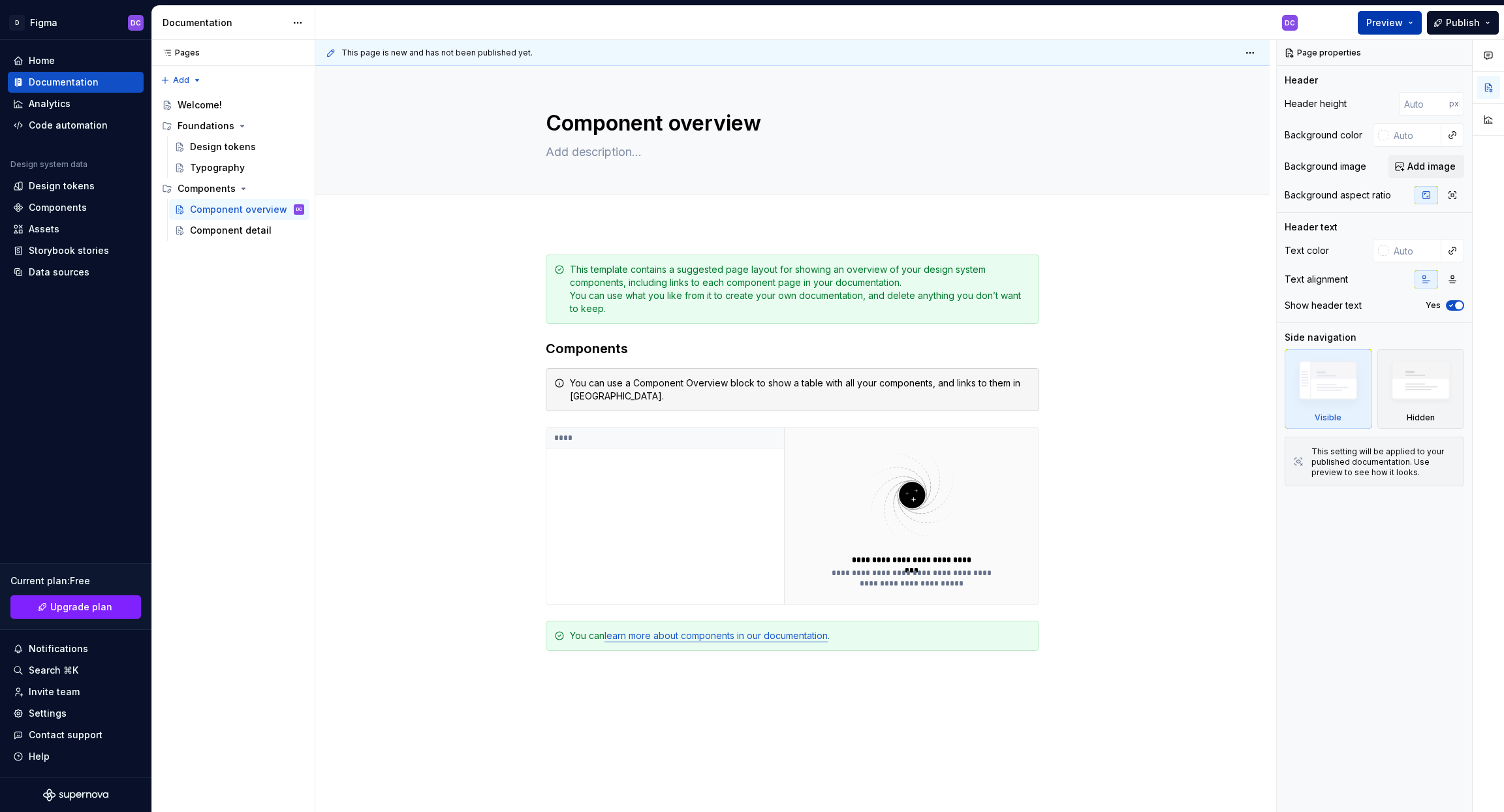
click at [1384, 23] on span "Preview" at bounding box center [1385, 22] width 36 height 13
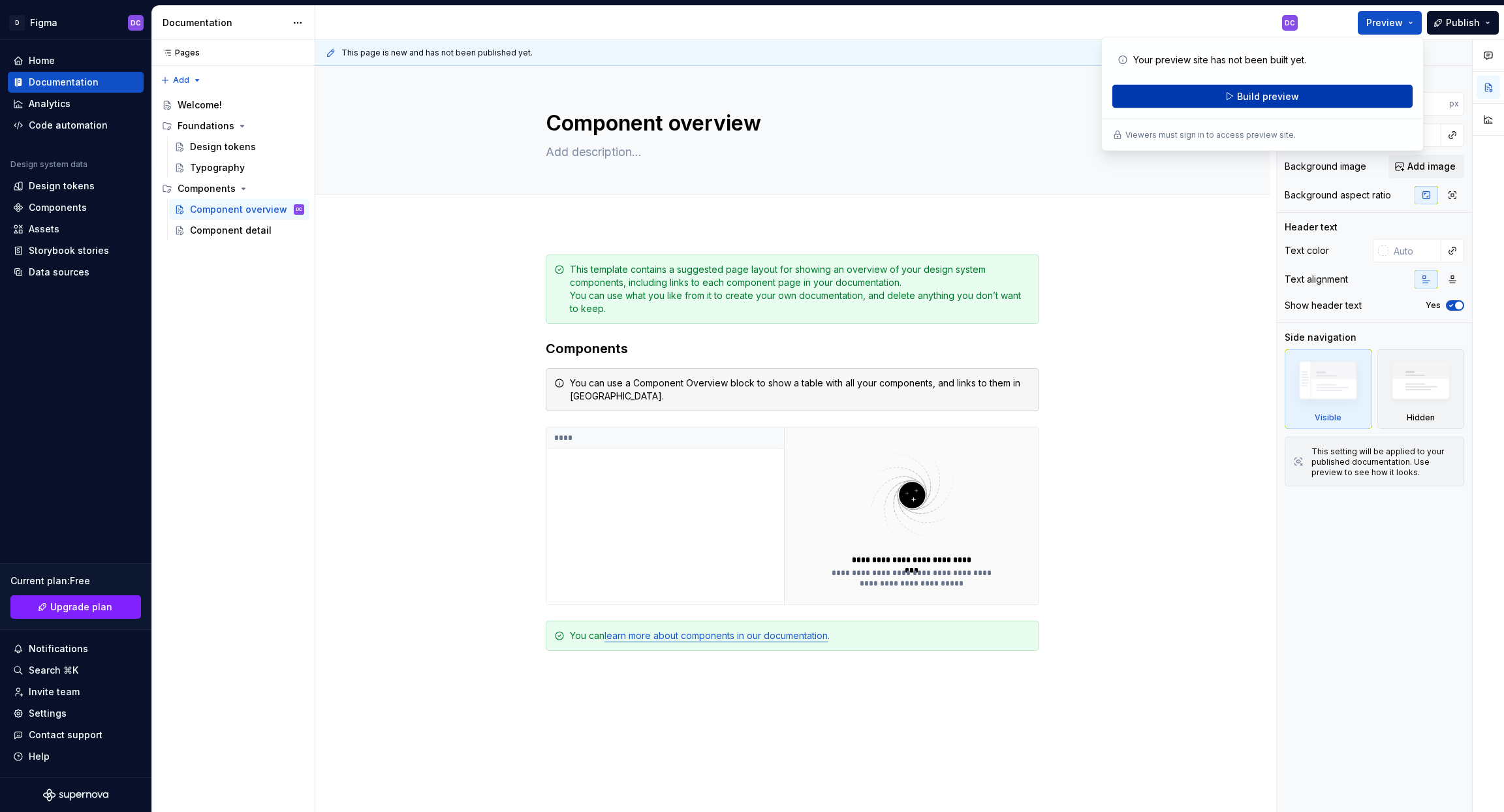
click at [1300, 95] on button "Build preview" at bounding box center [1262, 96] width 300 height 24
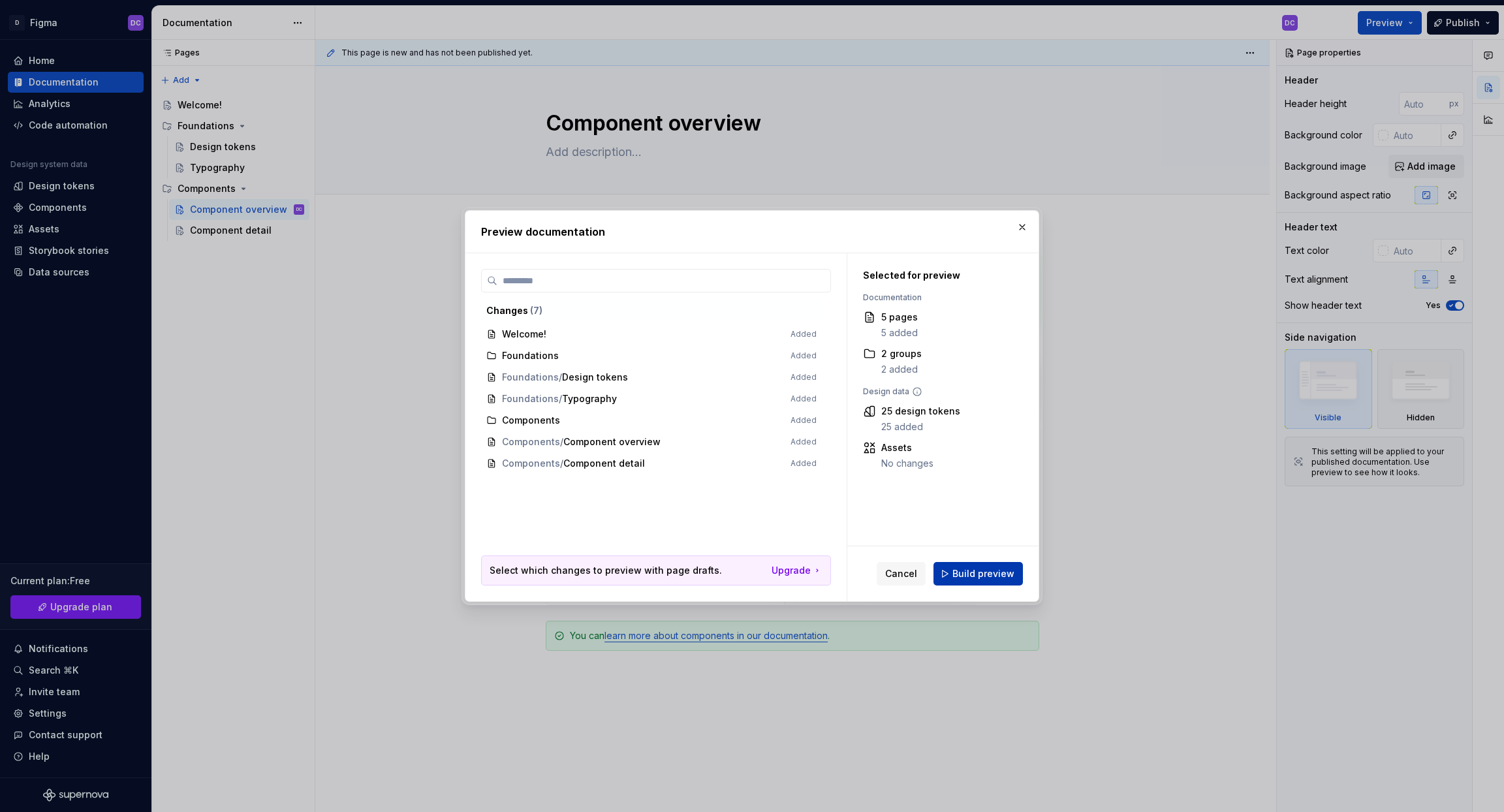
click at [986, 575] on span "Build preview" at bounding box center [983, 573] width 62 height 13
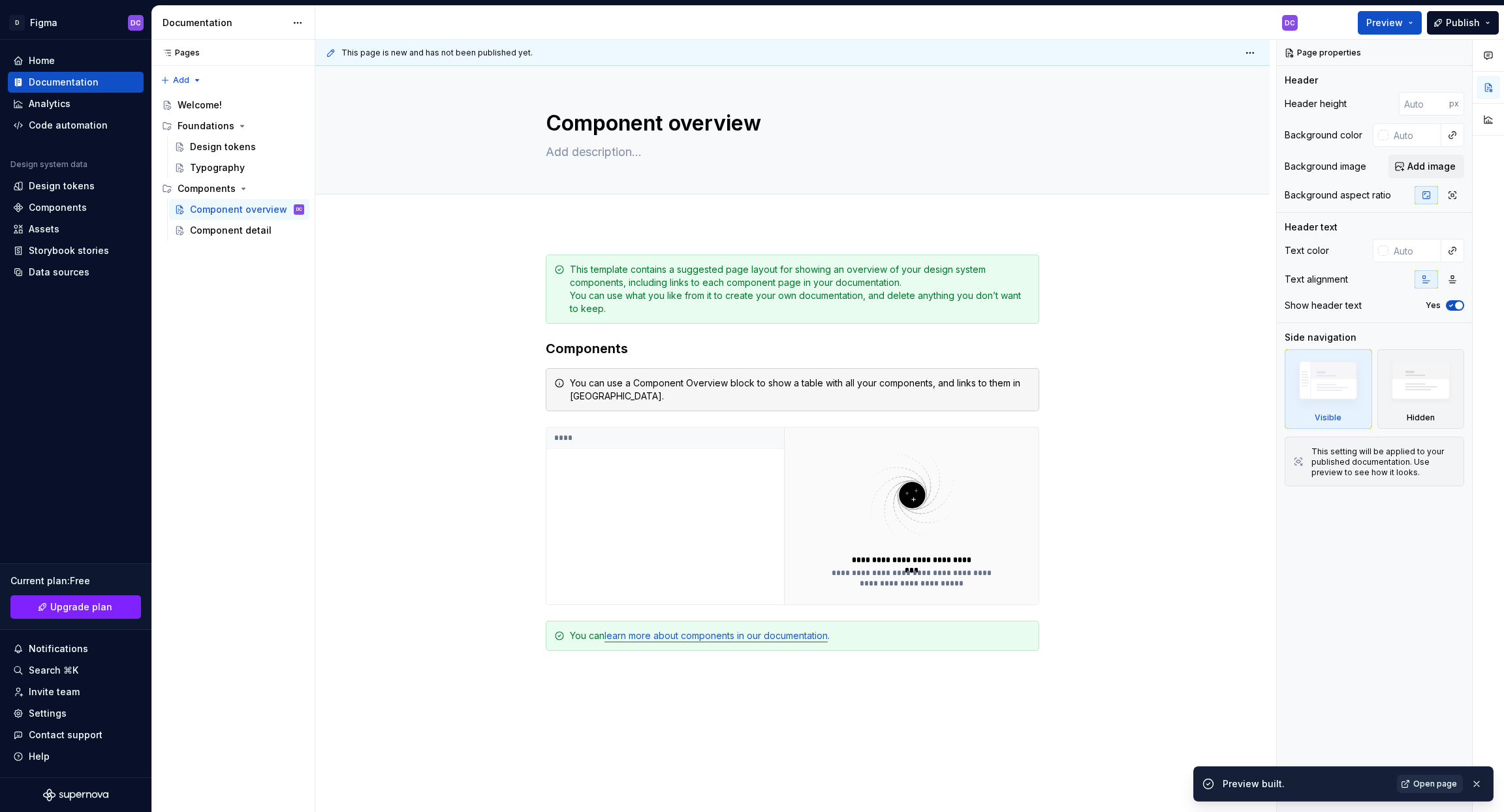
click at [1437, 784] on span "Open page" at bounding box center [1435, 784] width 44 height 10
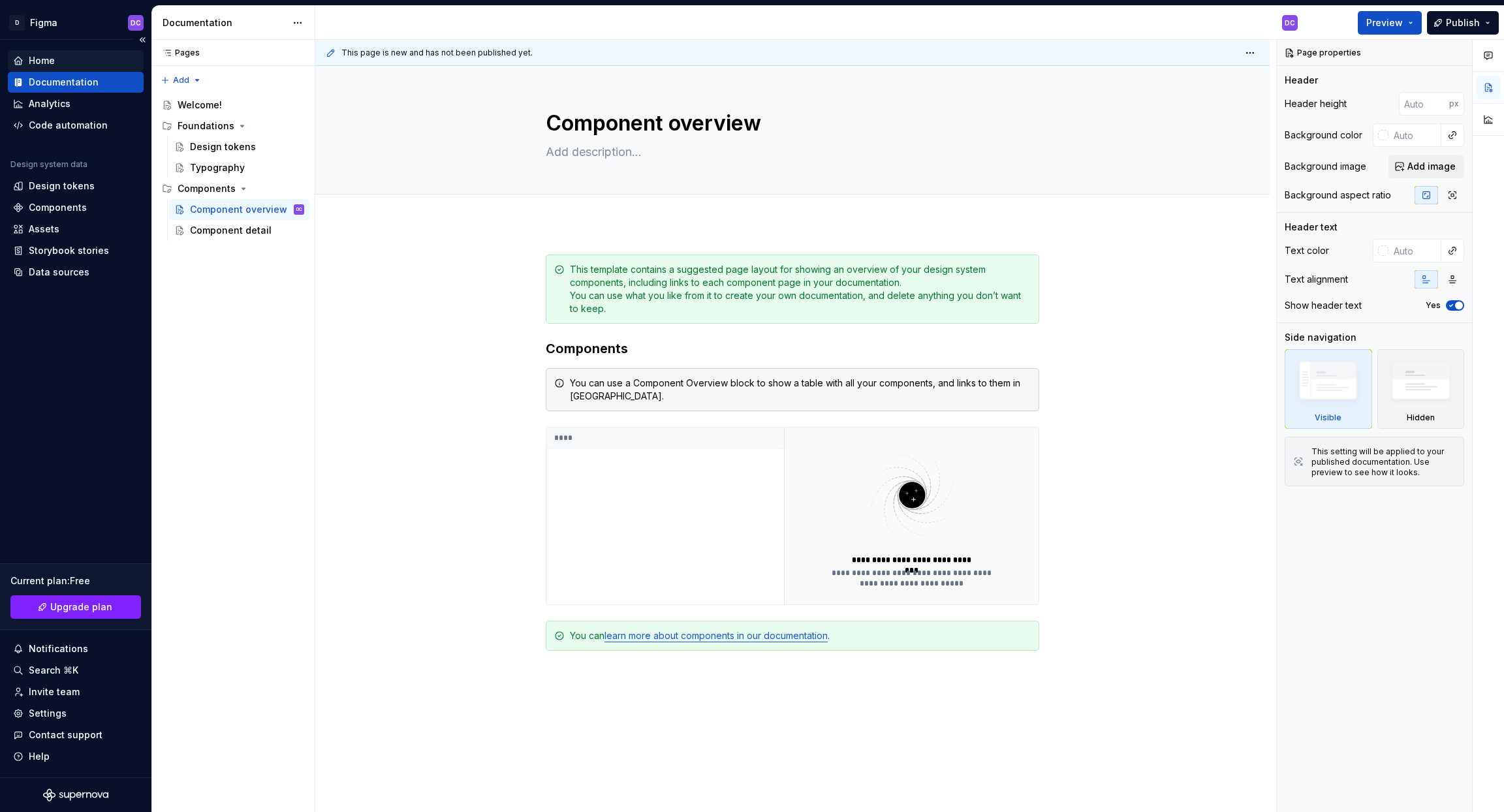
type textarea "*"
click at [38, 62] on div "Home" at bounding box center [42, 60] width 26 height 13
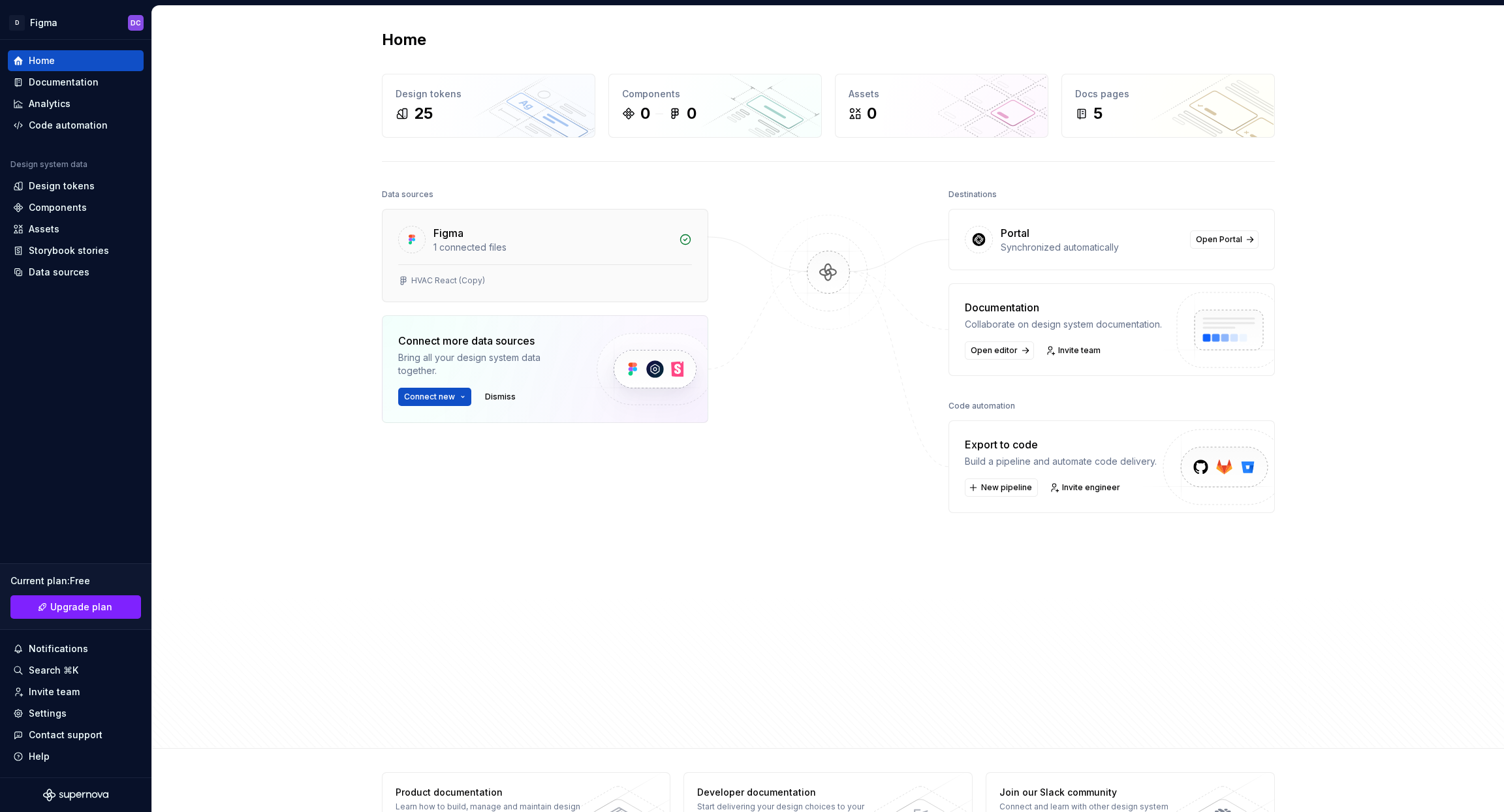
click at [550, 242] on div "1 connected files" at bounding box center [552, 247] width 237 height 13
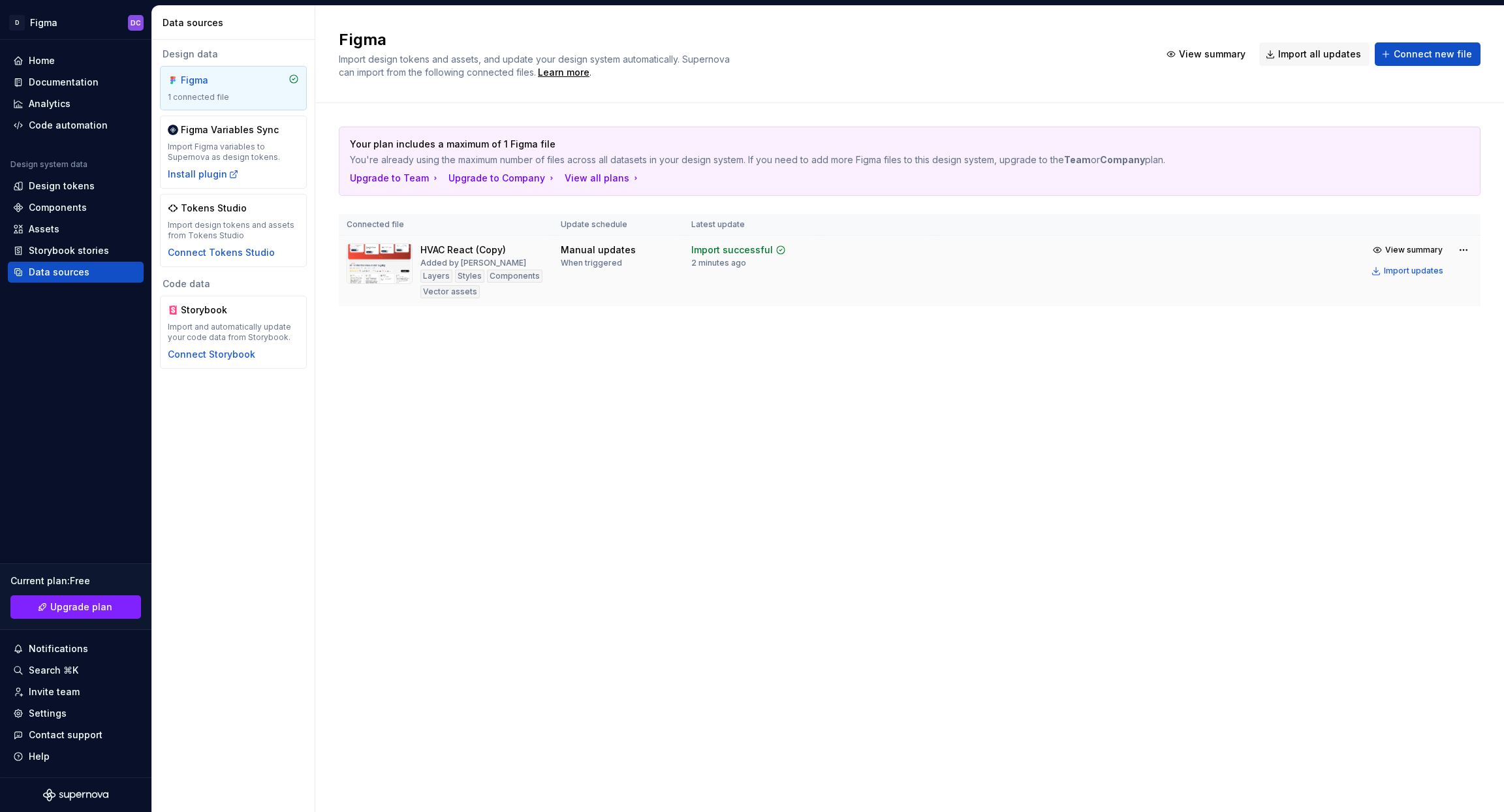
click at [487, 258] on div "Added by [PERSON_NAME]" at bounding box center [473, 262] width 106 height 10
click at [1466, 253] on html "D Figma DC Home Documentation Analytics Code automation Design system data Desi…" at bounding box center [752, 406] width 1504 height 812
click at [378, 267] on html "D Figma DC Home Documentation Analytics Code automation Design system data Desi…" at bounding box center [752, 406] width 1504 height 812
click at [378, 267] on img at bounding box center [380, 264] width 66 height 40
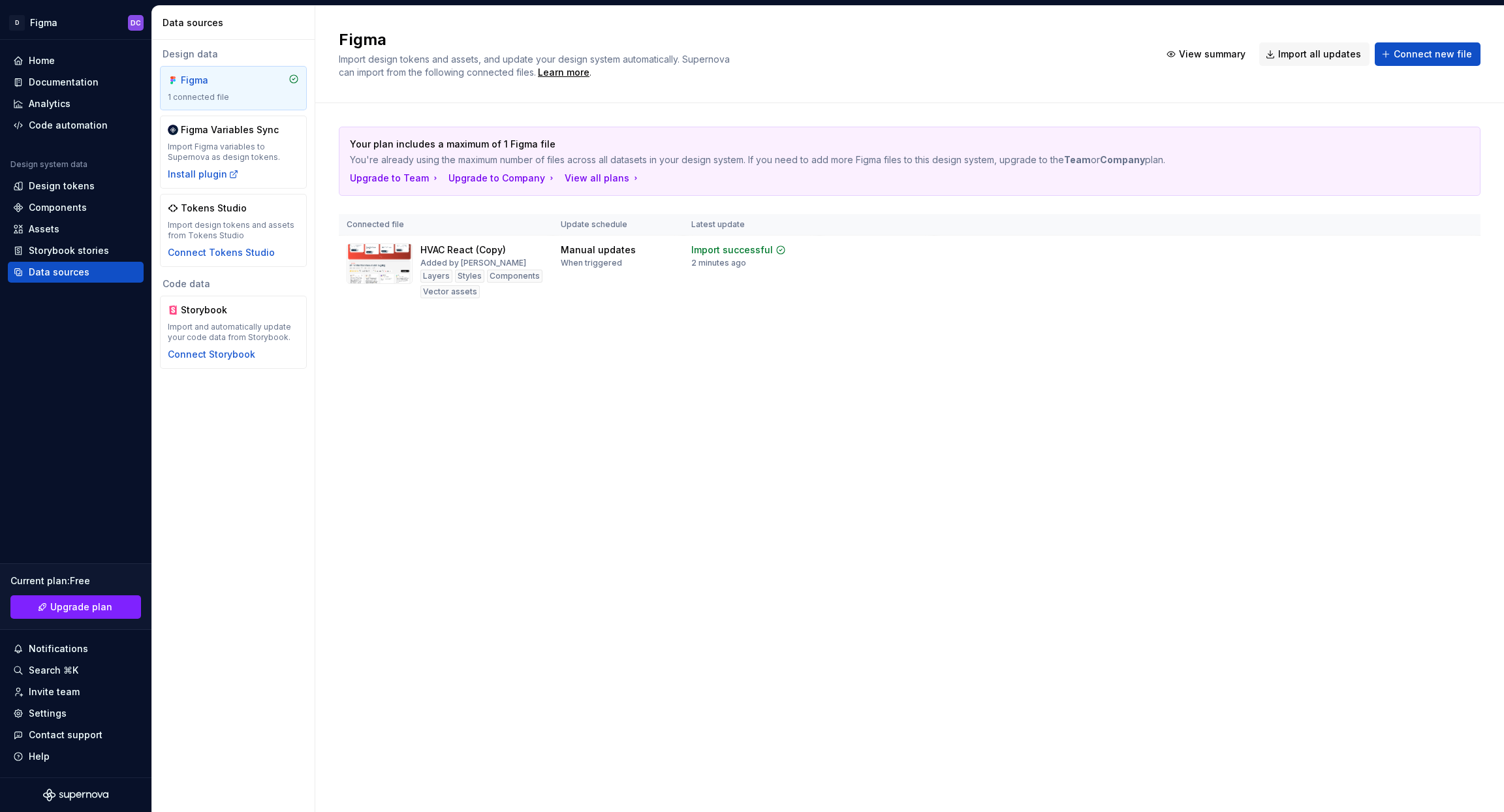
click at [256, 78] on div "Figma" at bounding box center [233, 80] width 132 height 13
click at [44, 126] on div "Code automation" at bounding box center [68, 125] width 79 height 13
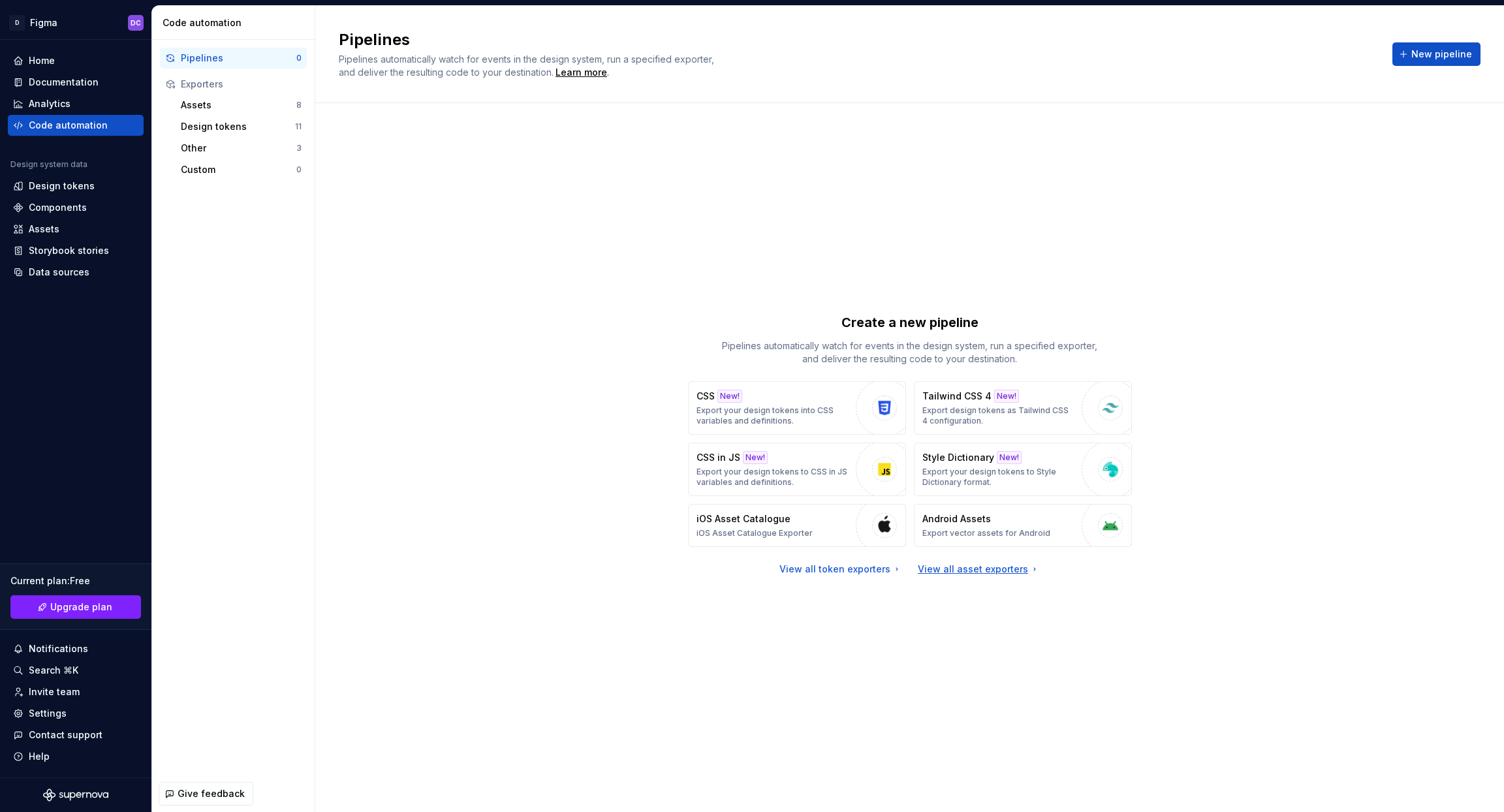
click at [944, 570] on div "View all asset exporters" at bounding box center [979, 569] width 122 height 13
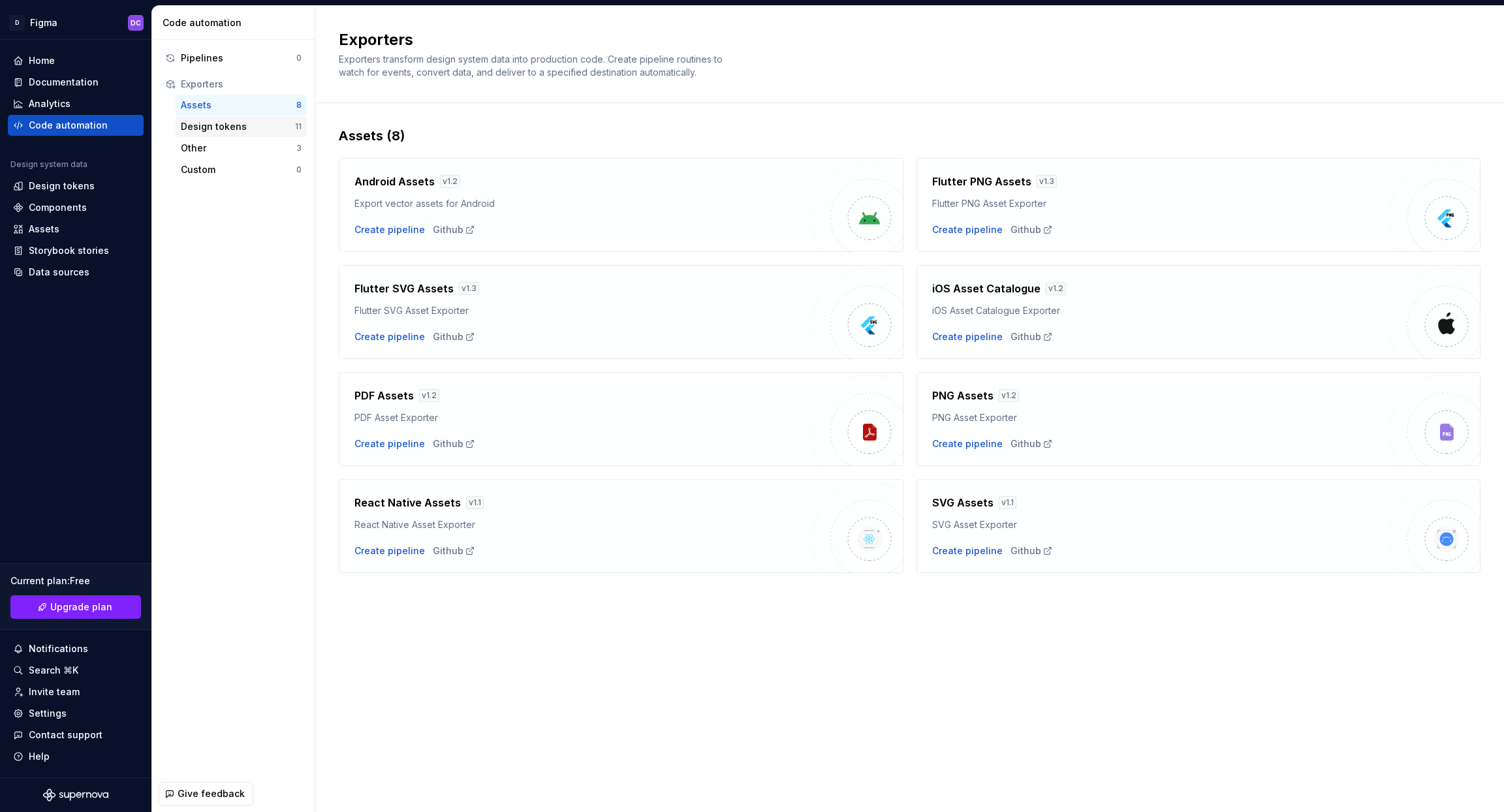
click at [210, 128] on div "Design tokens" at bounding box center [237, 126] width 114 height 13
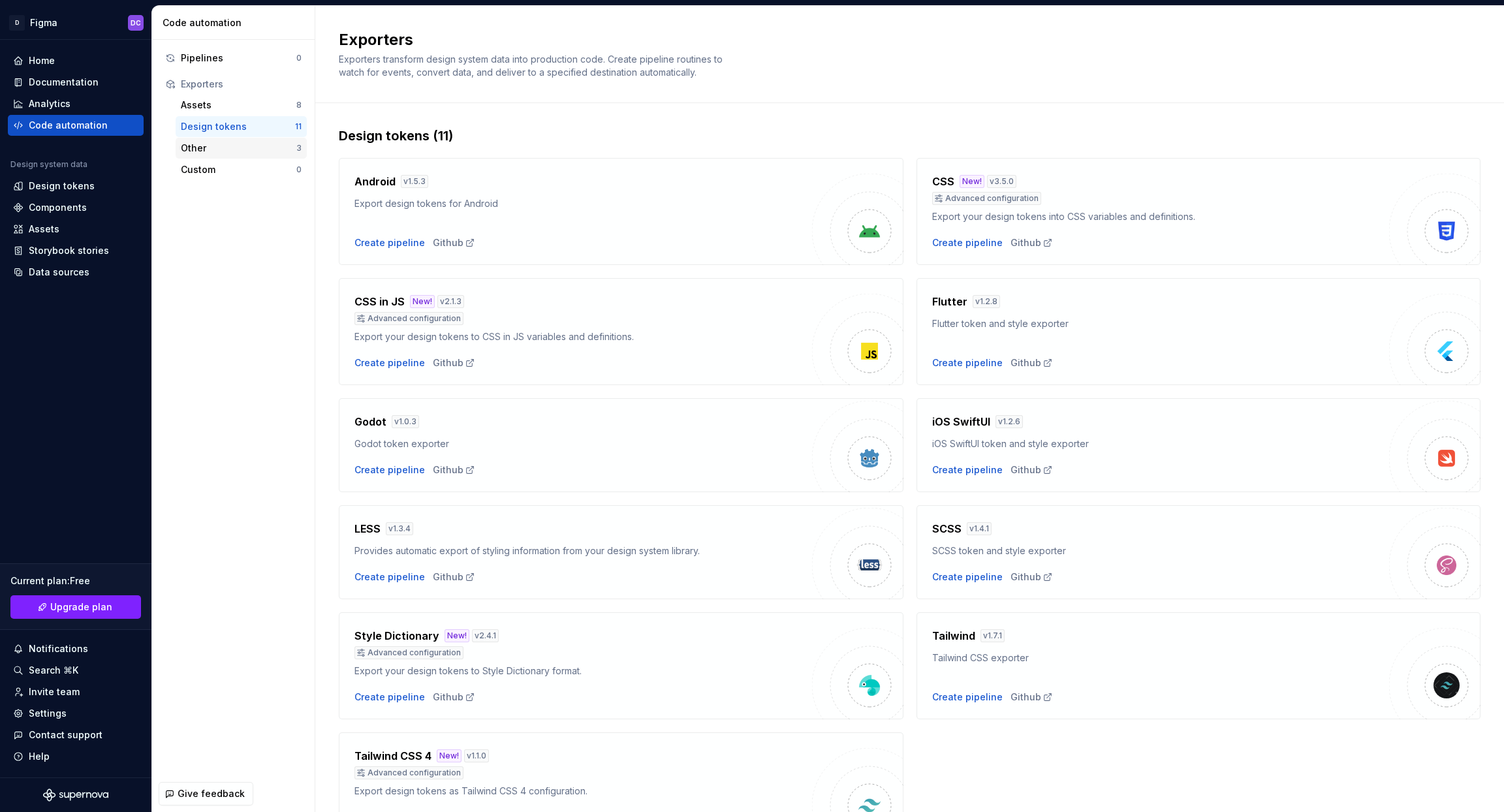
click at [209, 156] on div "Other 3" at bounding box center [241, 148] width 132 height 21
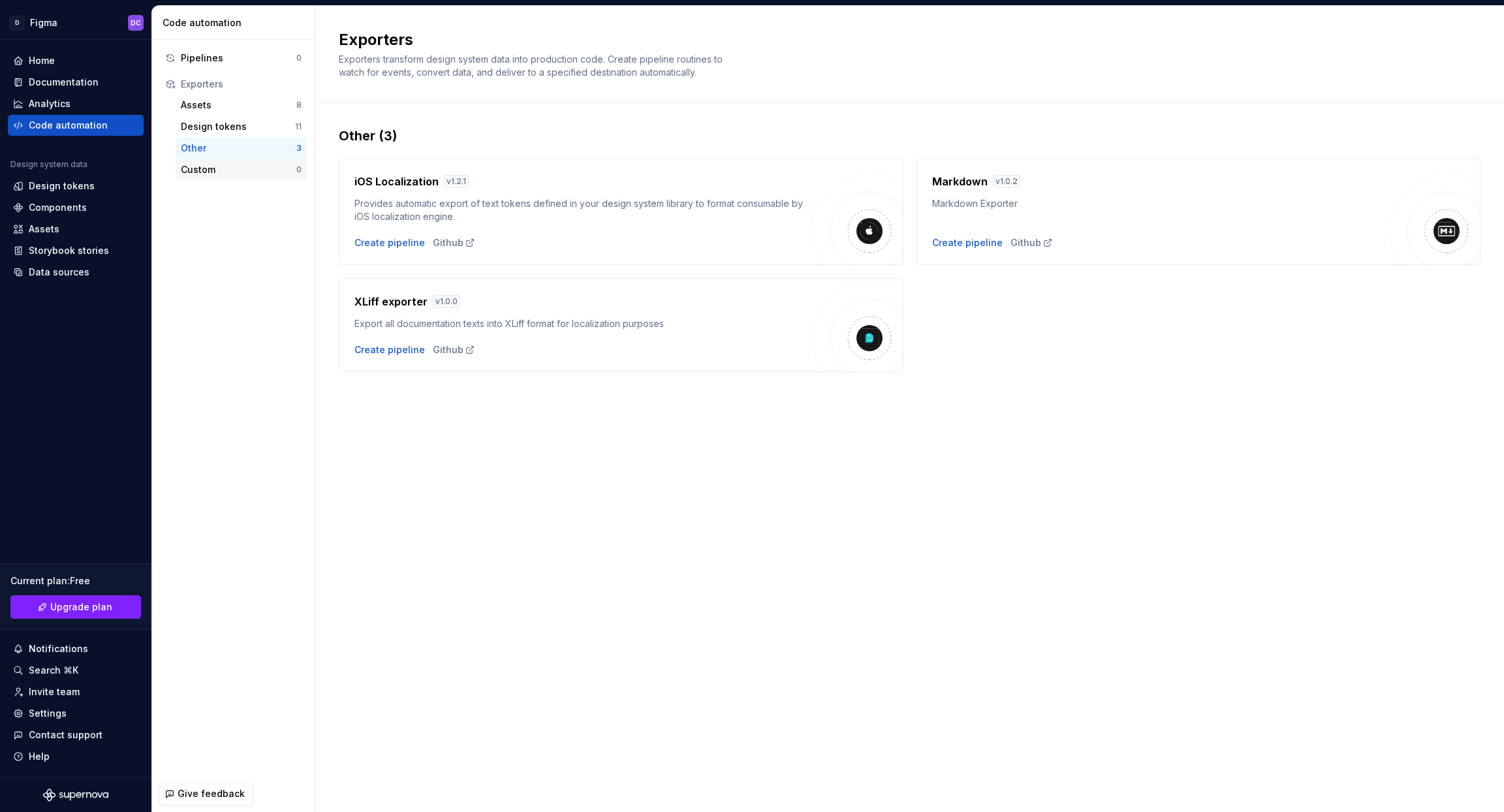
click at [204, 176] on div "Custom 0" at bounding box center [241, 169] width 132 height 21
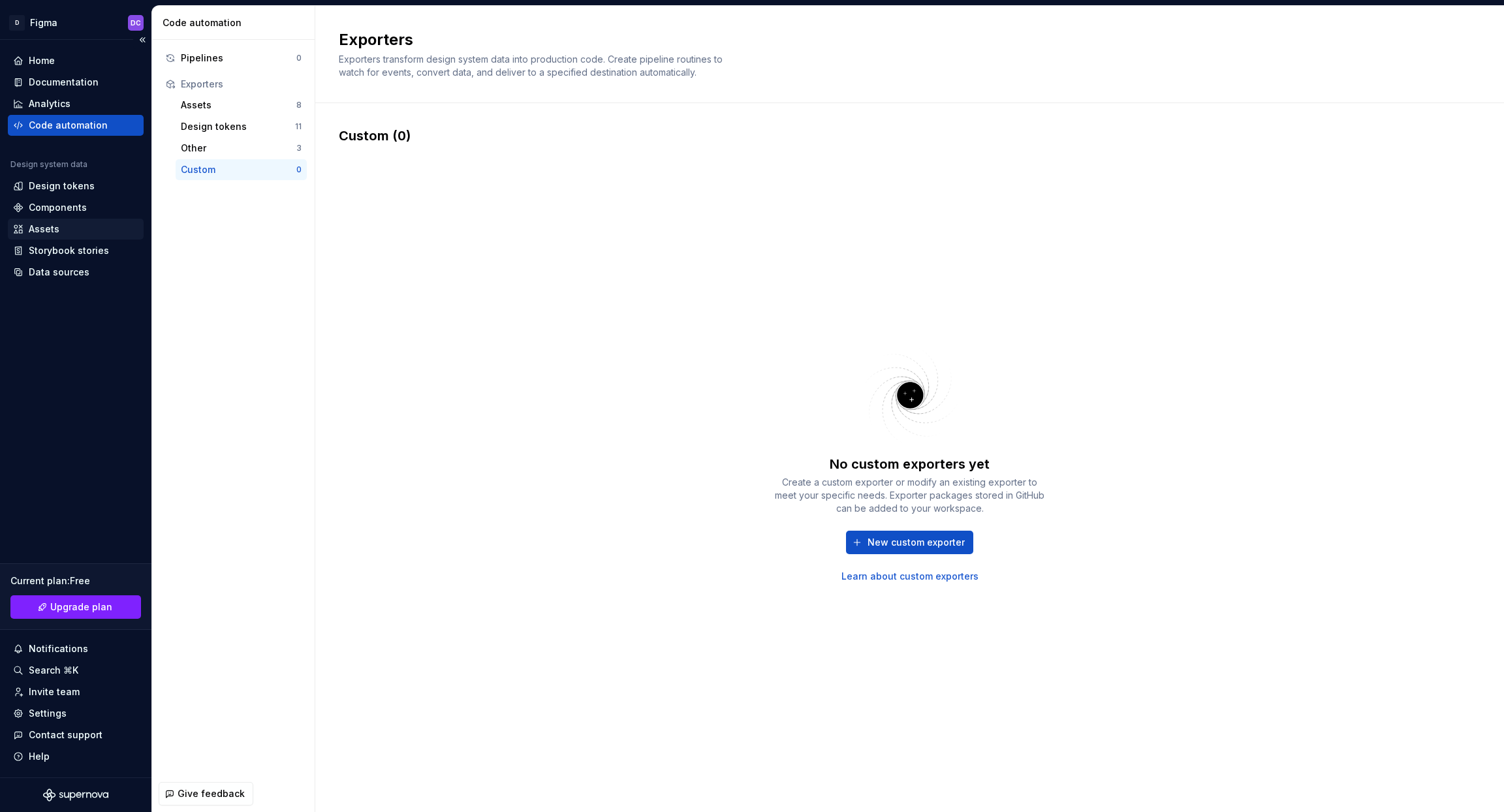
click at [50, 227] on div "Assets" at bounding box center [44, 229] width 30 height 13
